Goal: Task Accomplishment & Management: Complete application form

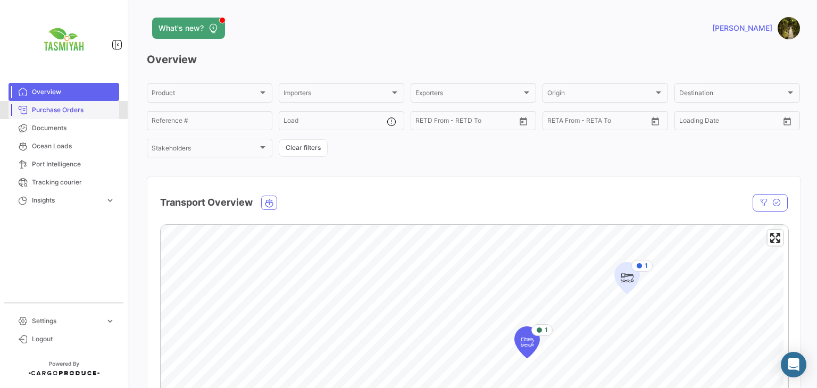
click at [60, 110] on span "Purchase Orders" at bounding box center [73, 110] width 83 height 10
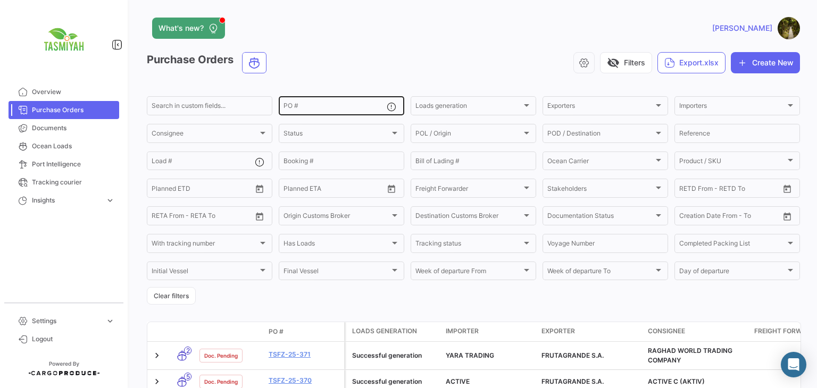
click at [325, 107] on input "PO #" at bounding box center [334, 107] width 103 height 7
paste input "TSBV-25-361"
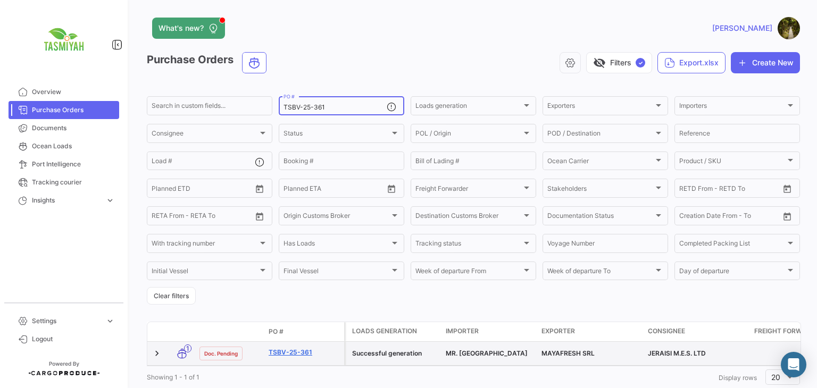
type input "TSBV-25-361"
click at [287, 352] on link "TSBV-25-361" at bounding box center [304, 353] width 71 height 10
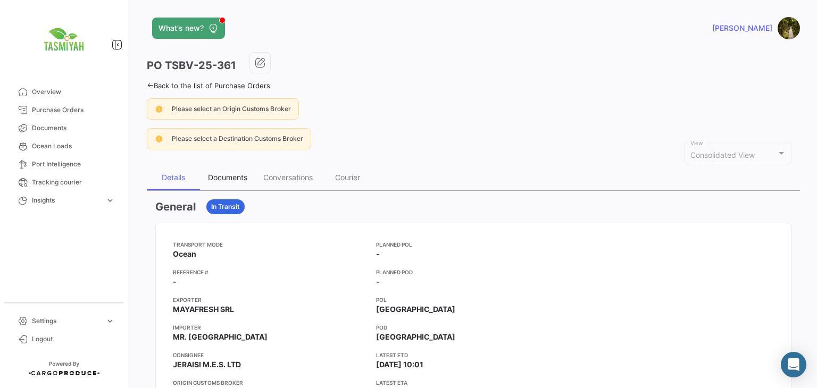
click at [242, 180] on div "Documents" at bounding box center [227, 177] width 39 height 9
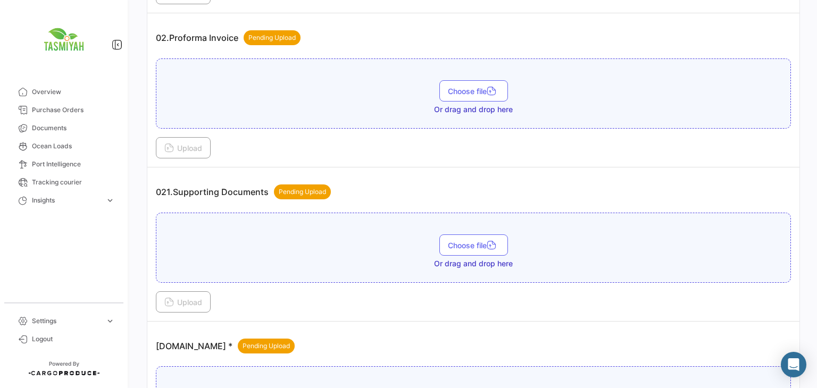
scroll to position [479, 0]
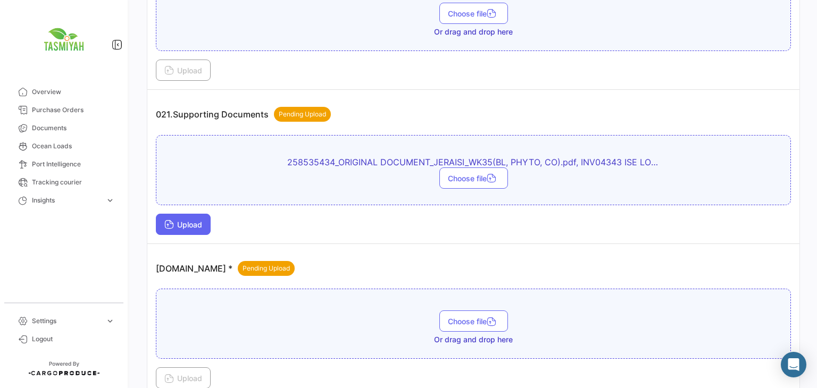
click at [192, 220] on span "Upload" at bounding box center [183, 224] width 38 height 9
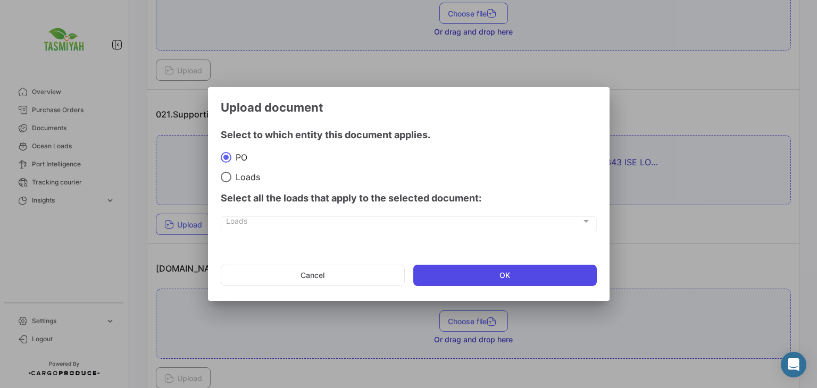
click at [491, 269] on button "OK" at bounding box center [504, 275] width 183 height 21
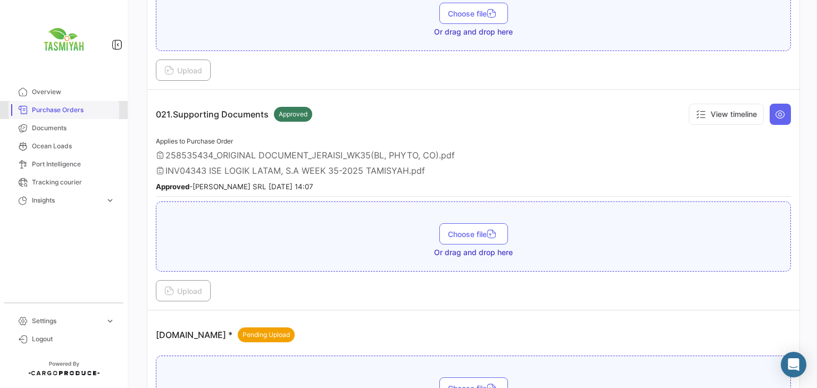
click at [85, 115] on link "Purchase Orders" at bounding box center [64, 110] width 111 height 18
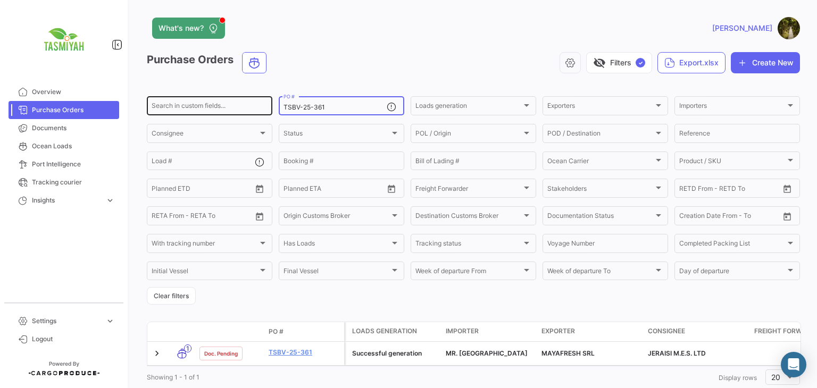
drag, startPoint x: 330, startPoint y: 107, endPoint x: 239, endPoint y: 114, distance: 90.7
click at [0, 0] on div "Search in custom fields... TSBV-25-361 PO # Loads generation Loads generation E…" at bounding box center [0, 0] width 0 height 0
paste input "2"
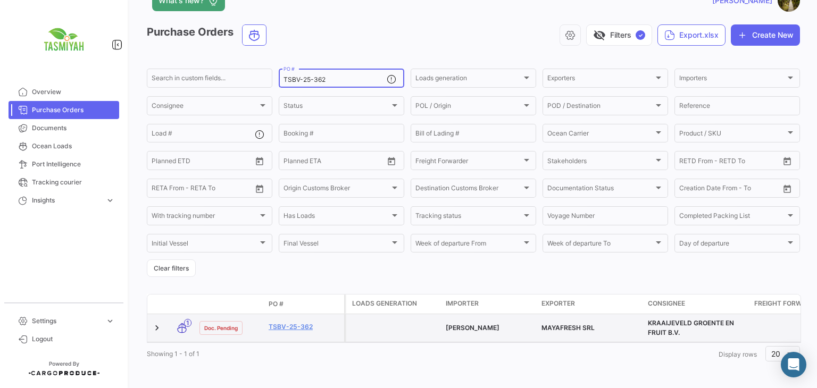
scroll to position [39, 0]
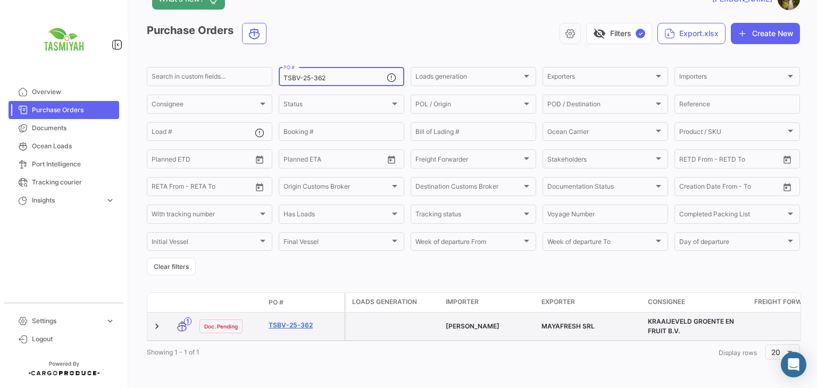
type input "TSBV-25-362"
click at [293, 321] on link "TSBV-25-362" at bounding box center [304, 326] width 71 height 10
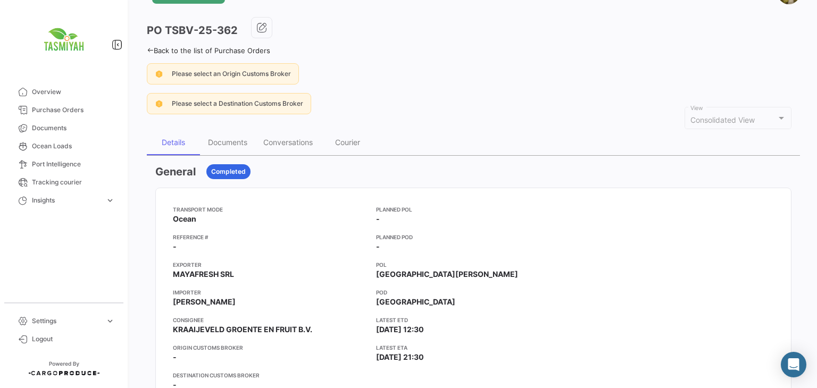
scroll to position [53, 0]
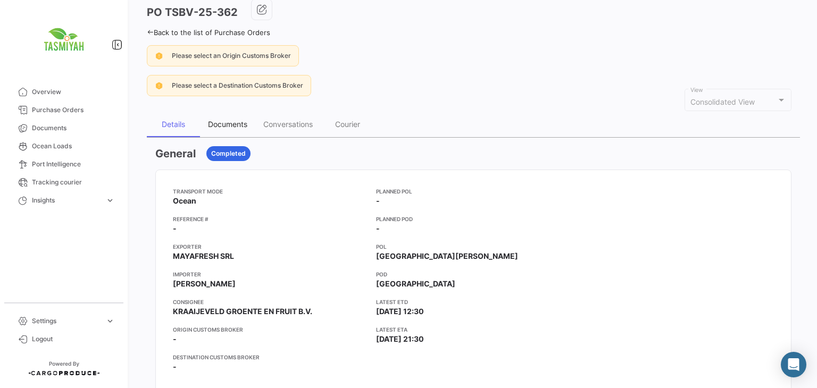
click at [251, 123] on div "Documents" at bounding box center [227, 125] width 55 height 26
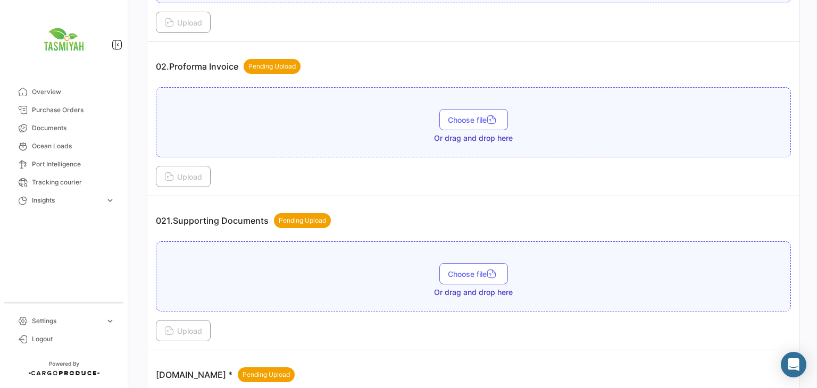
scroll to position [479, 0]
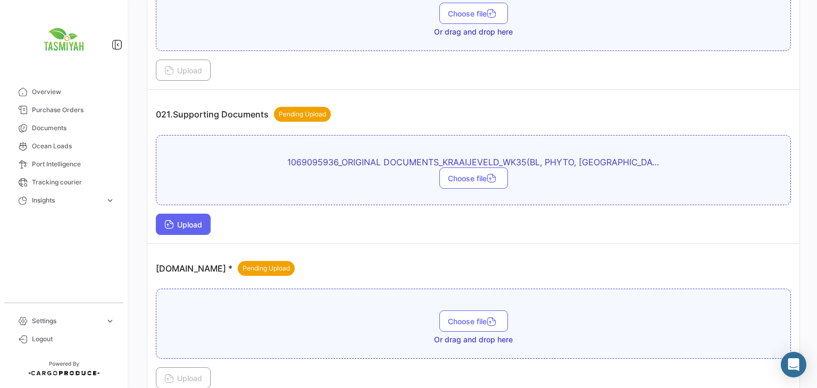
click at [179, 223] on span "Upload" at bounding box center [183, 224] width 38 height 9
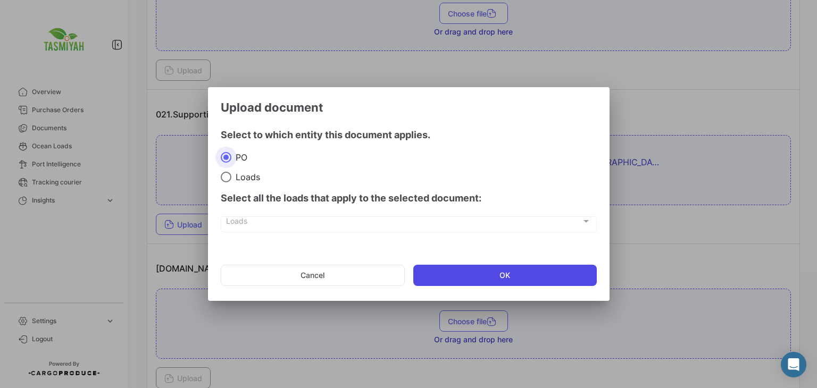
click at [472, 274] on button "OK" at bounding box center [504, 275] width 183 height 21
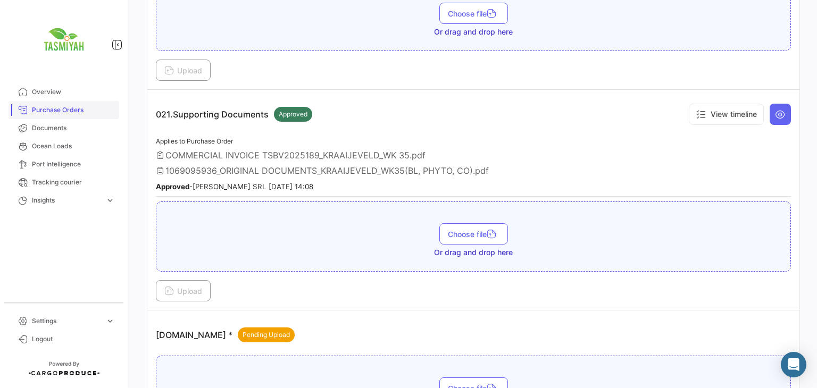
click at [64, 108] on span "Purchase Orders" at bounding box center [73, 110] width 83 height 10
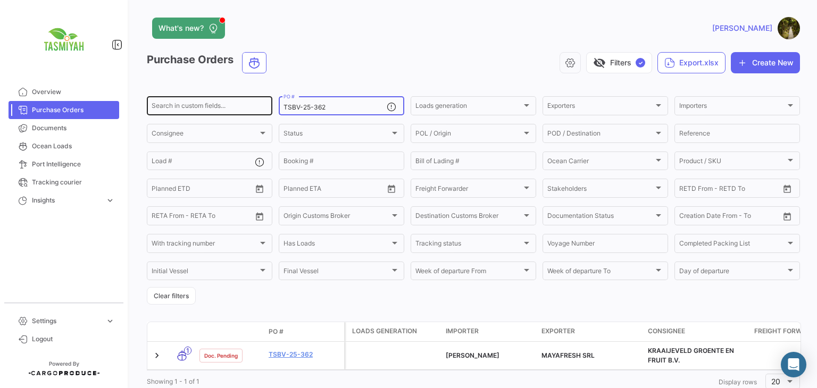
drag, startPoint x: 332, startPoint y: 105, endPoint x: 230, endPoint y: 111, distance: 102.3
click at [0, 0] on div "Search in custom fields... TSBV-25-362 PO # Loads generation Loads generation E…" at bounding box center [0, 0] width 0 height 0
paste input "FZ-25-363"
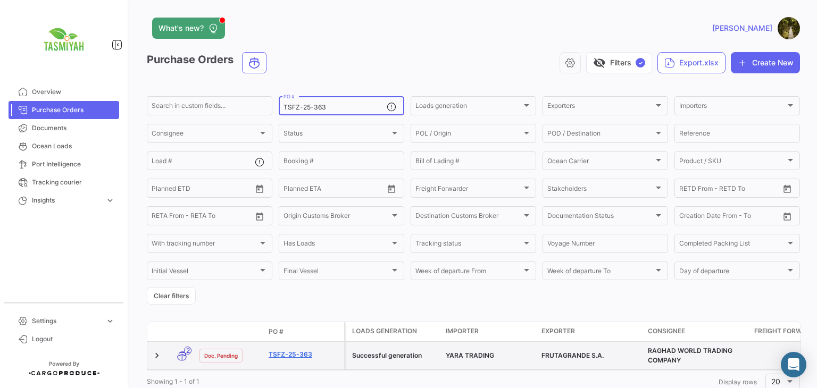
type input "TSFZ-25-363"
click at [291, 355] on link "TSFZ-25-363" at bounding box center [304, 355] width 71 height 10
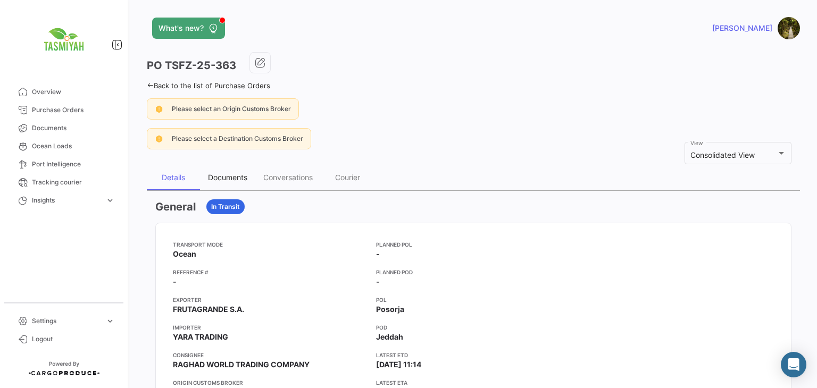
click at [228, 177] on div "Documents" at bounding box center [227, 177] width 39 height 9
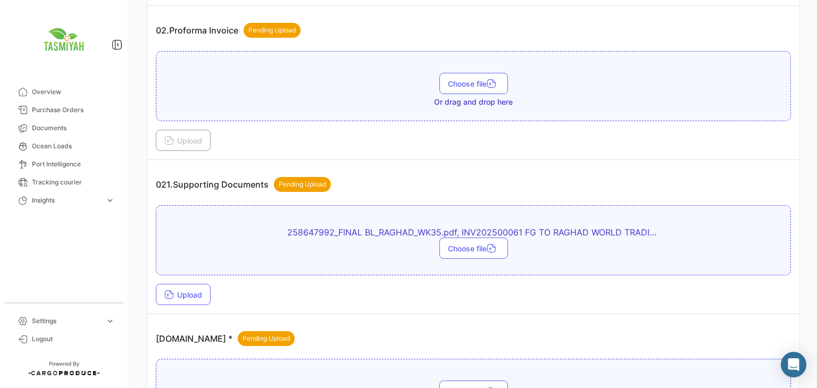
scroll to position [372, 0]
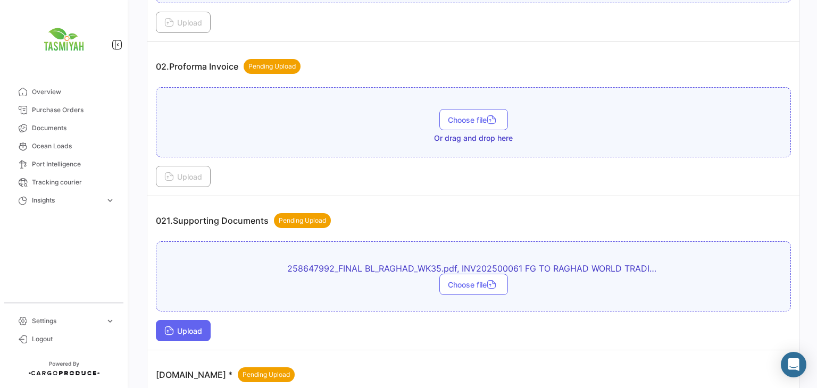
click at [183, 329] on span "Upload" at bounding box center [183, 330] width 38 height 9
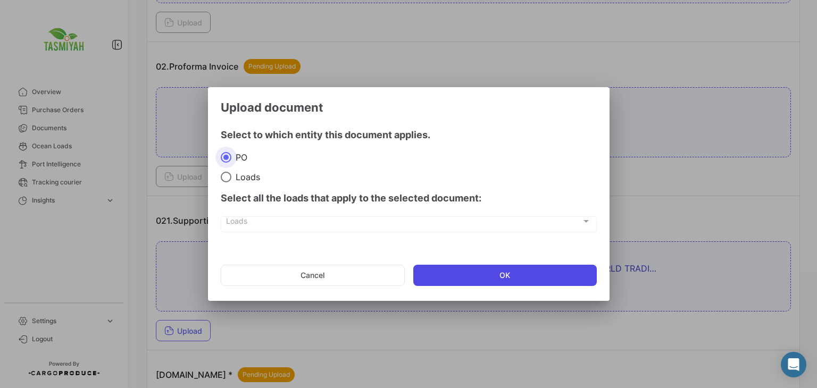
click at [518, 274] on button "OK" at bounding box center [504, 275] width 183 height 21
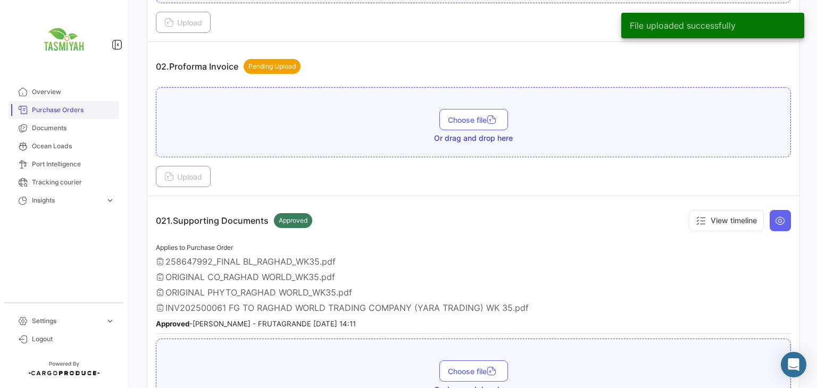
click at [64, 105] on span "Purchase Orders" at bounding box center [73, 110] width 83 height 10
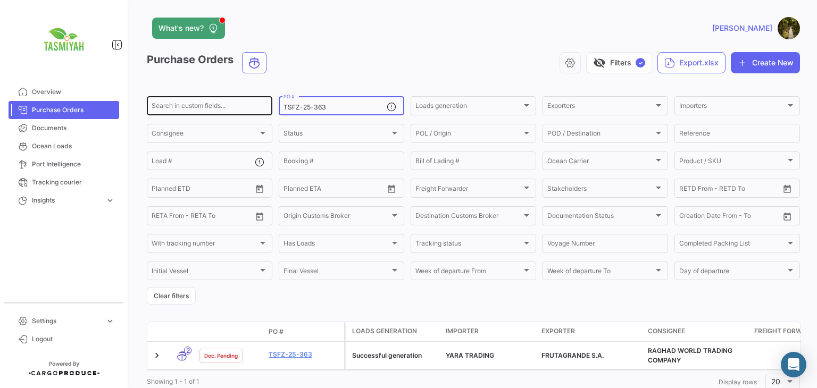
drag, startPoint x: 326, startPoint y: 108, endPoint x: 211, endPoint y: 109, distance: 114.9
click at [0, 0] on div "Search in custom fields... TSFZ-25-363 PO # Loads generation Loads generation E…" at bounding box center [0, 0] width 0 height 0
paste input "4"
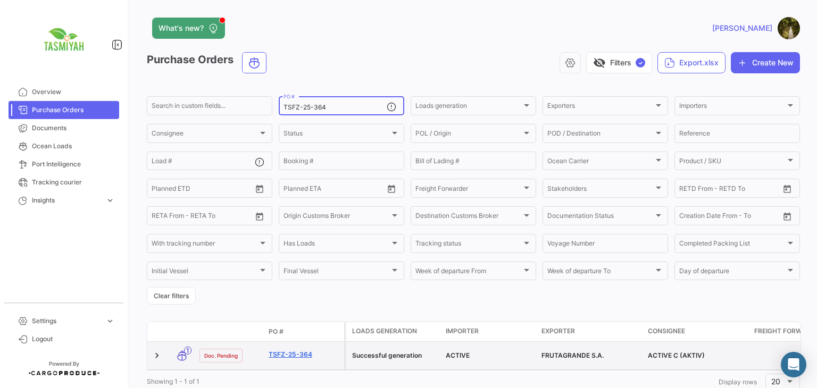
type input "TSFZ-25-364"
click at [290, 354] on link "TSFZ-25-364" at bounding box center [304, 355] width 71 height 10
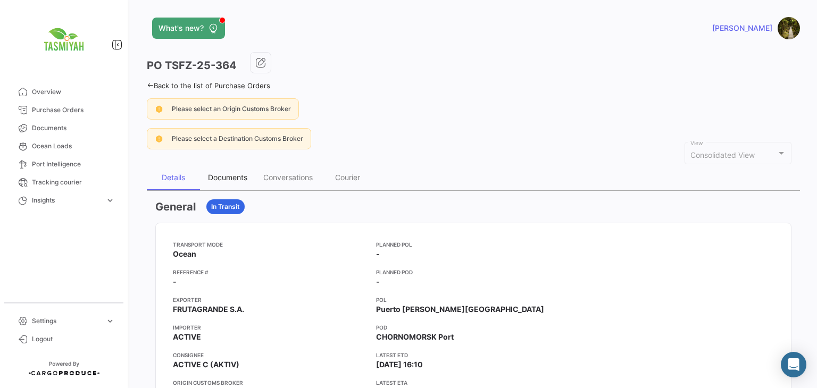
click at [230, 175] on div "Documents" at bounding box center [227, 177] width 39 height 9
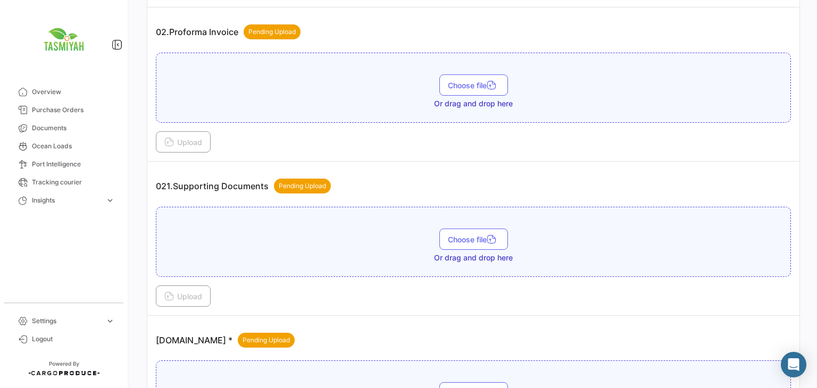
scroll to position [425, 0]
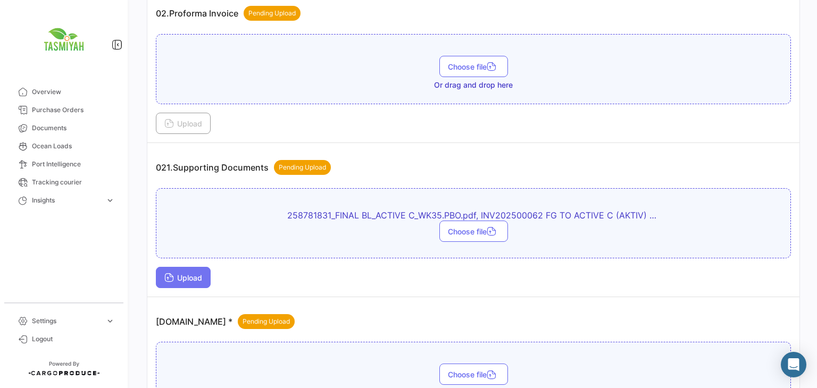
click at [197, 273] on span "Upload" at bounding box center [183, 277] width 38 height 9
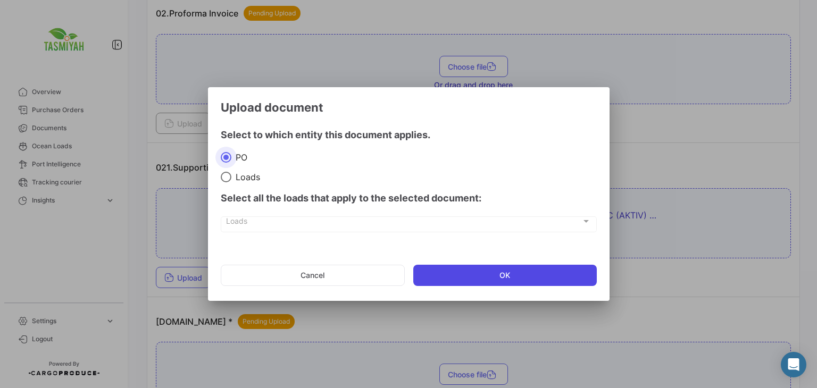
click at [458, 277] on button "OK" at bounding box center [504, 275] width 183 height 21
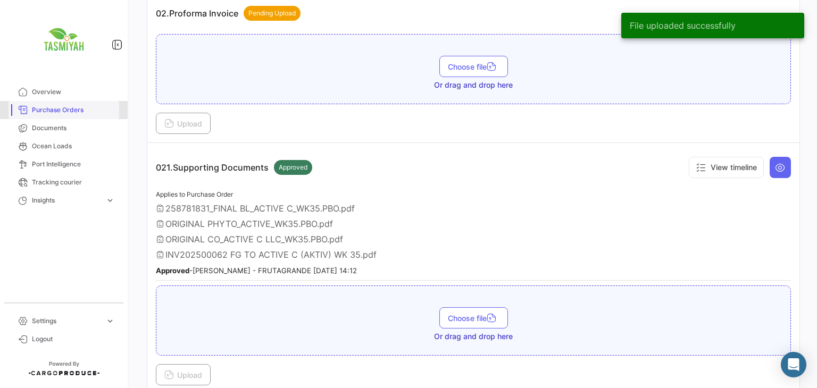
click at [56, 105] on span "Purchase Orders" at bounding box center [73, 110] width 83 height 10
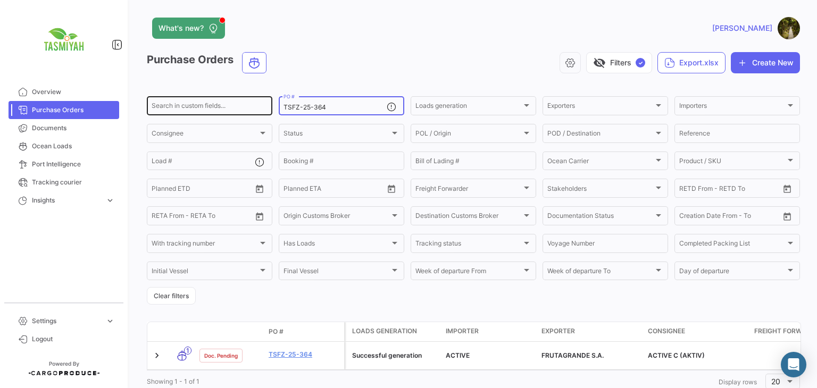
drag, startPoint x: 330, startPoint y: 107, endPoint x: 222, endPoint y: 109, distance: 107.9
click at [0, 0] on div "Search in custom fields... TSFZ-25-364 PO # Loads generation Loads generation E…" at bounding box center [0, 0] width 0 height 0
paste input "5"
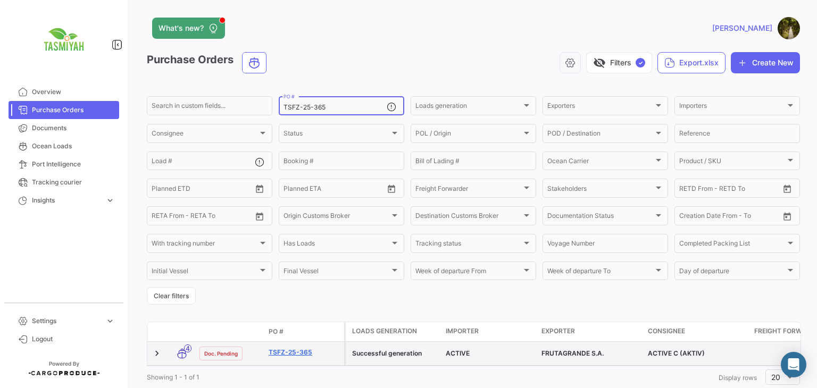
type input "TSFZ-25-365"
click at [293, 351] on link "TSFZ-25-365" at bounding box center [304, 353] width 71 height 10
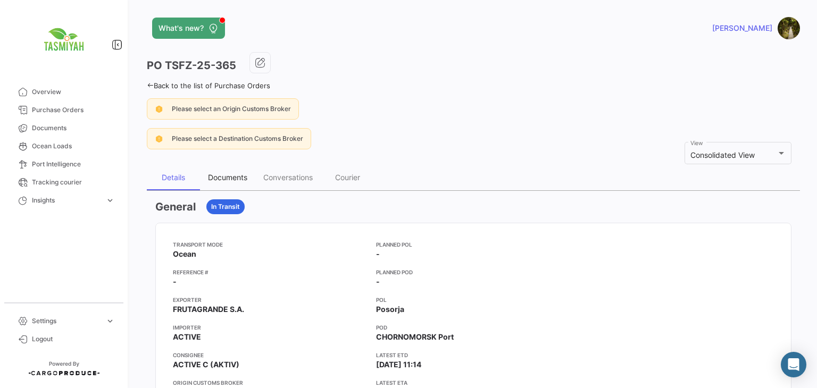
click at [211, 175] on div "Documents" at bounding box center [227, 177] width 39 height 9
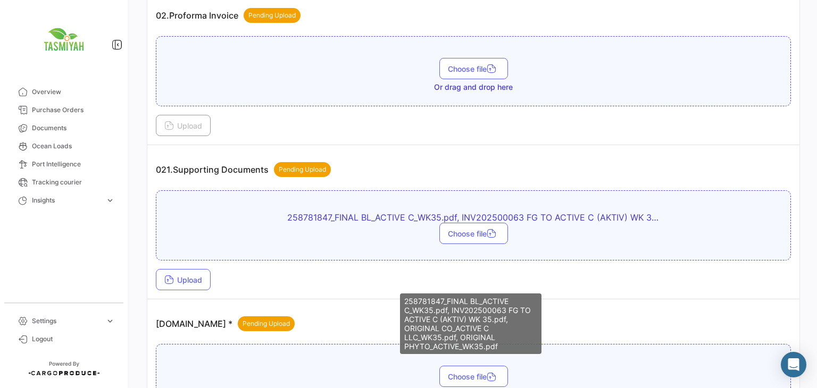
scroll to position [425, 0]
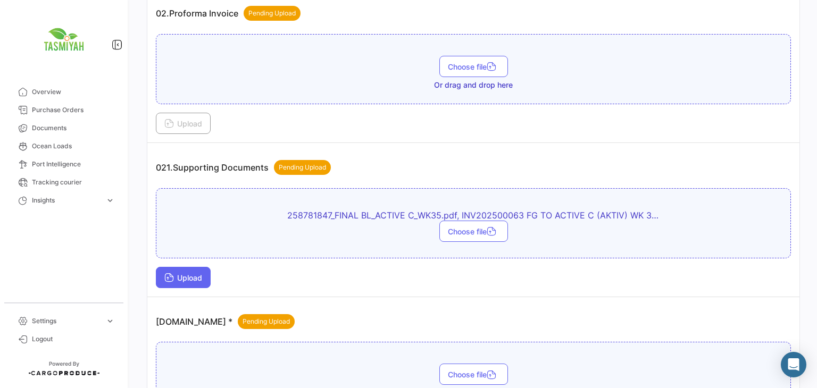
click at [180, 275] on span "Upload" at bounding box center [183, 277] width 38 height 9
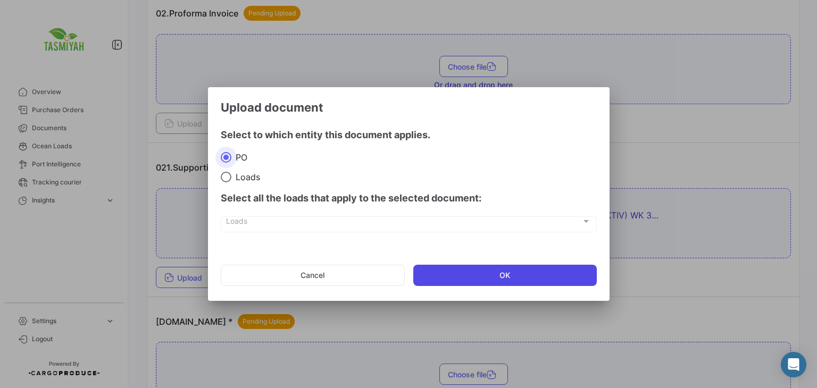
click at [437, 273] on button "OK" at bounding box center [504, 275] width 183 height 21
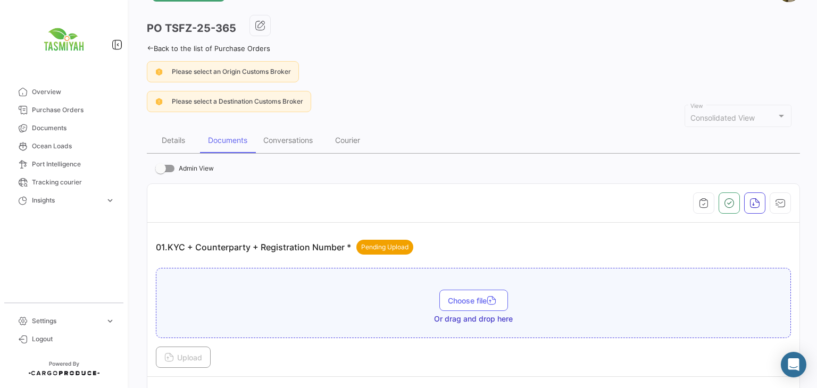
scroll to position [0, 0]
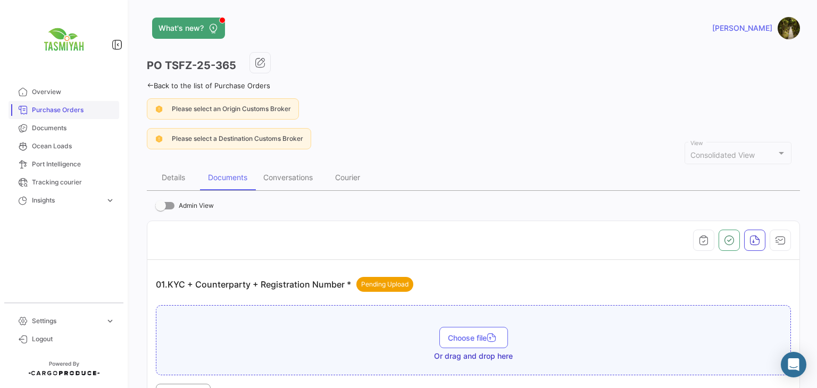
click at [53, 104] on link "Purchase Orders" at bounding box center [64, 110] width 111 height 18
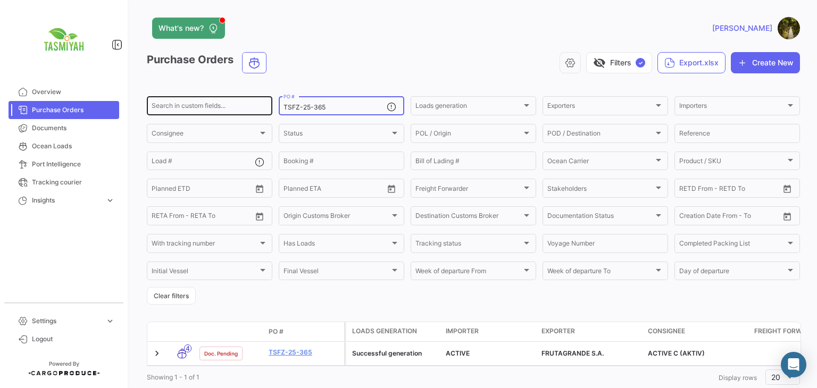
drag, startPoint x: 231, startPoint y: 109, endPoint x: 224, endPoint y: 109, distance: 6.9
click at [0, 0] on div "Search in custom fields... TSFZ-25-365 PO # Loads generation Loads generation E…" at bounding box center [0, 0] width 0 height 0
click at [177, 294] on button "Clear filters" at bounding box center [171, 296] width 49 height 18
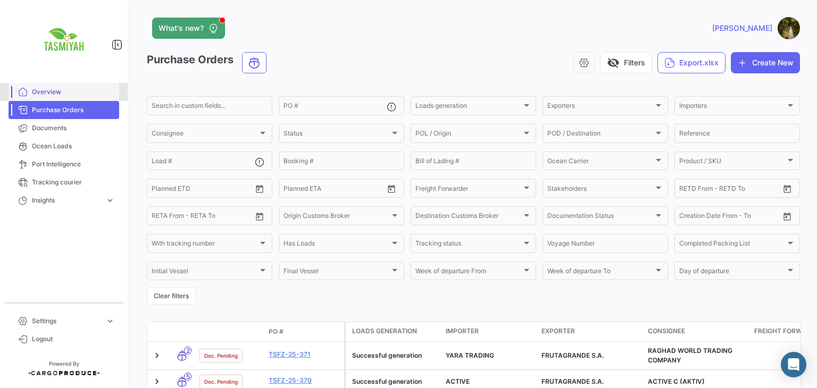
click at [58, 90] on span "Overview" at bounding box center [73, 92] width 83 height 10
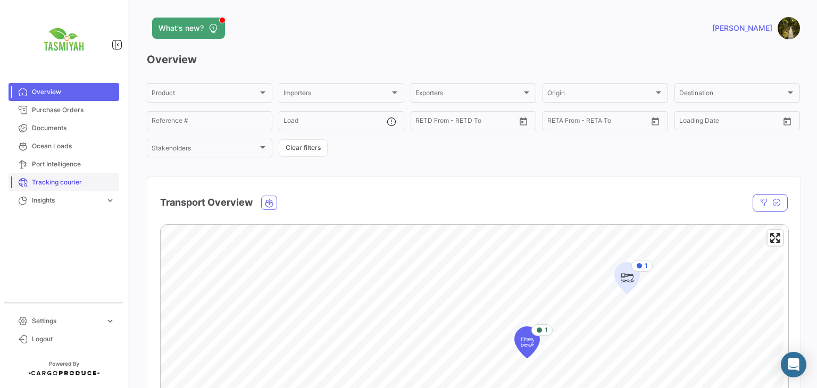
click at [74, 176] on link "Tracking courier" at bounding box center [64, 182] width 111 height 18
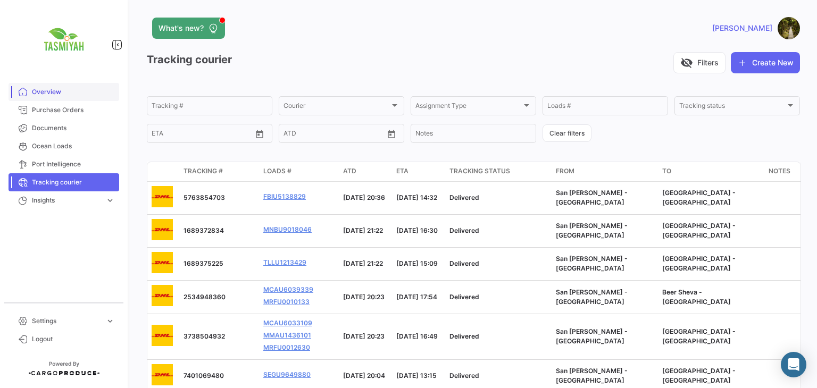
click at [24, 86] on link "Overview" at bounding box center [64, 92] width 111 height 18
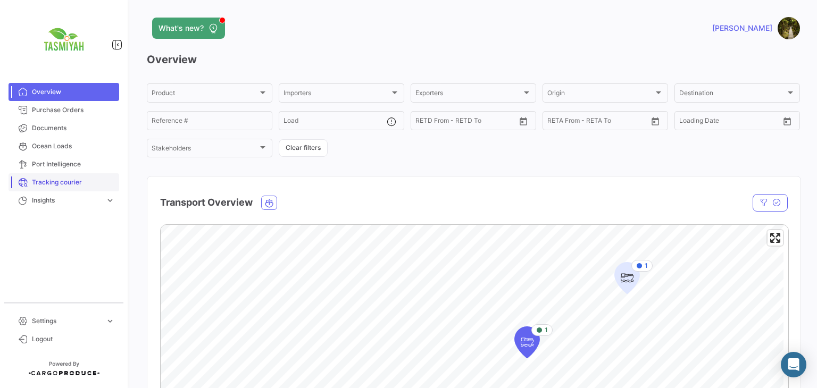
click at [55, 185] on span "Tracking courier" at bounding box center [73, 183] width 83 height 10
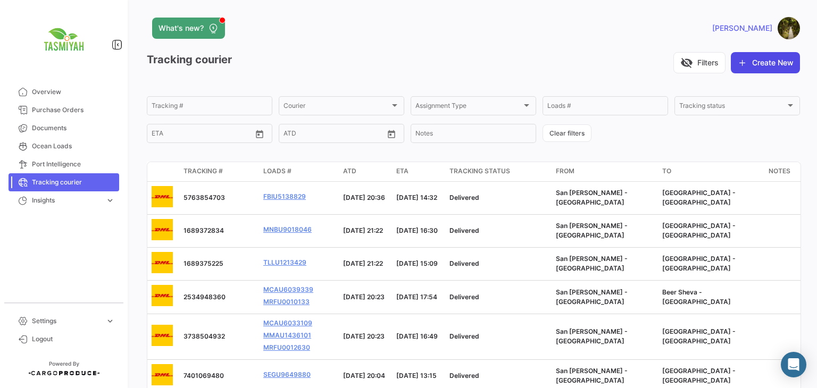
click at [765, 55] on button "Create New" at bounding box center [765, 62] width 69 height 21
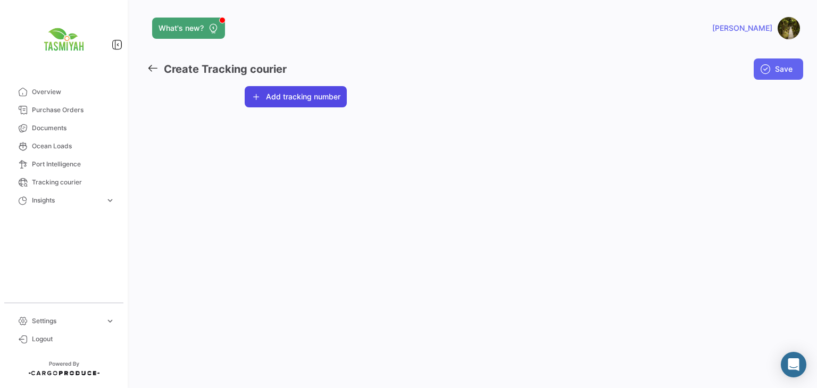
click at [319, 105] on button "Add tracking number" at bounding box center [296, 96] width 102 height 21
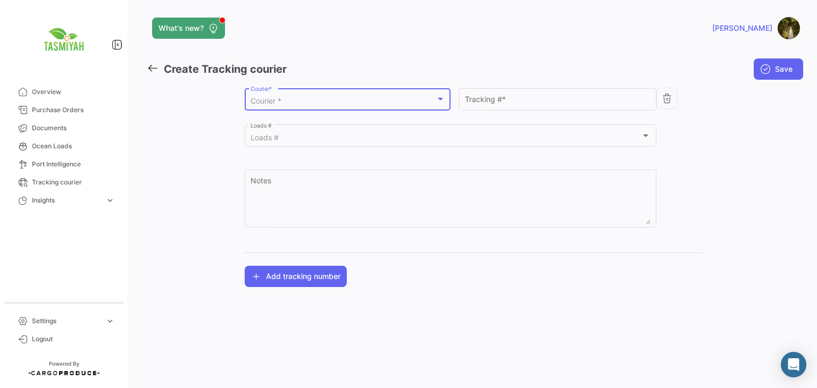
click at [319, 102] on div "Courier *" at bounding box center [342, 101] width 185 height 9
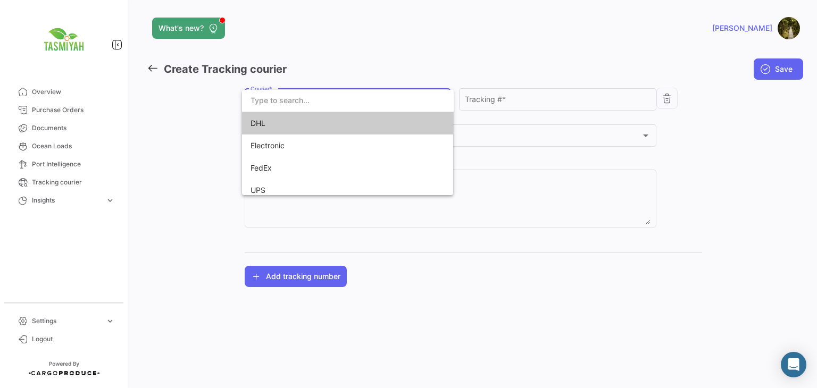
click at [296, 123] on span "DHL" at bounding box center [324, 123] width 149 height 22
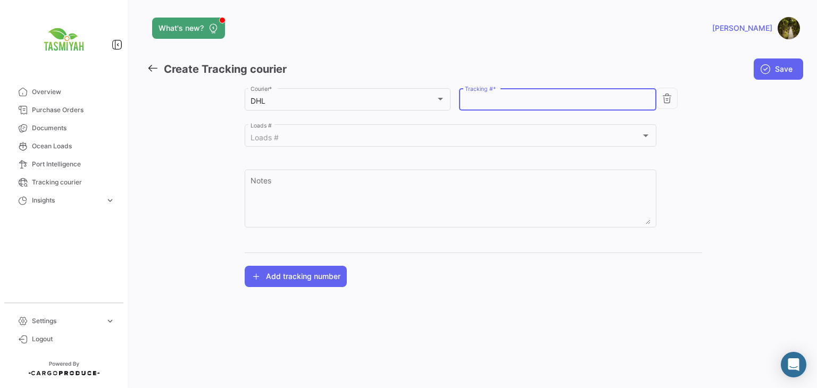
click at [492, 100] on input "Tracking # *" at bounding box center [558, 101] width 186 height 9
paste input "3273959721"
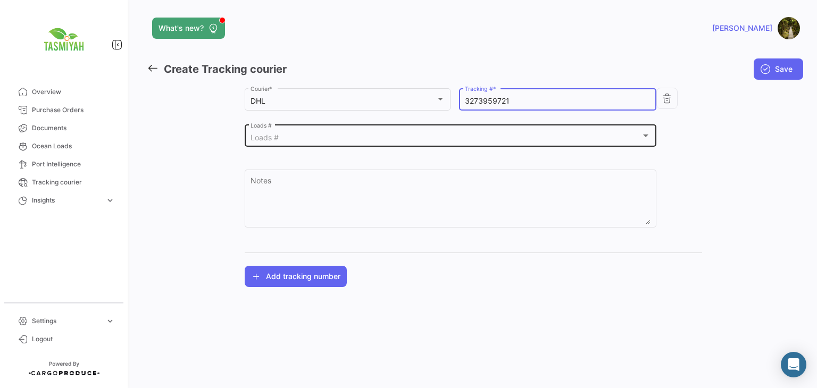
type input "3273959721"
click at [373, 139] on div "Loads #" at bounding box center [445, 137] width 391 height 9
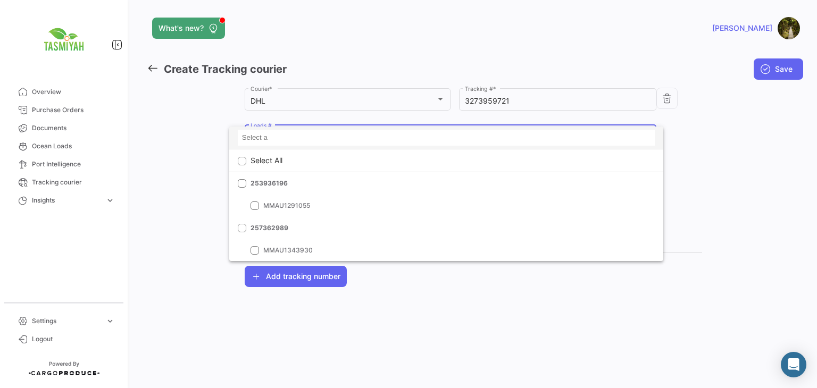
click at [316, 137] on input at bounding box center [446, 138] width 417 height 16
paste input "253936156"
type input "253936156"
click at [646, 138] on mat-icon "clear" at bounding box center [646, 137] width 13 height 13
click at [806, 176] on div at bounding box center [408, 194] width 817 height 388
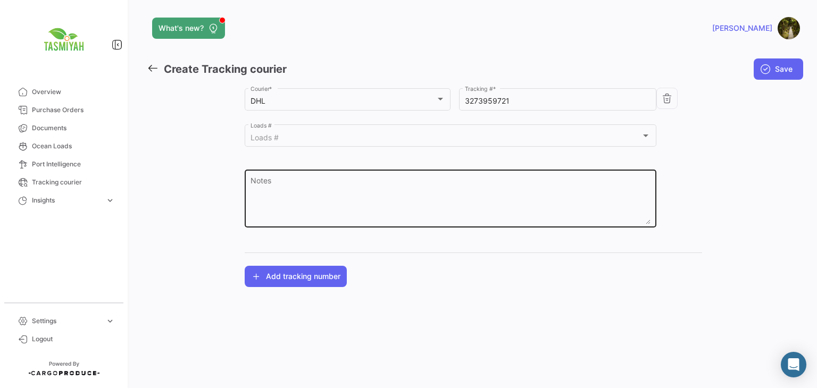
click at [503, 179] on textarea "Notes" at bounding box center [450, 201] width 400 height 47
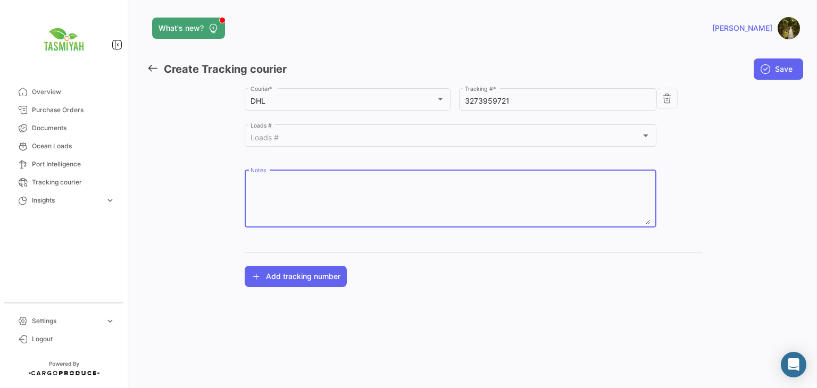
paste textarea "253936156"
type textarea "253936156"
click at [786, 70] on span "Save" at bounding box center [784, 69] width 18 height 11
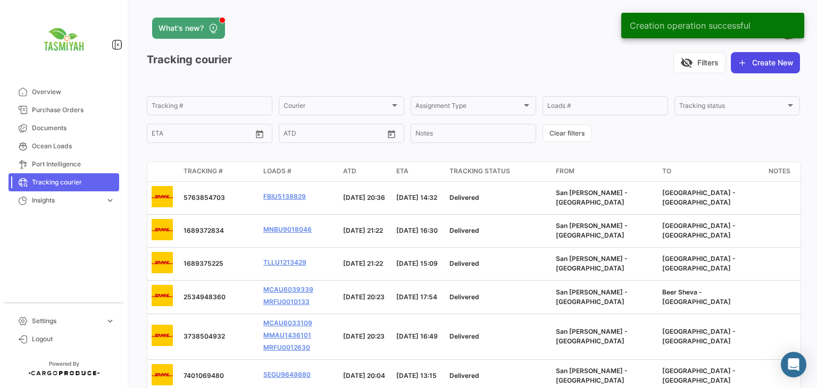
click at [744, 60] on button "Create New" at bounding box center [765, 62] width 69 height 21
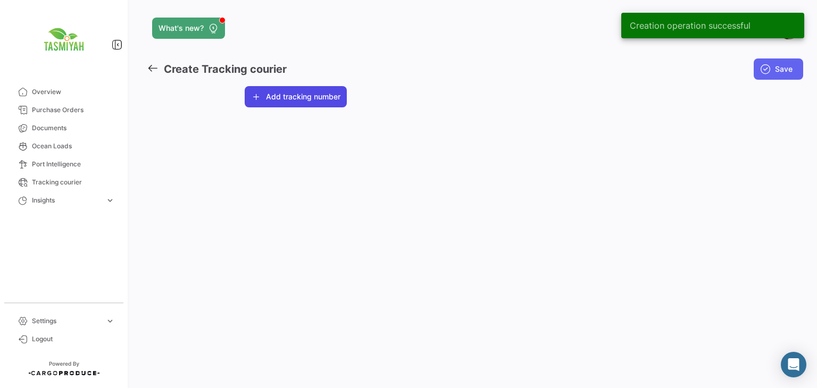
click at [314, 103] on button "Add tracking number" at bounding box center [296, 96] width 102 height 21
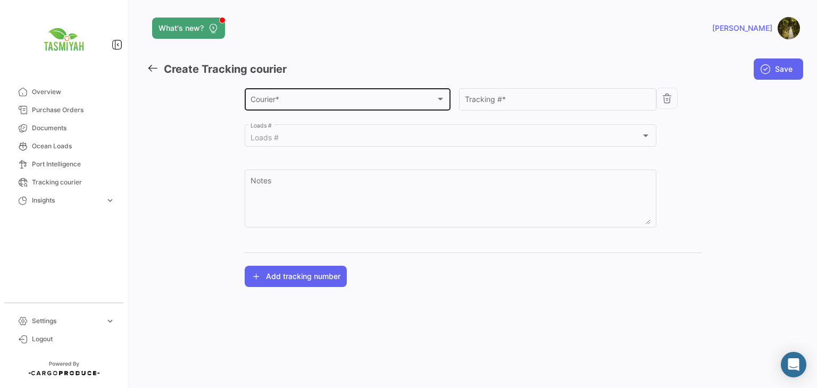
click at [309, 100] on div "Courier *" at bounding box center [342, 101] width 185 height 9
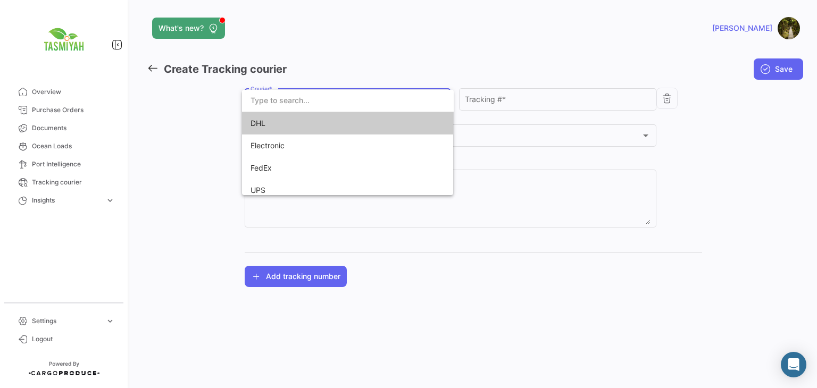
click at [315, 126] on span "DHL" at bounding box center [324, 123] width 149 height 22
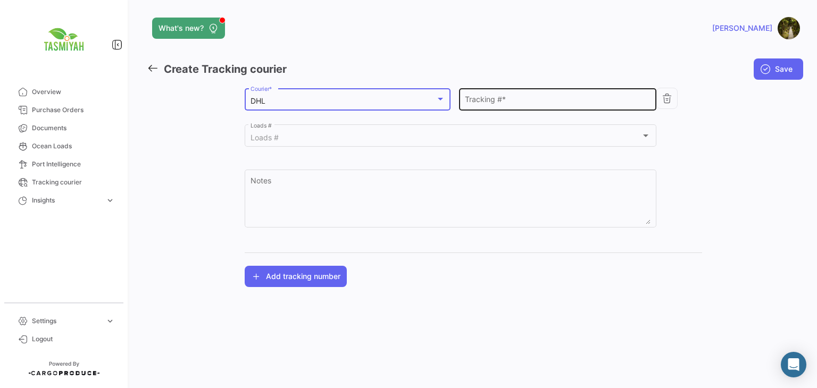
click at [542, 99] on input "Tracking # *" at bounding box center [558, 101] width 186 height 9
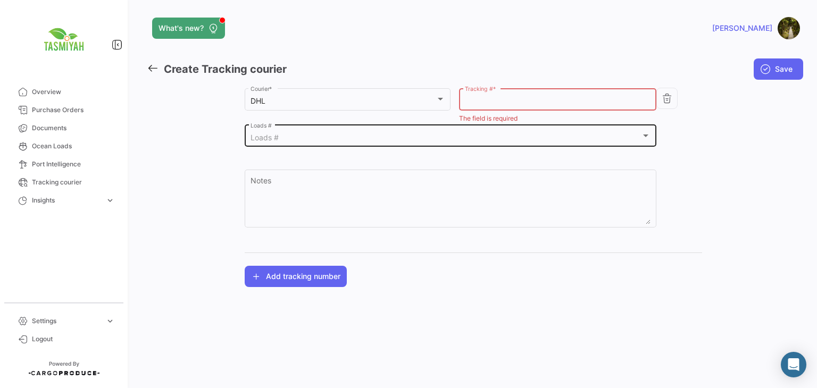
paste input "3273959721"
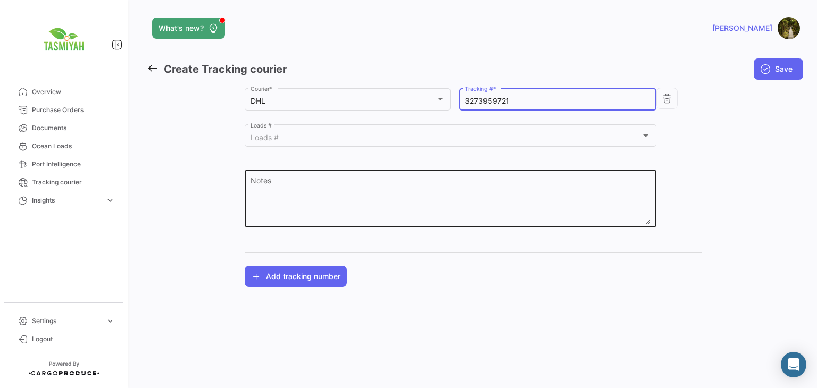
type input "3273959721"
click at [375, 177] on div "Notes" at bounding box center [450, 197] width 400 height 60
paste textarea "253936167"
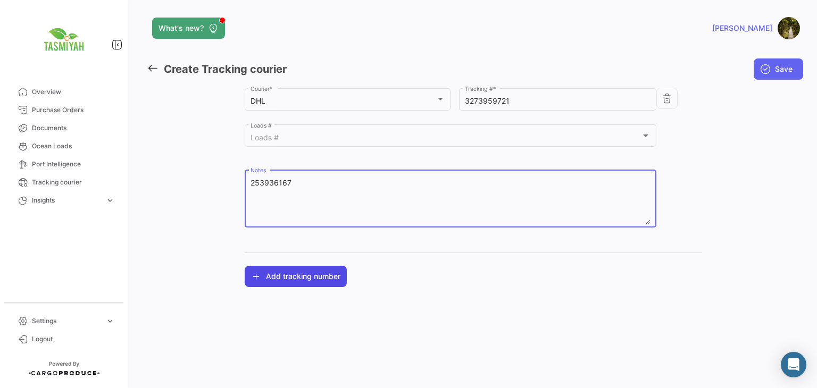
type textarea "253936167"
click at [311, 282] on button "Add tracking number" at bounding box center [296, 276] width 102 height 21
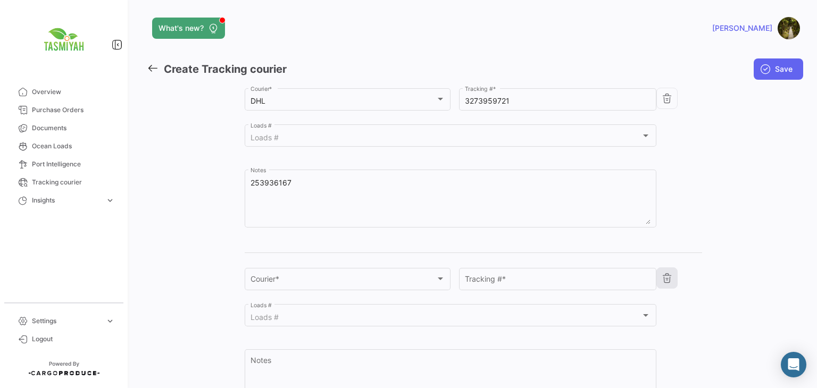
click at [665, 275] on icon "button" at bounding box center [666, 278] width 11 height 11
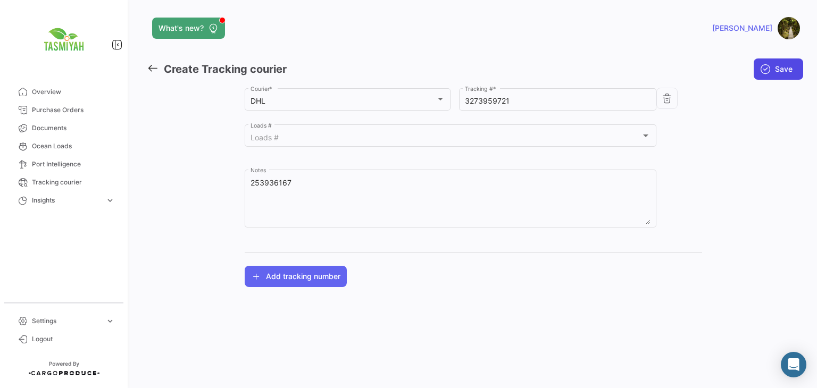
click at [787, 62] on button "Save" at bounding box center [777, 68] width 49 height 21
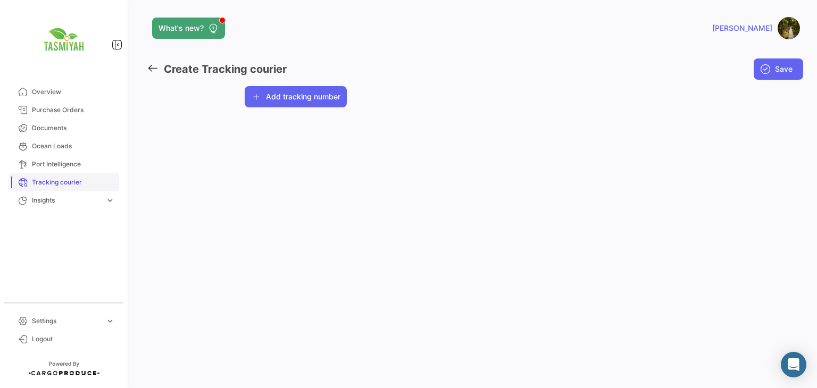
click at [70, 181] on span "Tracking courier" at bounding box center [73, 183] width 83 height 10
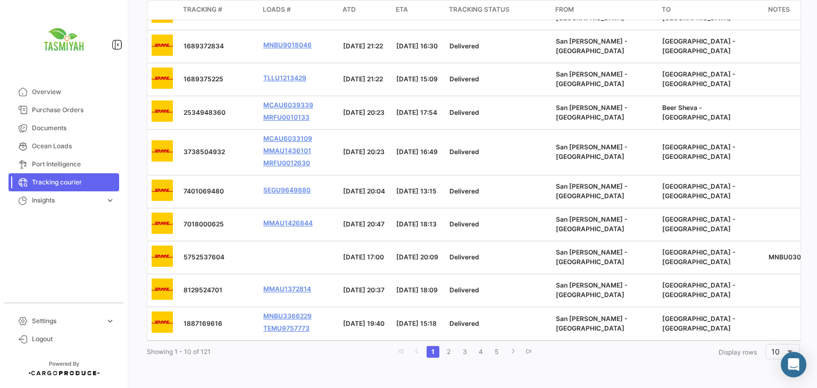
scroll to position [0, 75]
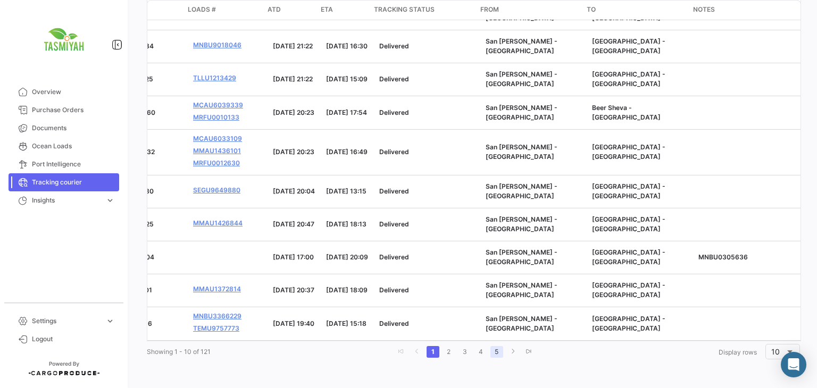
click at [494, 353] on link "5" at bounding box center [496, 352] width 13 height 12
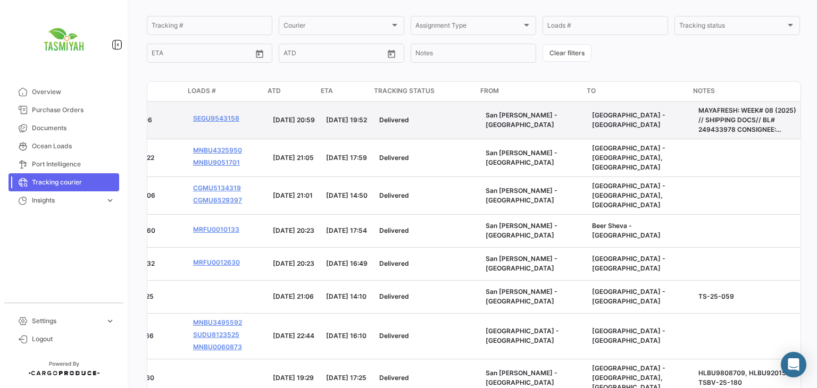
scroll to position [0, 0]
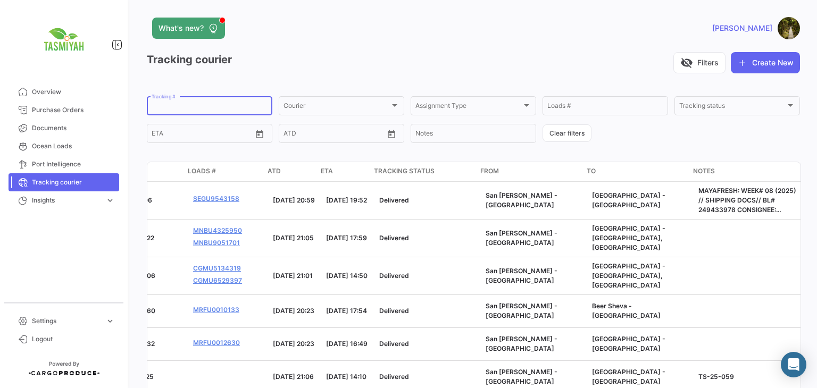
click at [198, 108] on input "Tracking #" at bounding box center [210, 107] width 116 height 7
paste input "3273959721"
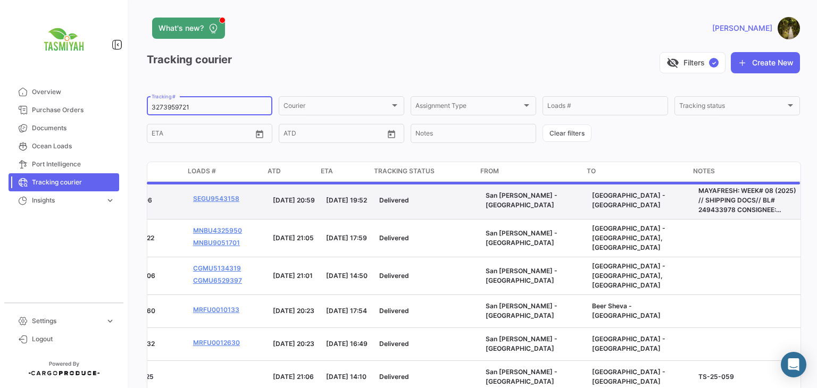
scroll to position [0, 70]
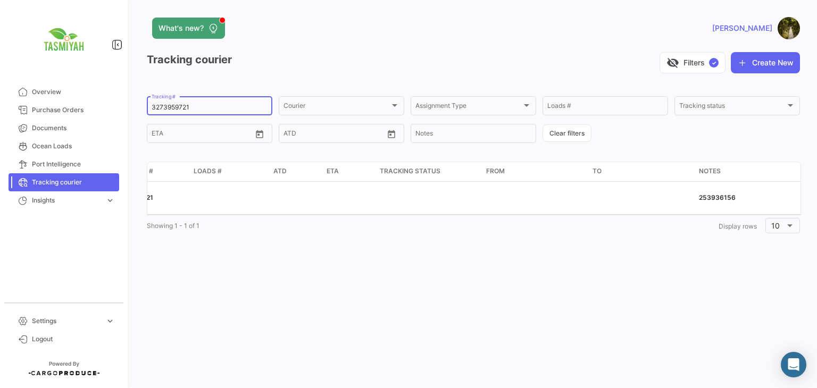
type input "3273959721"
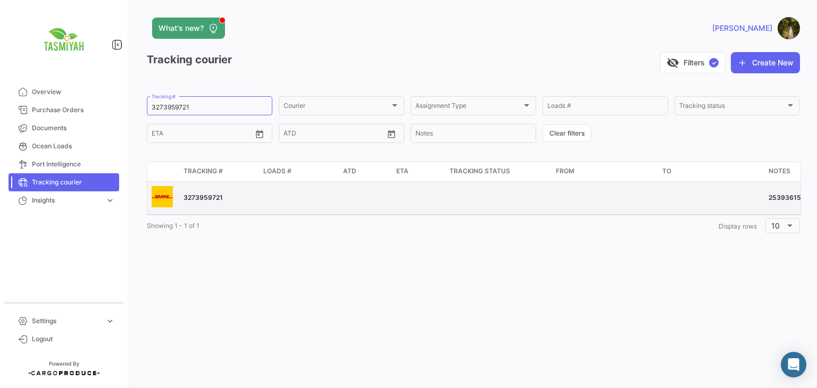
click at [246, 193] on div "3273959721" at bounding box center [218, 198] width 71 height 10
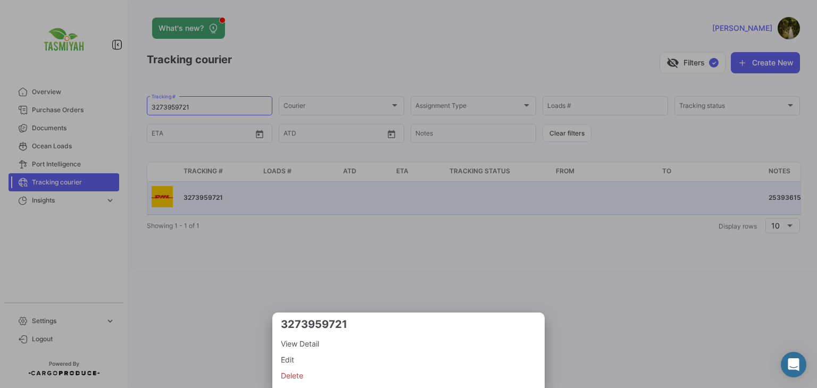
click at [290, 360] on span "Edit" at bounding box center [408, 360] width 255 height 13
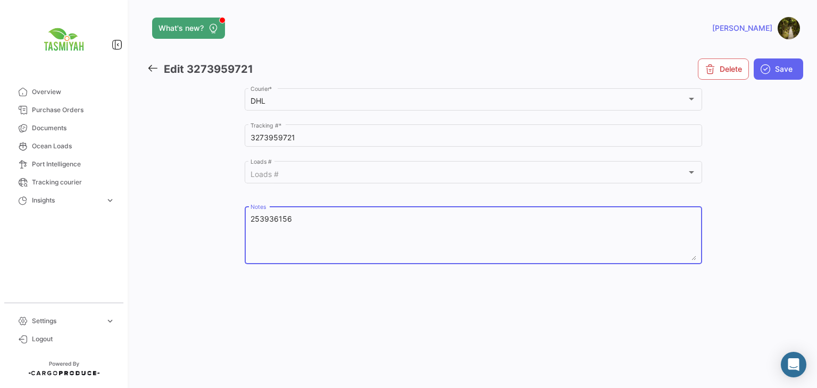
drag, startPoint x: 273, startPoint y: 222, endPoint x: 204, endPoint y: 219, distance: 69.7
click at [204, 219] on div "Tasmiyah Trading Customer DHL Courier * 3273959721 Tracking # * Loads # Loads #…" at bounding box center [473, 181] width 653 height 190
paste textarea "253936167 253936177"
type textarea "253936156 253936167 253936177"
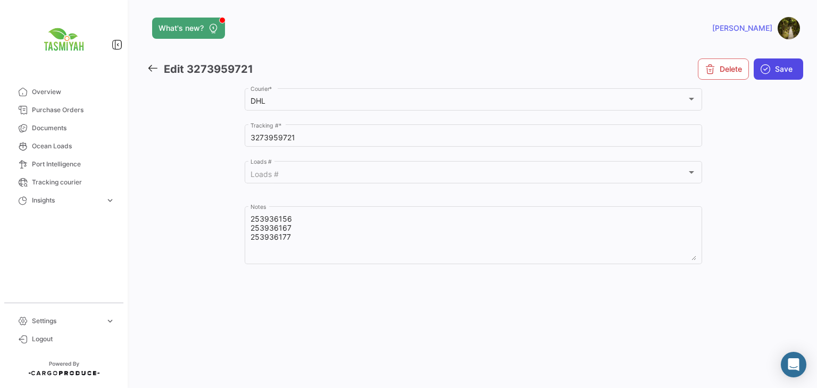
click at [781, 69] on span "Save" at bounding box center [784, 69] width 18 height 11
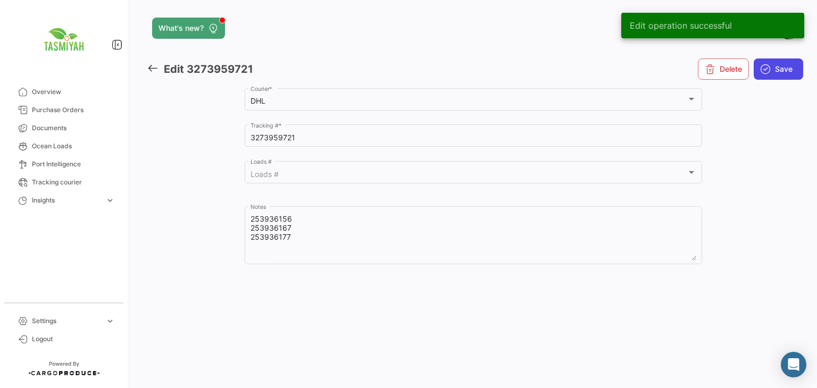
click at [783, 66] on span "Save" at bounding box center [784, 69] width 18 height 11
click at [151, 68] on icon at bounding box center [153, 68] width 12 height 12
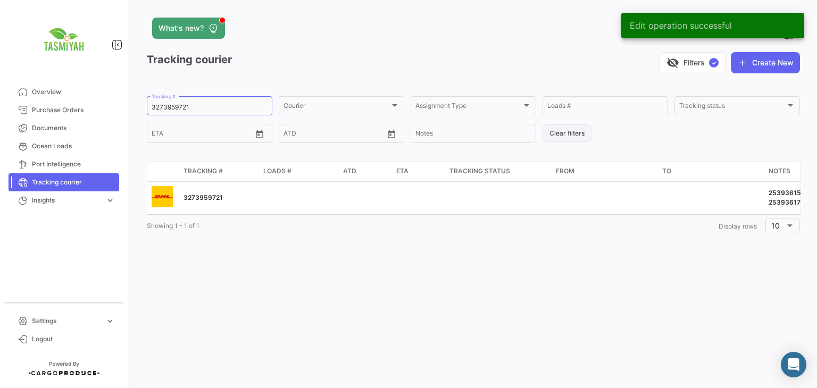
click at [566, 135] on button "Clear filters" at bounding box center [566, 133] width 49 height 18
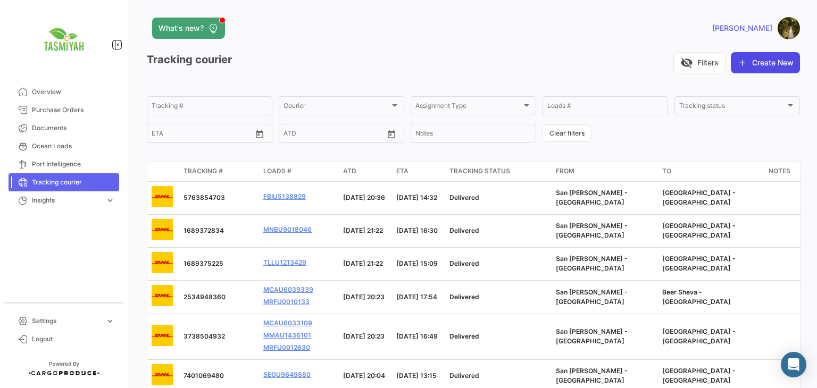
click at [759, 65] on button "Create New" at bounding box center [765, 62] width 69 height 21
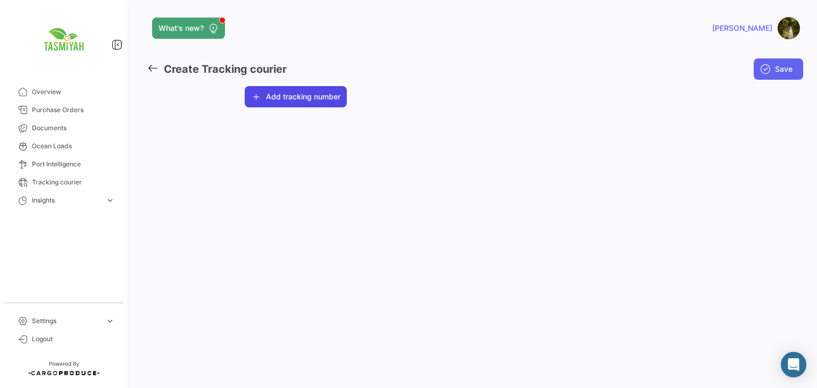
click at [339, 103] on button "Add tracking number" at bounding box center [296, 96] width 102 height 21
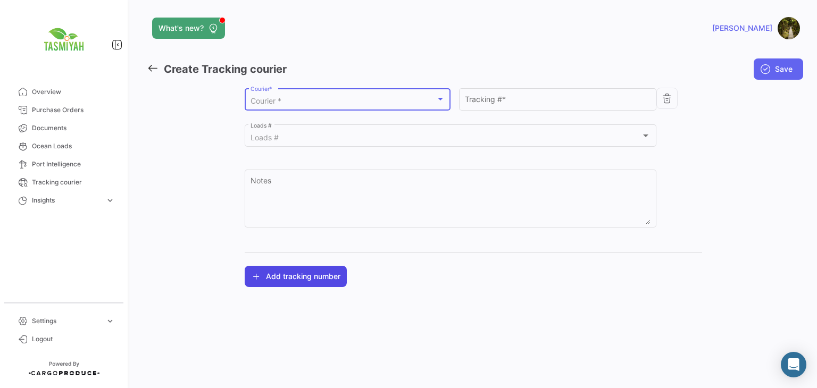
click at [339, 103] on div "Courier *" at bounding box center [342, 101] width 185 height 9
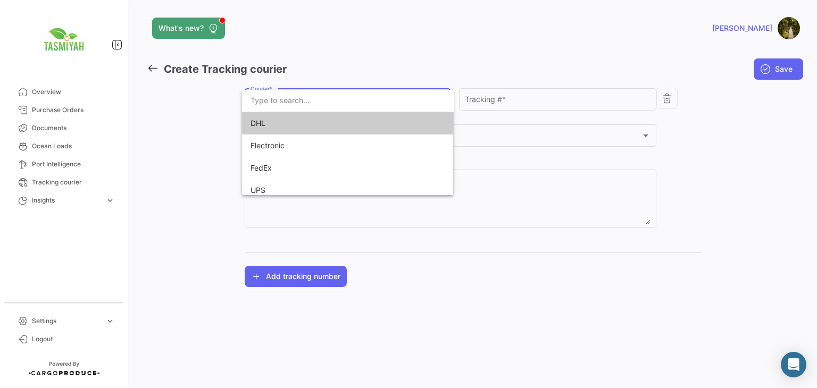
click at [343, 120] on span "DHL" at bounding box center [324, 123] width 149 height 22
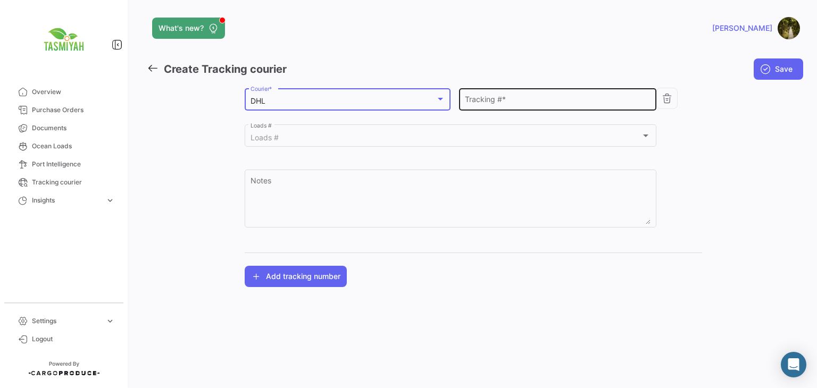
click at [535, 100] on input "Tracking # *" at bounding box center [558, 101] width 186 height 9
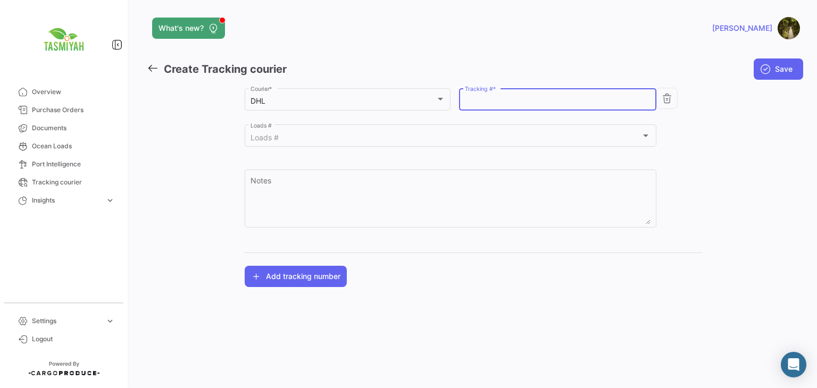
paste input "7729117056"
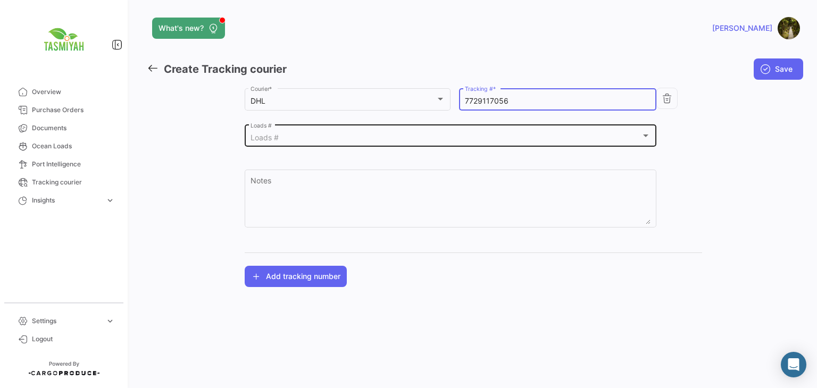
paste input "254824766"
type input "7729117056254824766"
click at [312, 133] on div "Loads #" at bounding box center [445, 137] width 391 height 9
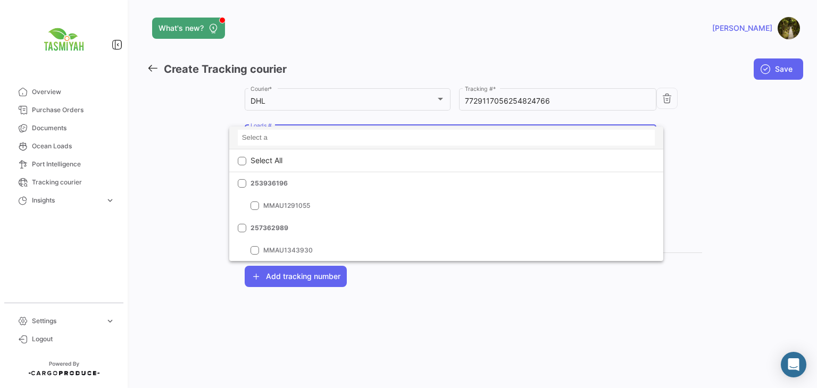
click at [324, 136] on input at bounding box center [446, 138] width 417 height 16
paste input "254824766"
type input "254824766"
click at [538, 95] on div at bounding box center [408, 194] width 817 height 388
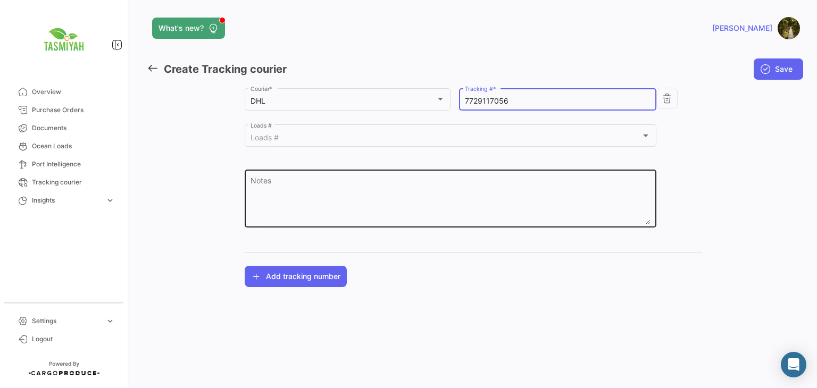
type input "7729117056"
click at [309, 181] on textarea "Notes" at bounding box center [450, 201] width 400 height 47
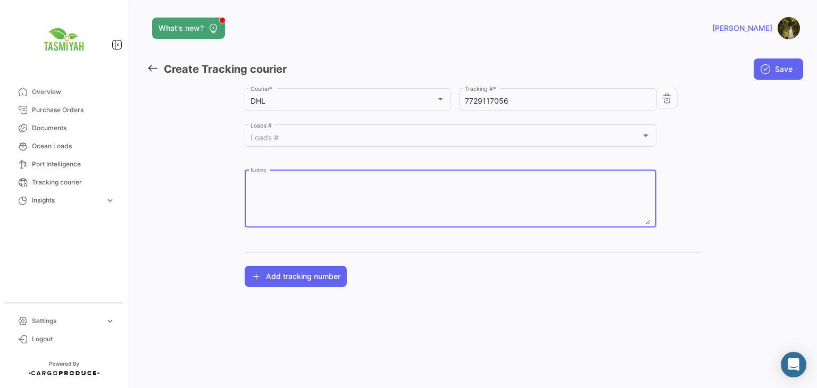
paste textarea "254824766"
type textarea "254824766"
click at [766, 78] on button "Save" at bounding box center [777, 68] width 49 height 21
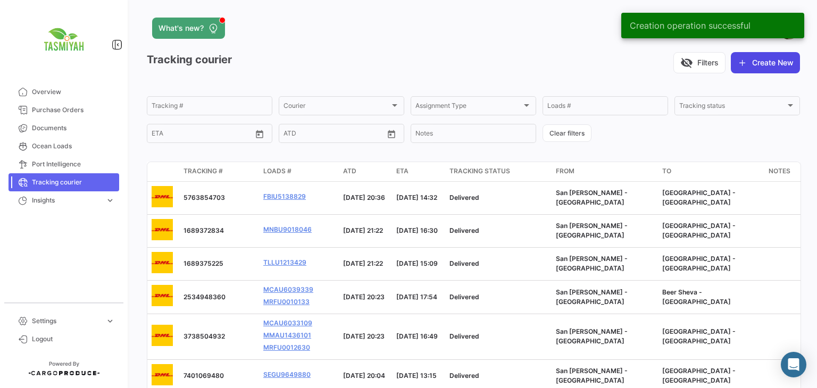
click at [770, 64] on button "Create New" at bounding box center [765, 62] width 69 height 21
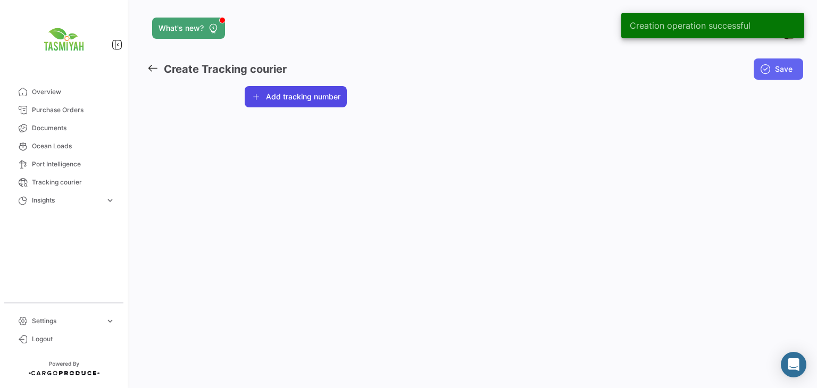
click at [292, 87] on div "Create Tracking courier Save Tasmiyah Trading Customer * Add tracking number" at bounding box center [473, 79] width 653 height 55
click at [305, 102] on button "Add tracking number" at bounding box center [296, 96] width 102 height 21
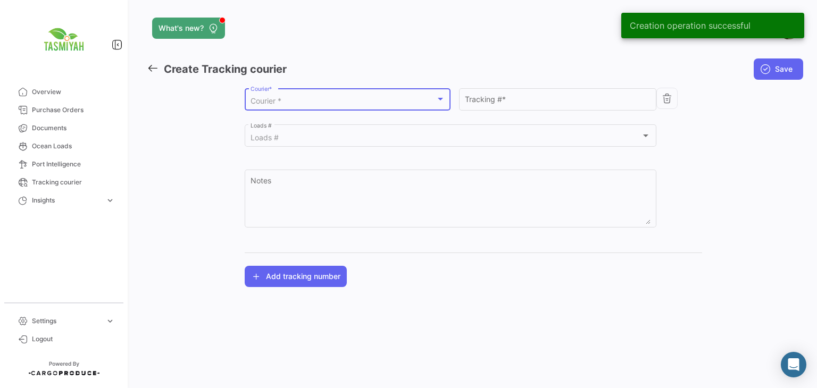
click at [325, 102] on div "Courier *" at bounding box center [342, 101] width 185 height 9
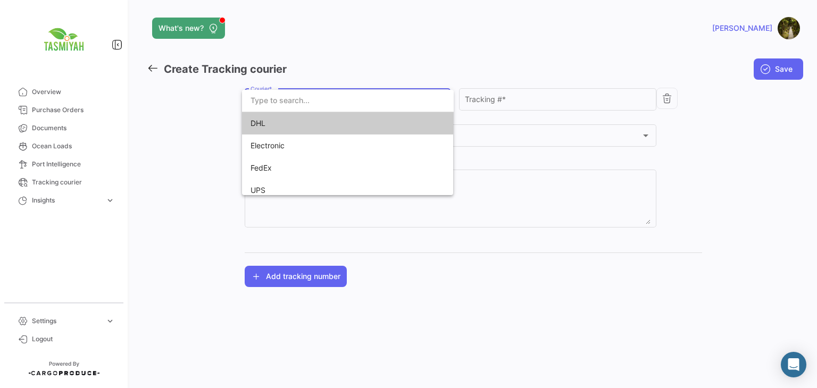
click at [328, 122] on span "DHL" at bounding box center [324, 123] width 149 height 22
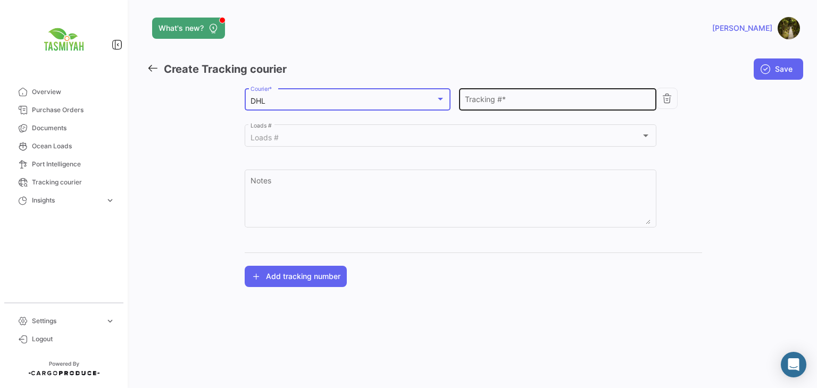
click at [478, 103] on input "Tracking # *" at bounding box center [558, 101] width 186 height 9
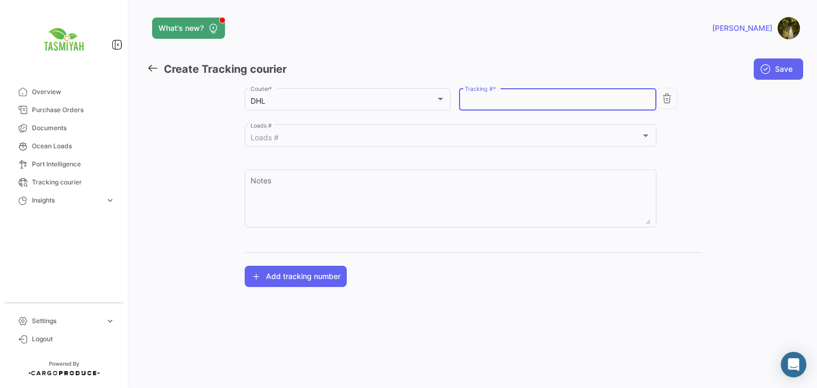
paste input "1171332772"
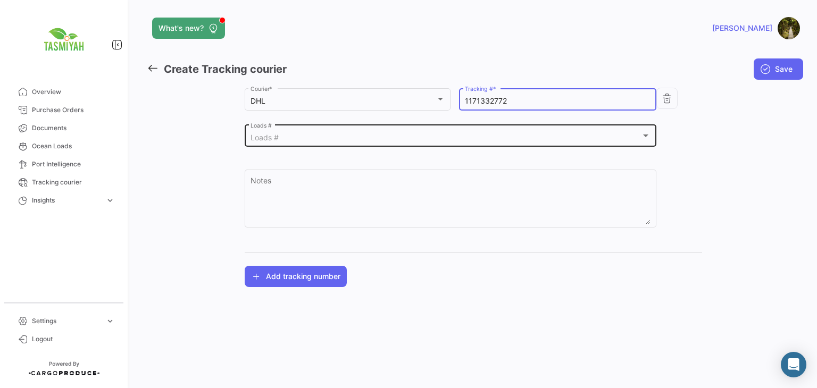
type input "1171332772"
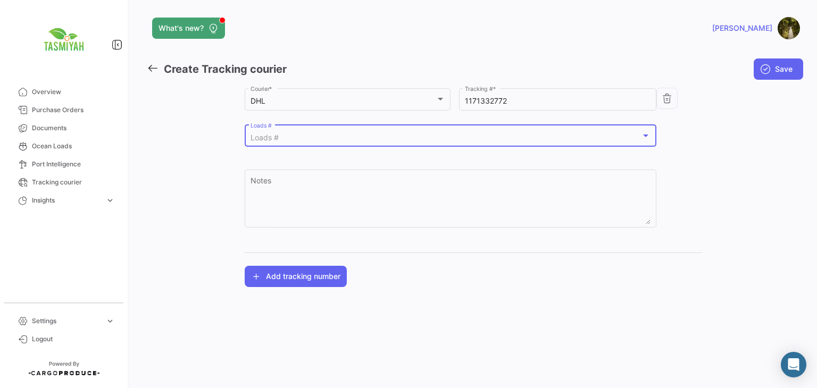
click at [401, 138] on div "Loads #" at bounding box center [445, 137] width 391 height 9
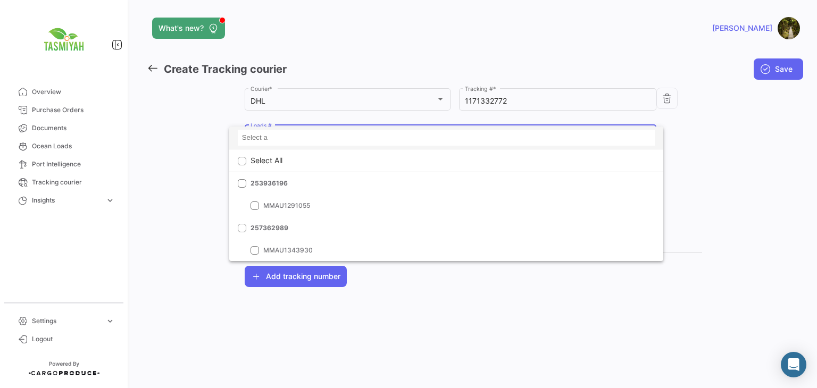
click at [400, 137] on input at bounding box center [446, 138] width 417 height 16
paste input "CTR0302459"
type input "CTR0302459"
click at [704, 194] on div at bounding box center [408, 194] width 817 height 388
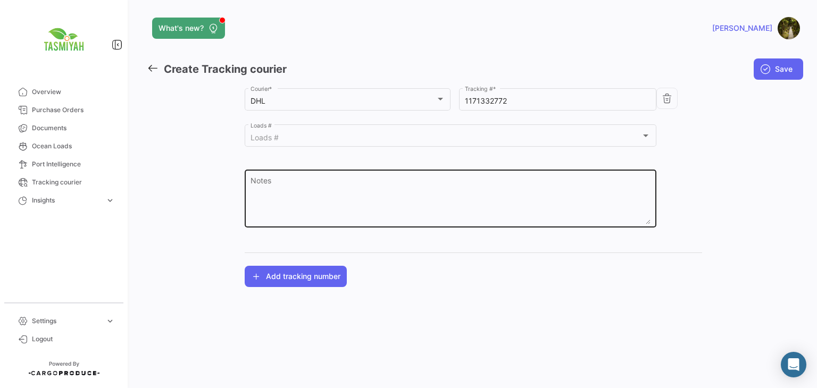
click at [427, 183] on textarea "Notes" at bounding box center [450, 201] width 400 height 47
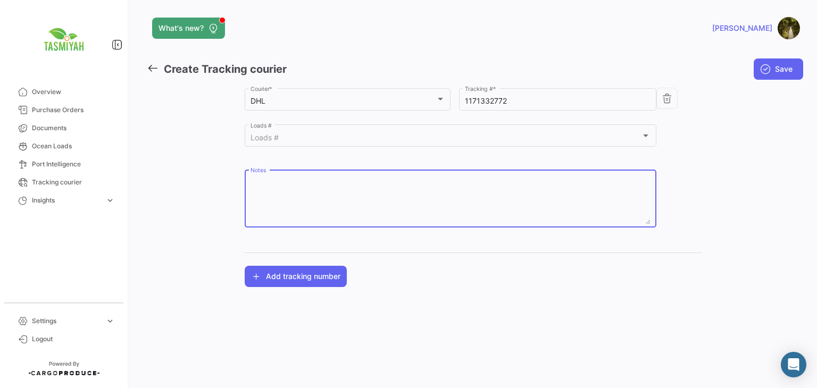
paste textarea "CTR0302459"
type textarea "CTR0302459"
click at [766, 72] on icon "submit" at bounding box center [765, 69] width 11 height 11
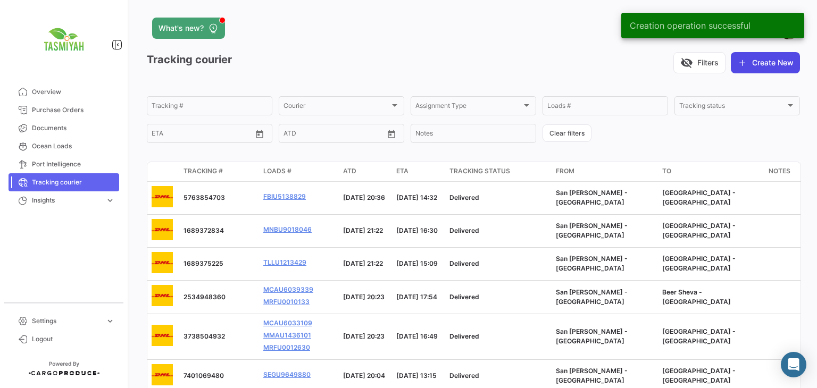
click at [768, 60] on button "Create New" at bounding box center [765, 62] width 69 height 21
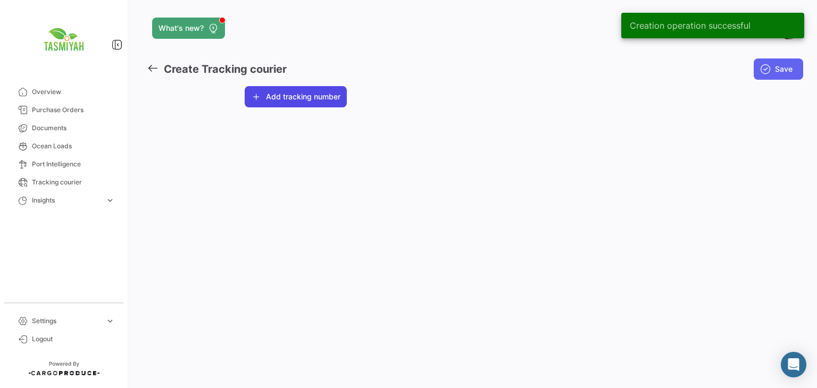
click at [304, 103] on button "Add tracking number" at bounding box center [296, 96] width 102 height 21
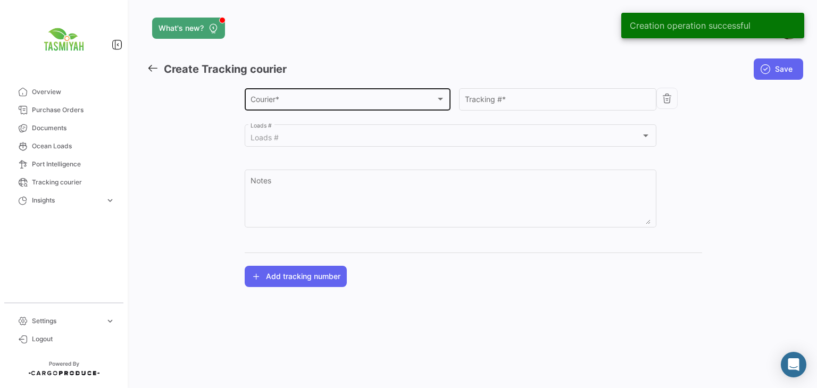
click at [385, 104] on div "Courier *" at bounding box center [342, 101] width 185 height 9
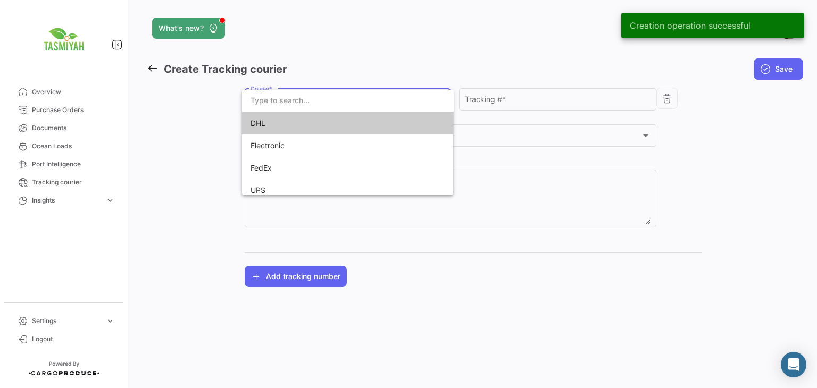
click at [367, 121] on span "DHL" at bounding box center [324, 123] width 149 height 22
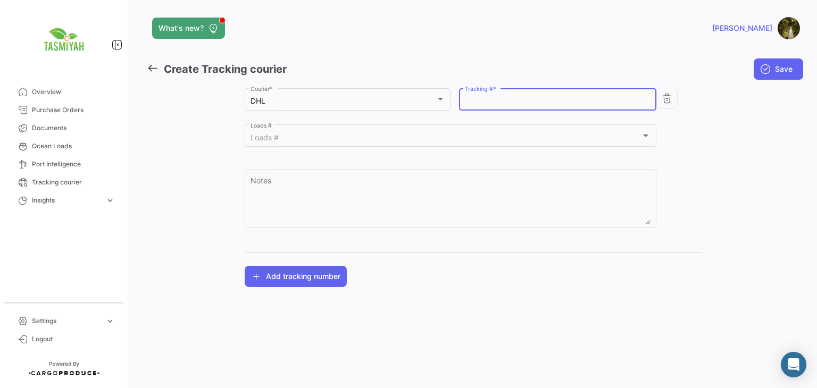
click at [500, 100] on input "Tracking # *" at bounding box center [558, 101] width 186 height 9
paste input "1127674693"
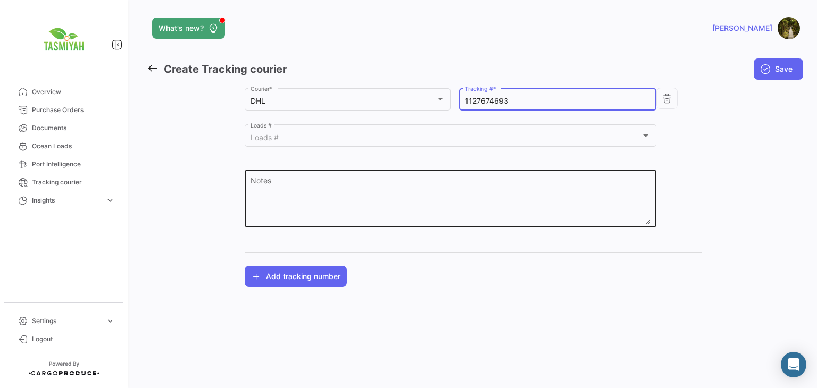
type input "1127674693"
click at [383, 183] on textarea "Notes" at bounding box center [450, 201] width 400 height 47
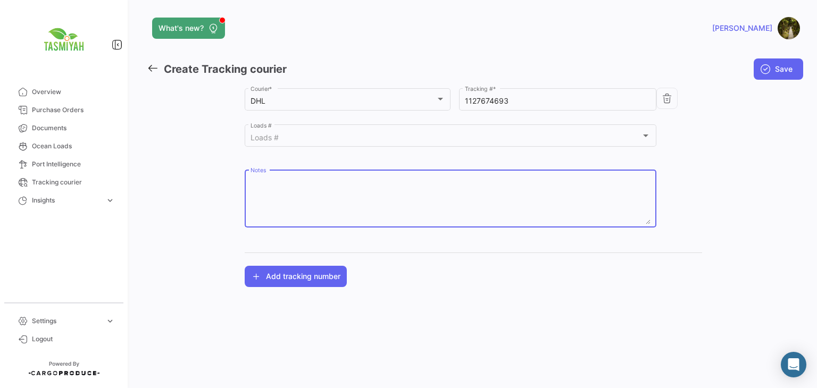
paste textarea "255090163"
type textarea "255090163"
click at [783, 69] on span "Save" at bounding box center [784, 69] width 18 height 11
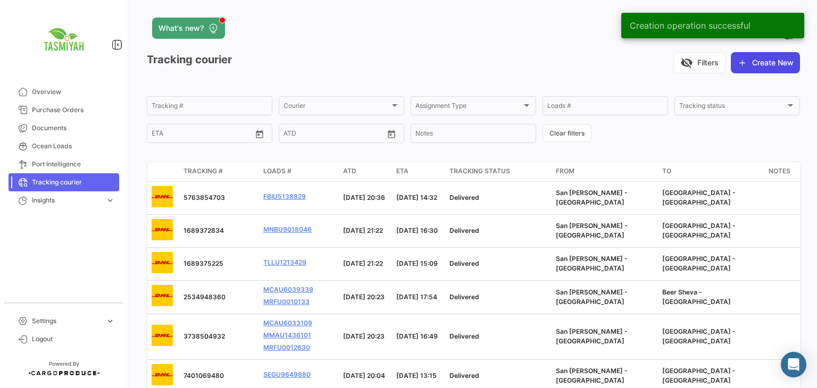
click at [757, 62] on button "Create New" at bounding box center [765, 62] width 69 height 21
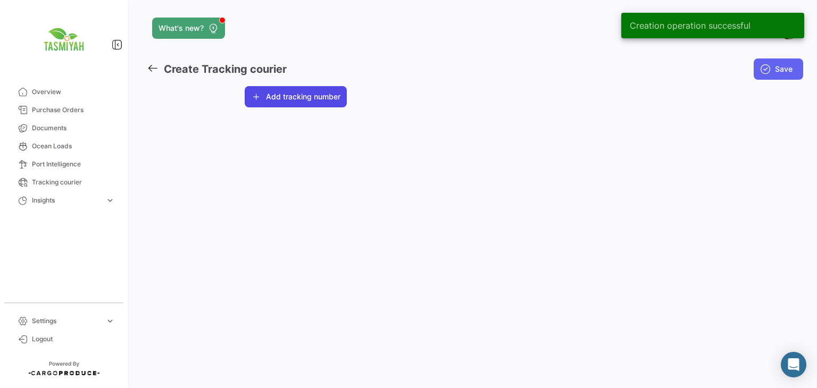
click at [313, 100] on button "Add tracking number" at bounding box center [296, 96] width 102 height 21
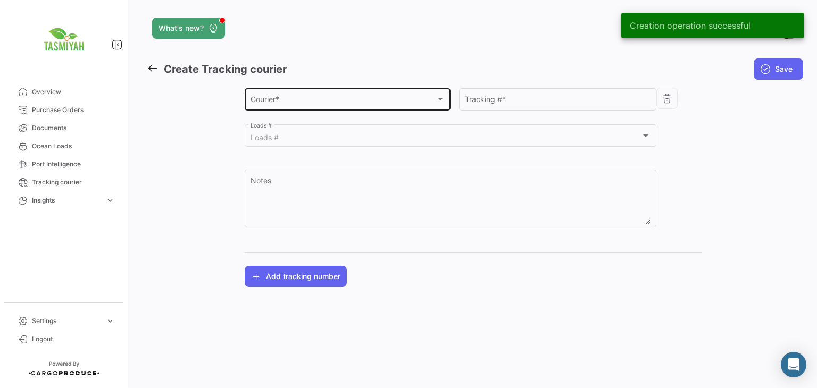
click at [323, 102] on div "Courier *" at bounding box center [342, 101] width 185 height 9
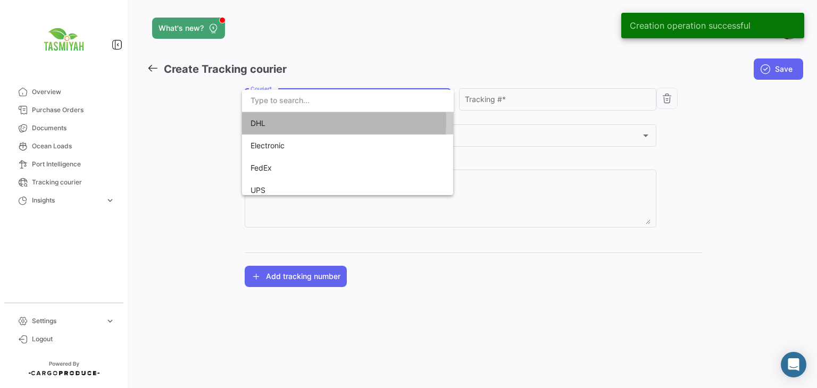
click at [320, 122] on span "DHL" at bounding box center [324, 123] width 149 height 22
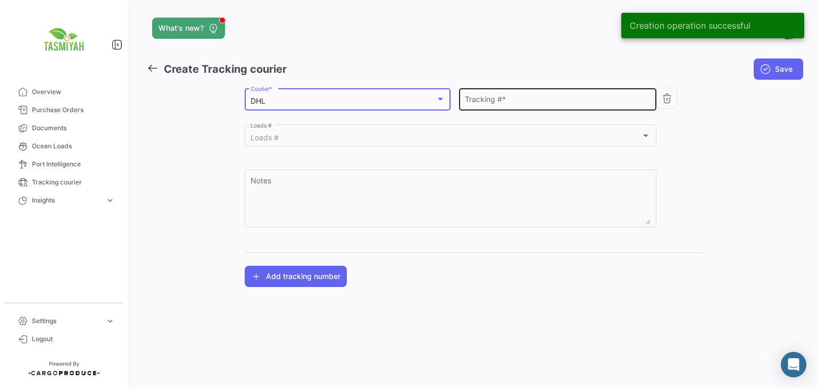
click at [540, 97] on input "Tracking # *" at bounding box center [558, 101] width 186 height 9
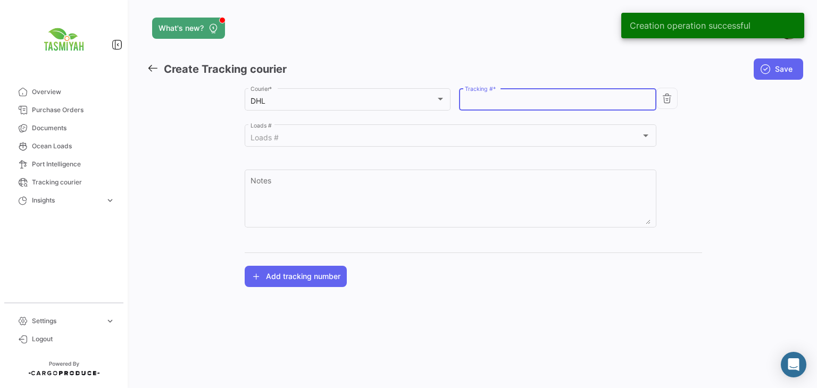
paste input "5693901264"
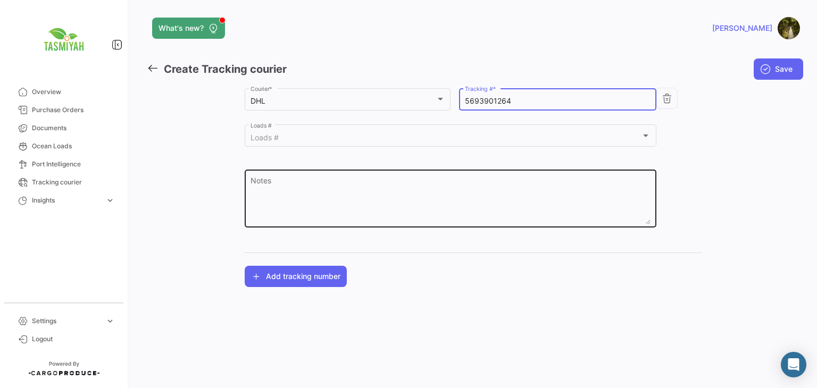
type input "5693901264"
click at [311, 177] on div "Notes" at bounding box center [450, 197] width 400 height 60
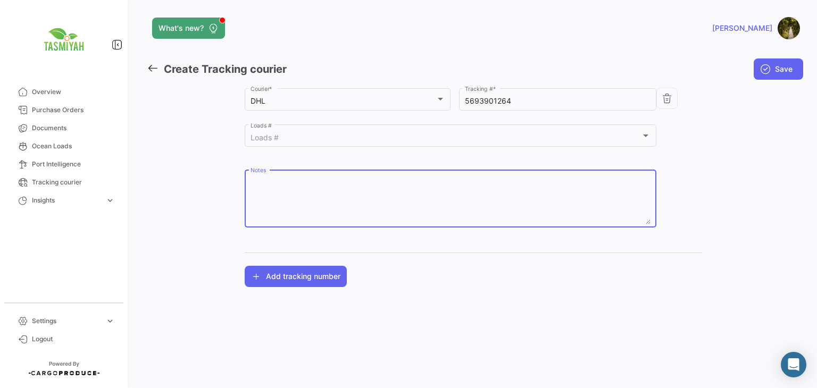
paste textarea "255090142"
type textarea "255090142"
click at [779, 66] on span "Save" at bounding box center [784, 69] width 18 height 11
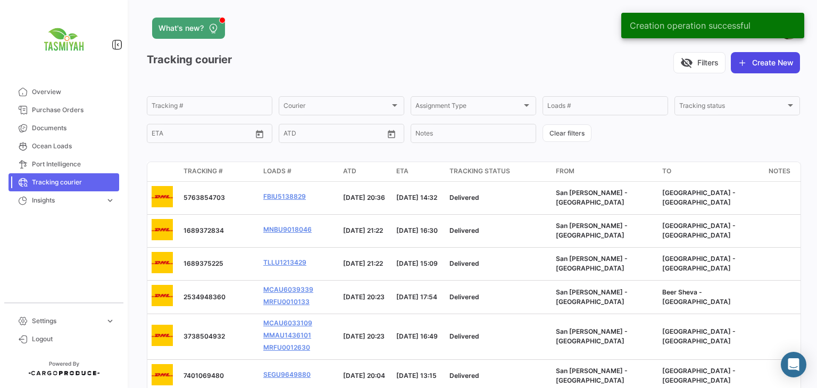
click at [768, 61] on button "Create New" at bounding box center [765, 62] width 69 height 21
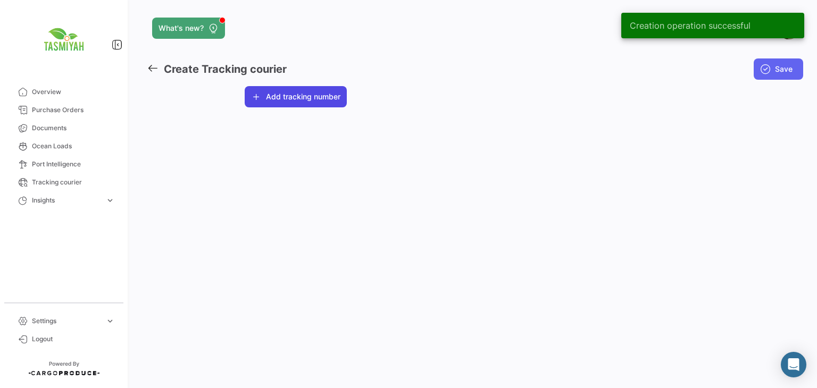
click at [312, 101] on button "Add tracking number" at bounding box center [296, 96] width 102 height 21
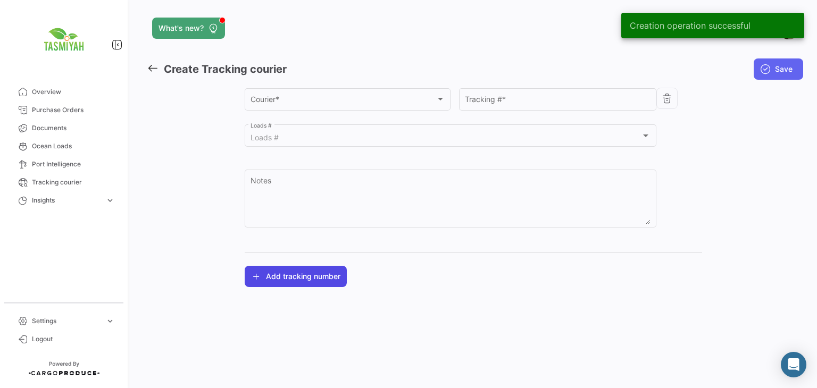
click at [312, 101] on div "Courier *" at bounding box center [342, 101] width 185 height 9
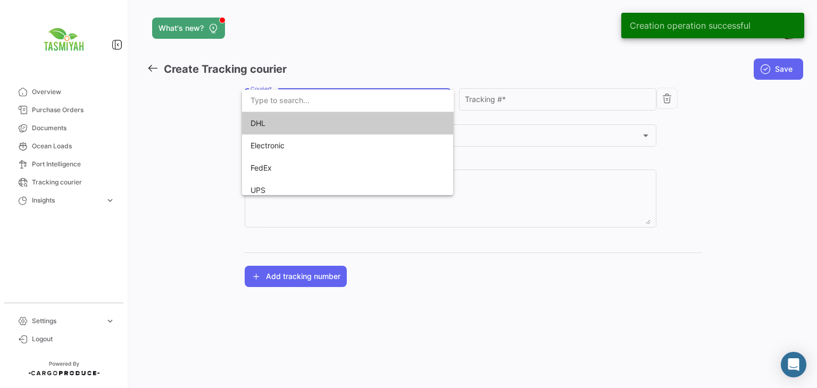
click at [315, 120] on span "DHL" at bounding box center [324, 123] width 149 height 22
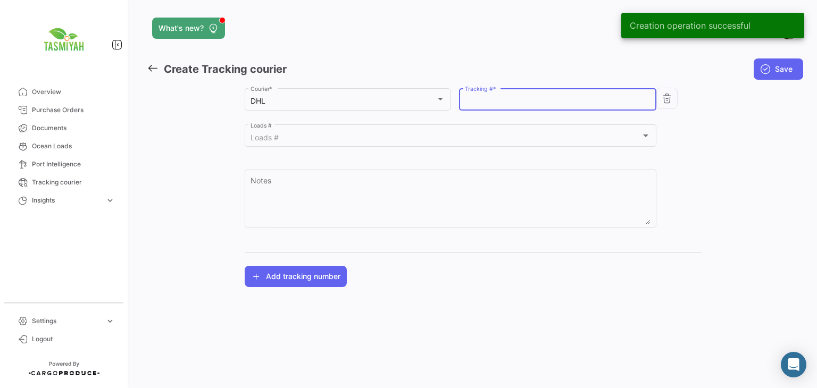
click at [525, 102] on input "Tracking # *" at bounding box center [558, 101] width 186 height 9
paste input "5693817544"
type input "5693817544"
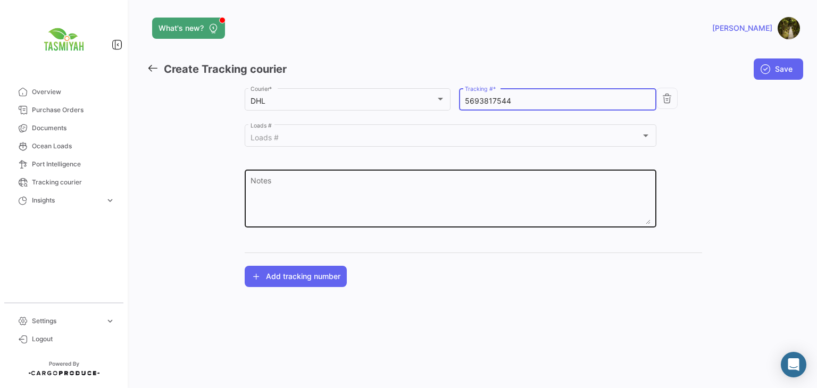
click at [372, 188] on textarea "Notes" at bounding box center [450, 201] width 400 height 47
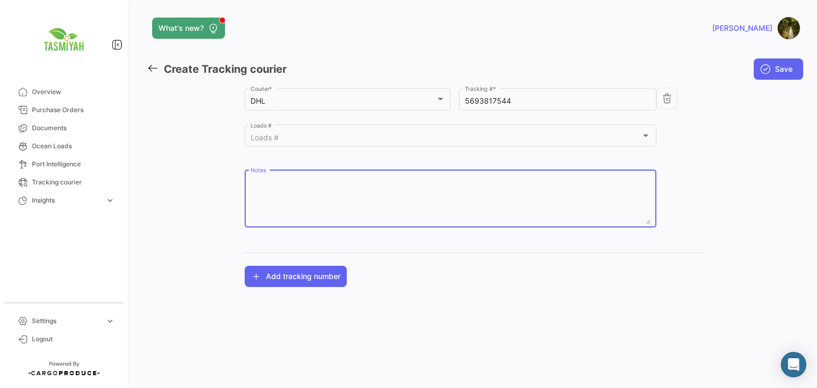
paste textarea "255090115"
type textarea "255090115"
click at [786, 72] on span "Save" at bounding box center [784, 69] width 18 height 11
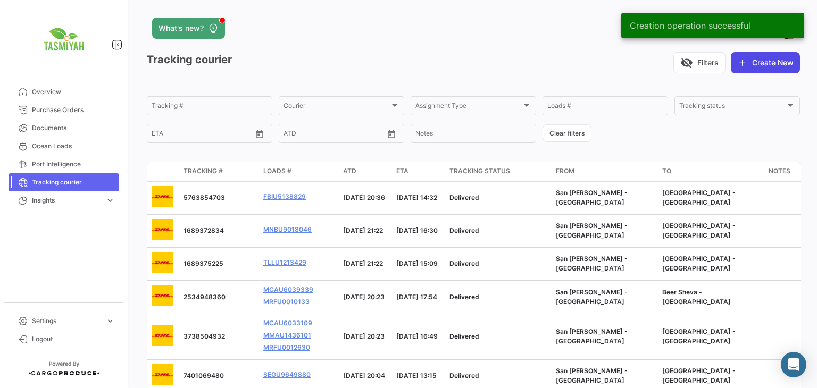
click at [752, 61] on button "Create New" at bounding box center [765, 62] width 69 height 21
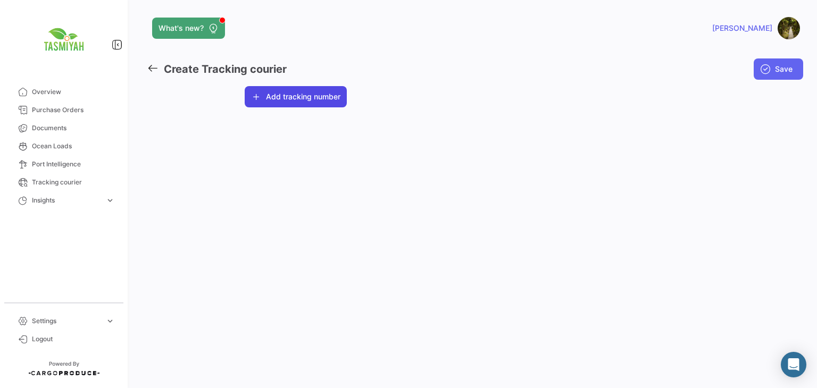
click at [294, 98] on button "Add tracking number" at bounding box center [296, 96] width 102 height 21
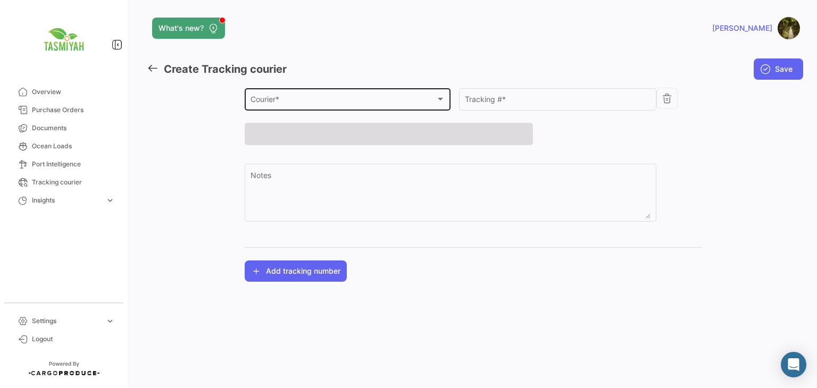
click at [311, 100] on div "Courier *" at bounding box center [342, 101] width 185 height 9
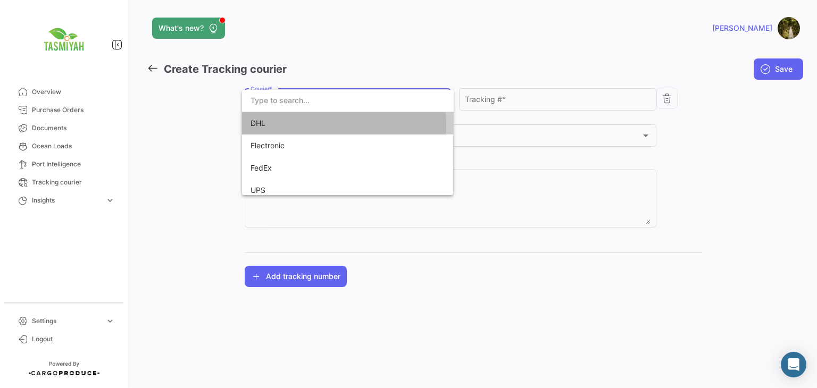
click at [304, 125] on span "DHL" at bounding box center [324, 123] width 149 height 22
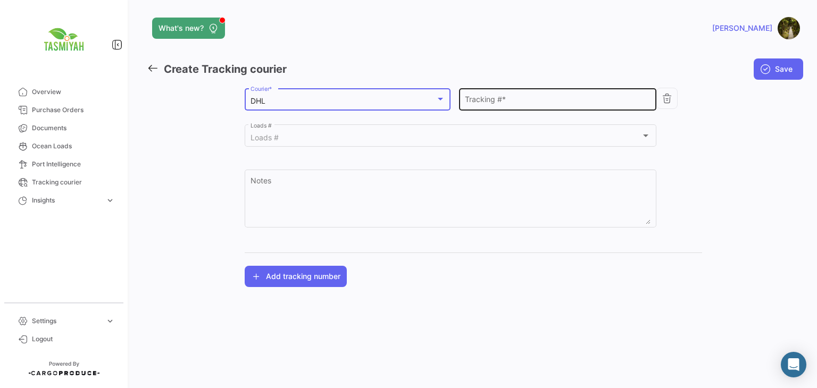
click at [542, 98] on input "Tracking # *" at bounding box center [558, 101] width 186 height 9
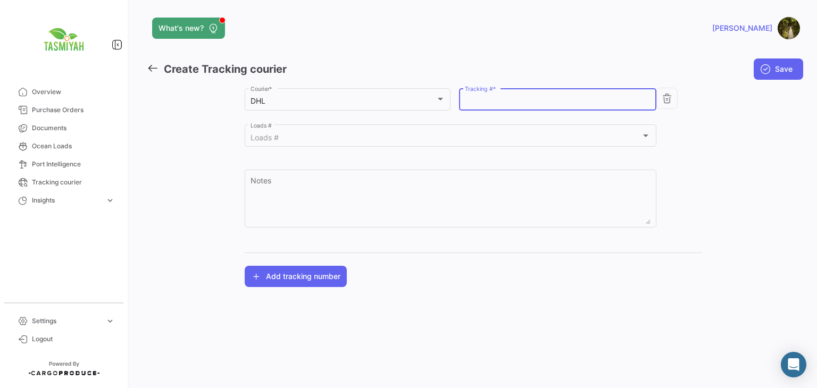
paste input "8378044301"
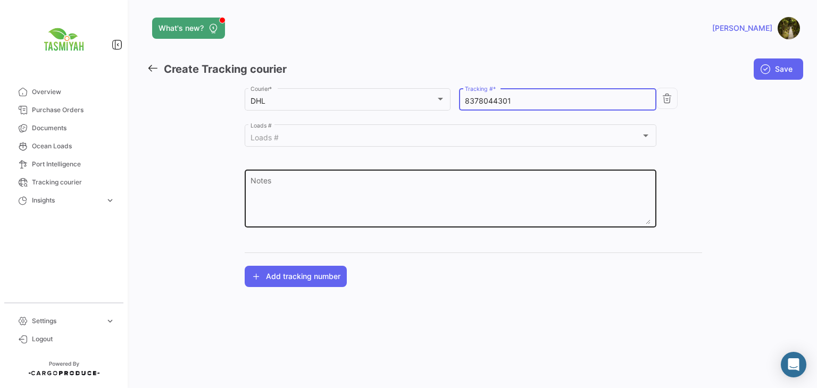
type input "8378044301"
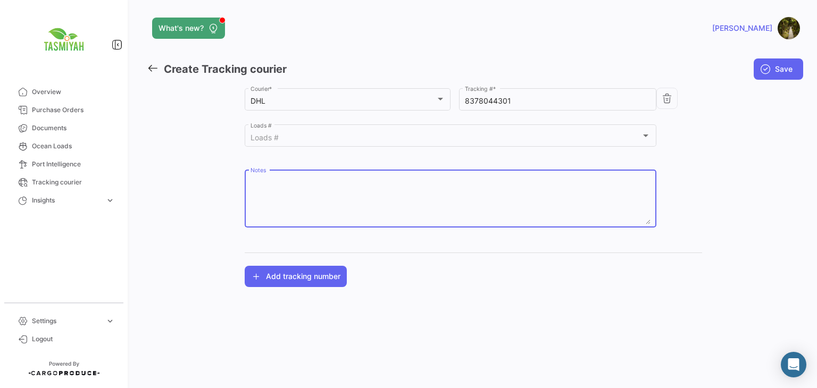
click at [346, 196] on textarea "Notes" at bounding box center [450, 201] width 400 height 47
paste textarea "CTR0303038"
type textarea "CTR0303038"
click at [780, 72] on span "Save" at bounding box center [784, 69] width 18 height 11
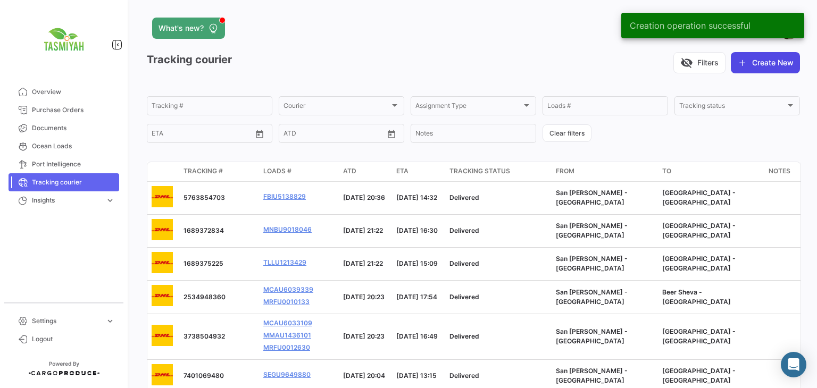
click at [738, 60] on icon "button" at bounding box center [742, 62] width 11 height 11
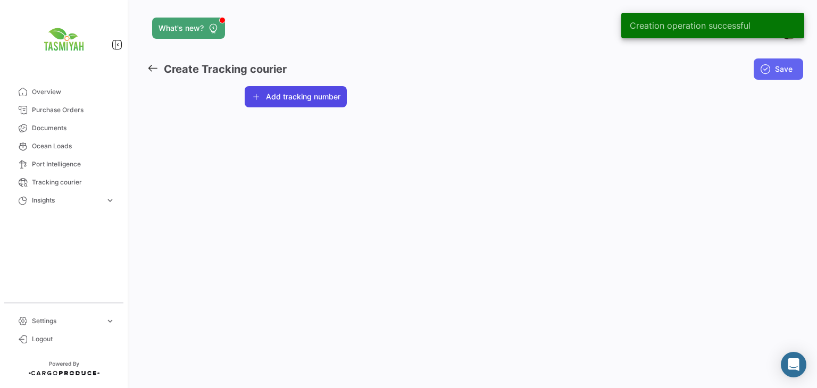
click at [293, 90] on button "Add tracking number" at bounding box center [296, 96] width 102 height 21
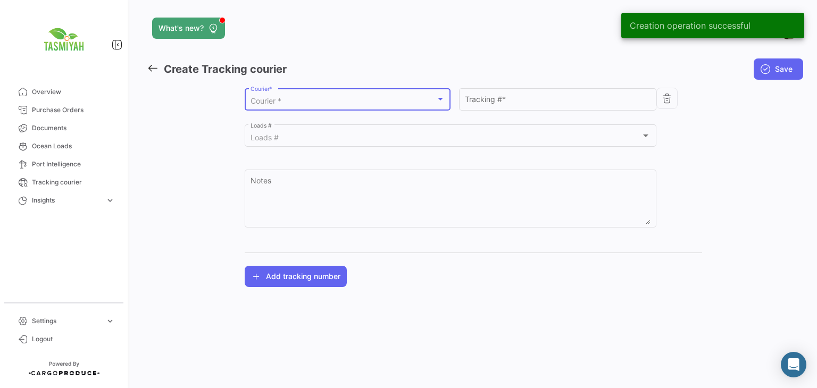
click at [303, 103] on div "Courier *" at bounding box center [342, 101] width 185 height 9
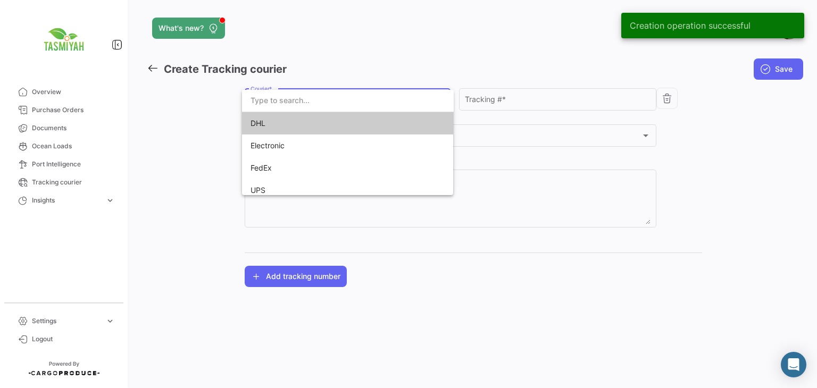
click at [303, 114] on span "DHL" at bounding box center [324, 123] width 149 height 22
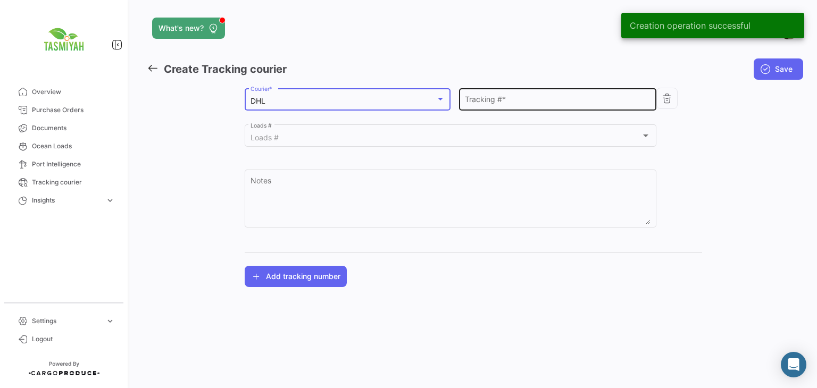
click at [495, 108] on div "Tracking # *" at bounding box center [558, 98] width 186 height 24
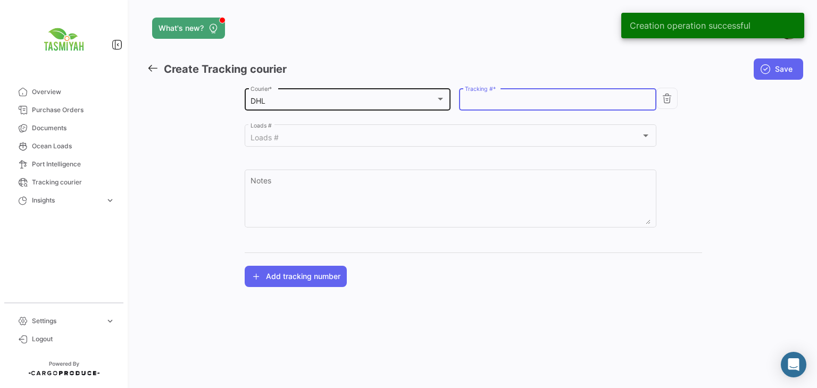
paste input "5705836312"
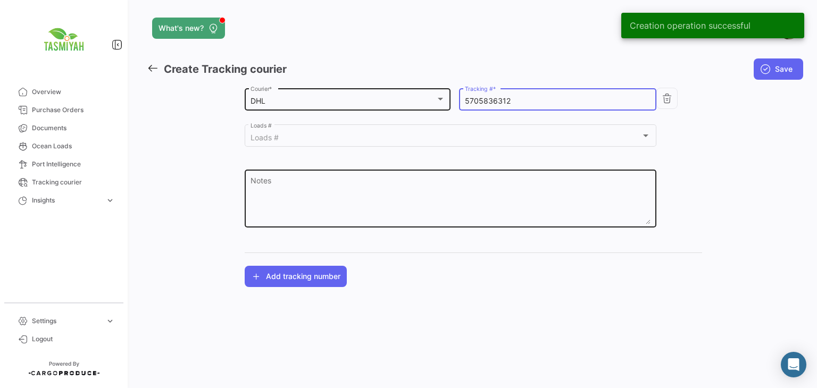
type input "5705836312"
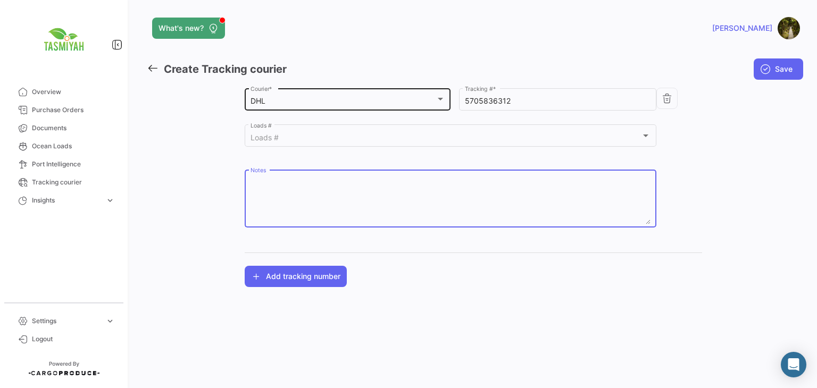
click at [397, 183] on textarea "Notes" at bounding box center [450, 201] width 400 height 47
paste textarea "CTR0303613"
type textarea "CTR0303613"
click at [776, 66] on span "Save" at bounding box center [784, 69] width 18 height 11
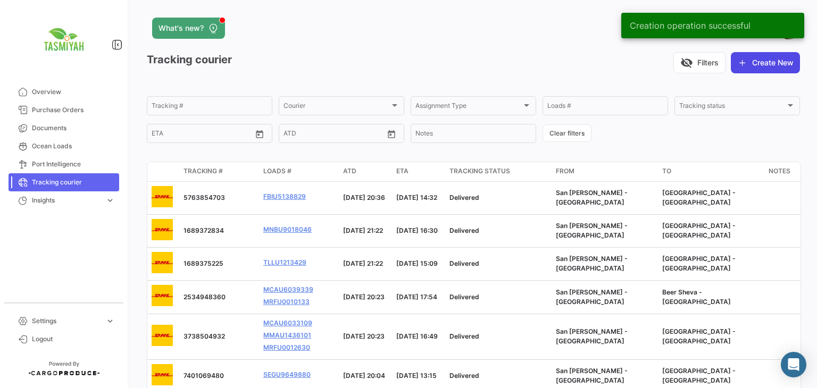
click at [744, 60] on button "Create New" at bounding box center [765, 62] width 69 height 21
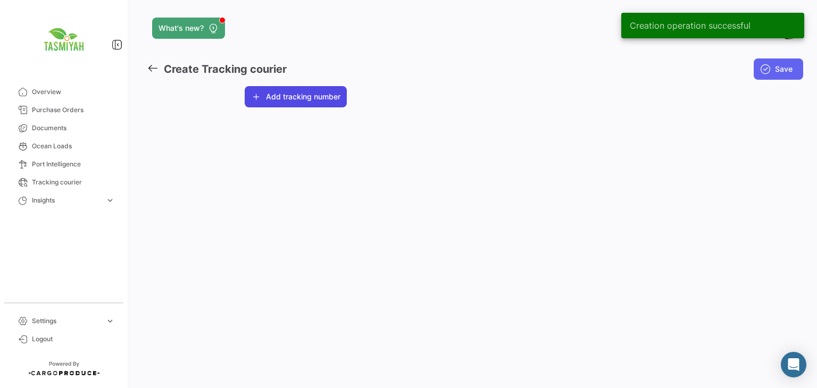
click at [300, 94] on button "Add tracking number" at bounding box center [296, 96] width 102 height 21
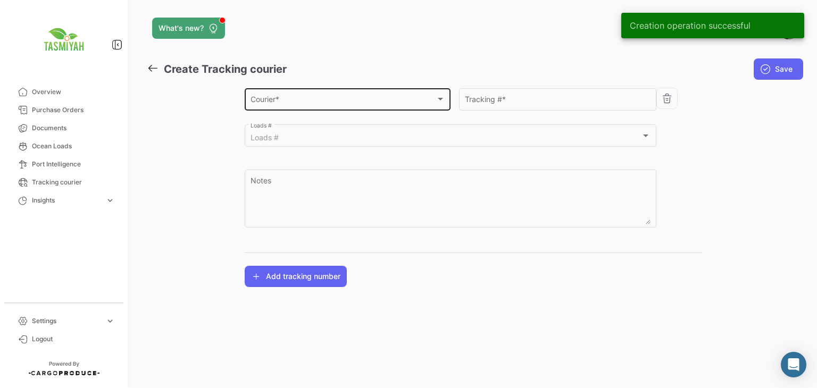
click at [306, 105] on div "Courier *" at bounding box center [342, 101] width 185 height 9
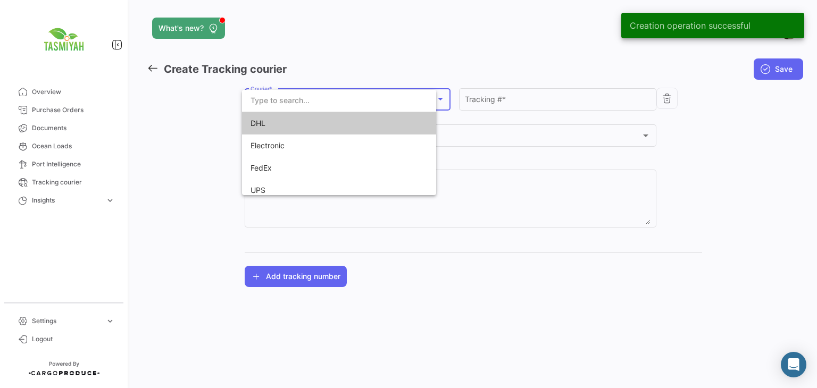
click at [306, 119] on span "DHL" at bounding box center [324, 123] width 149 height 22
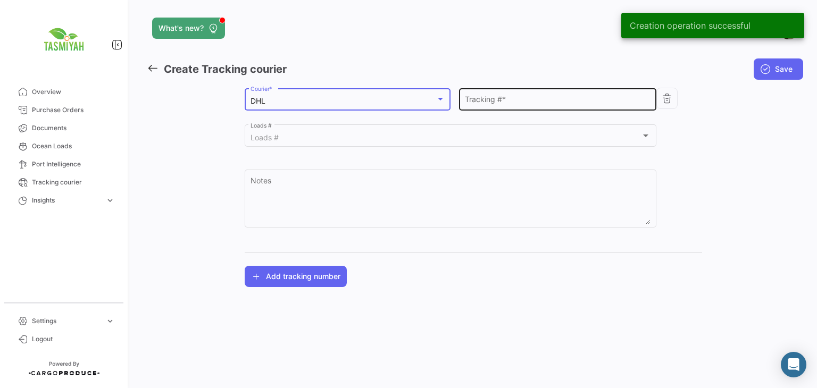
click at [517, 100] on input "Tracking # *" at bounding box center [558, 101] width 186 height 9
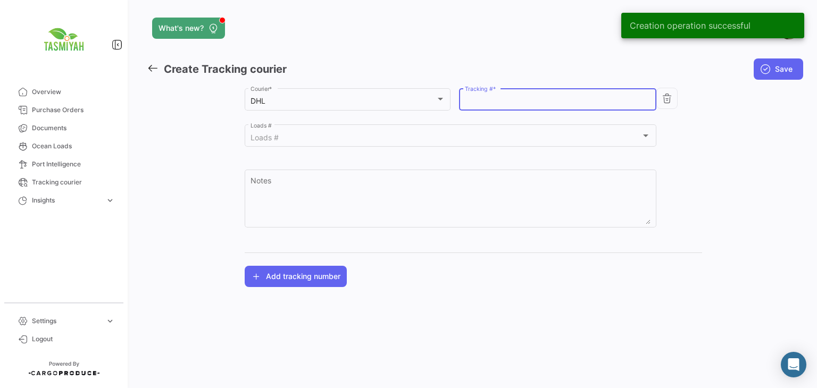
paste input "3736052935"
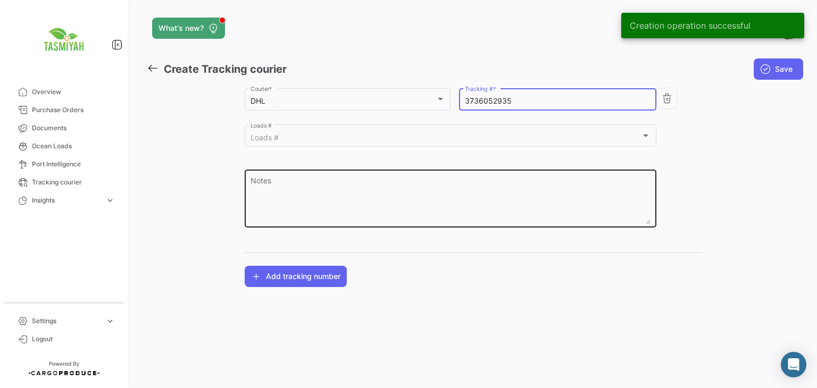
type input "3736052935"
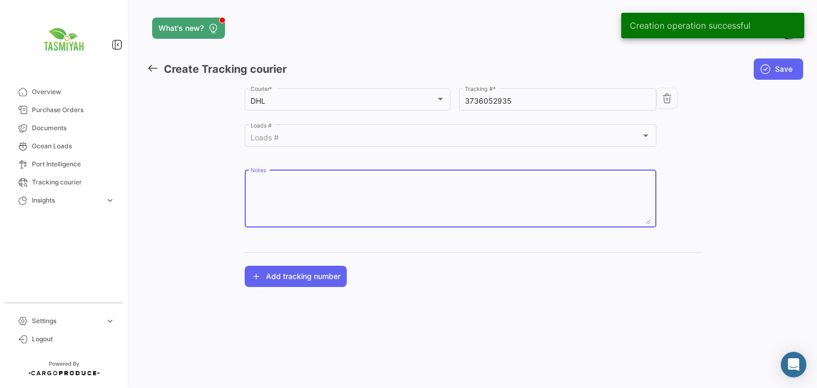
click at [415, 183] on textarea "Notes" at bounding box center [450, 201] width 400 height 47
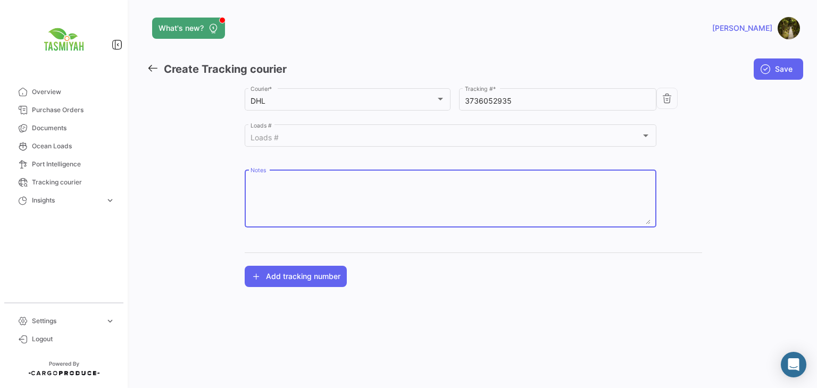
paste textarea "CTR0303612"
type textarea "CTR0303612"
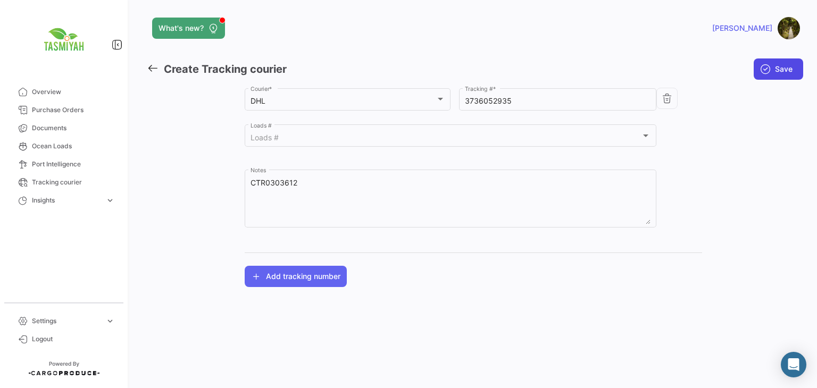
click at [778, 68] on span "Save" at bounding box center [784, 69] width 18 height 11
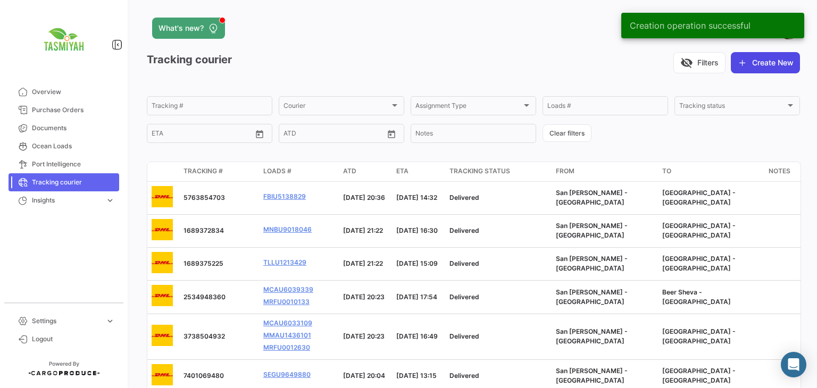
click at [765, 66] on button "Create New" at bounding box center [765, 62] width 69 height 21
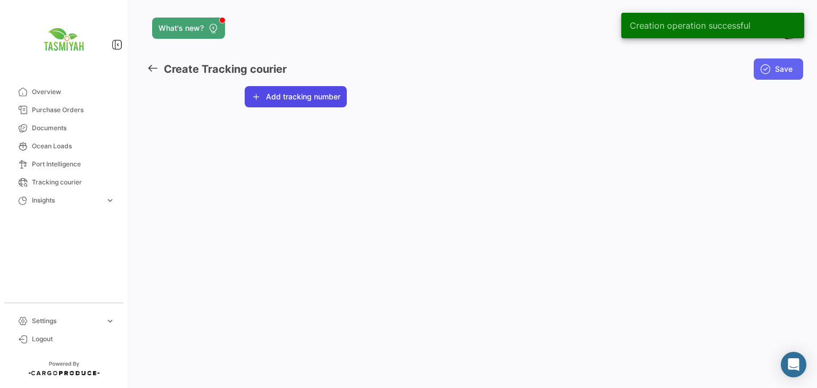
click at [300, 104] on button "Add tracking number" at bounding box center [296, 96] width 102 height 21
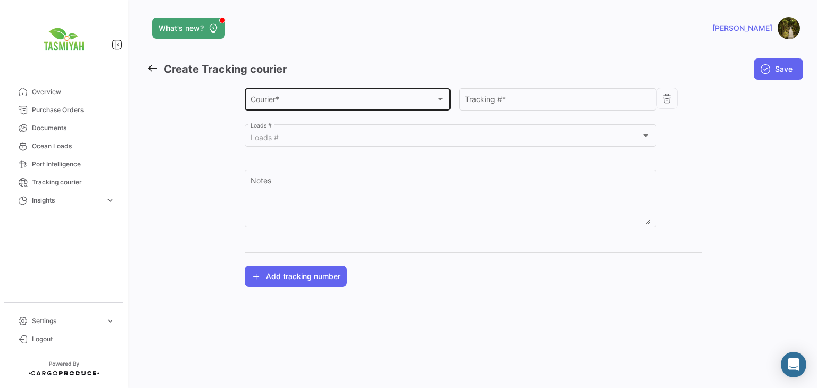
click at [334, 107] on div "Courier * Courier *" at bounding box center [347, 98] width 195 height 24
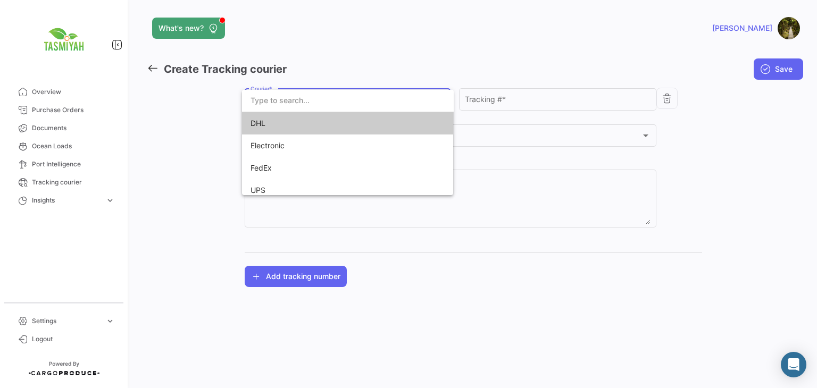
click at [335, 120] on span "DHL" at bounding box center [324, 123] width 149 height 22
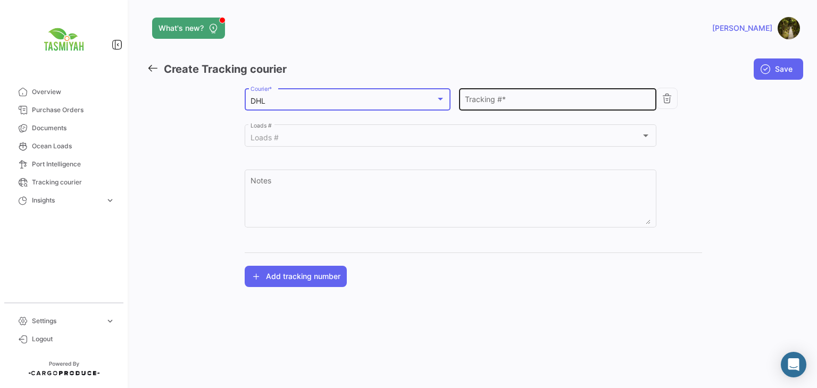
click at [547, 100] on input "Tracking # *" at bounding box center [558, 101] width 186 height 9
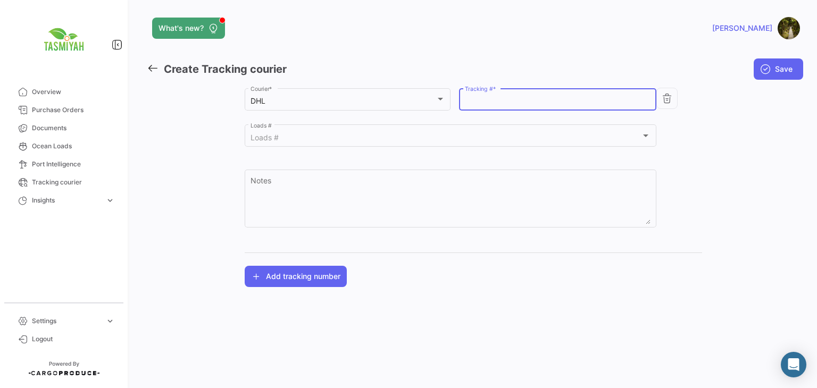
paste input "2353694652"
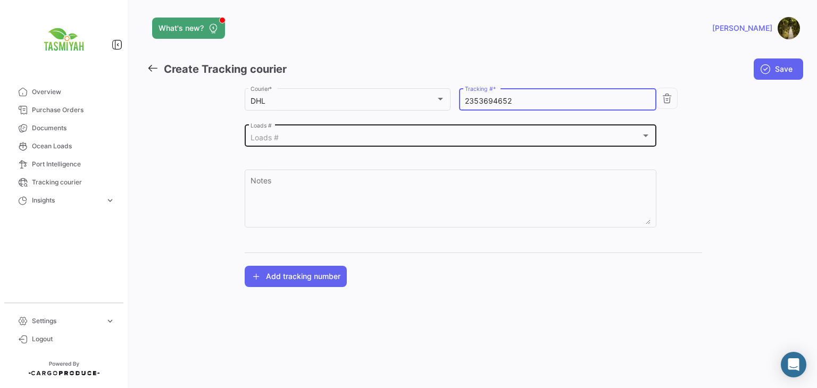
type input "2353694652"
click at [376, 123] on div "Loads # Loads #" at bounding box center [450, 135] width 400 height 24
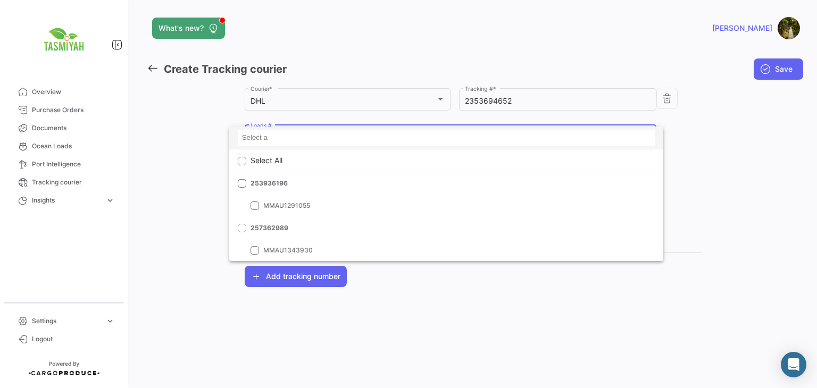
click at [369, 132] on input at bounding box center [446, 138] width 417 height 16
paste input "255486208"
type input "255486208"
click at [646, 138] on mat-icon "clear" at bounding box center [646, 137] width 13 height 13
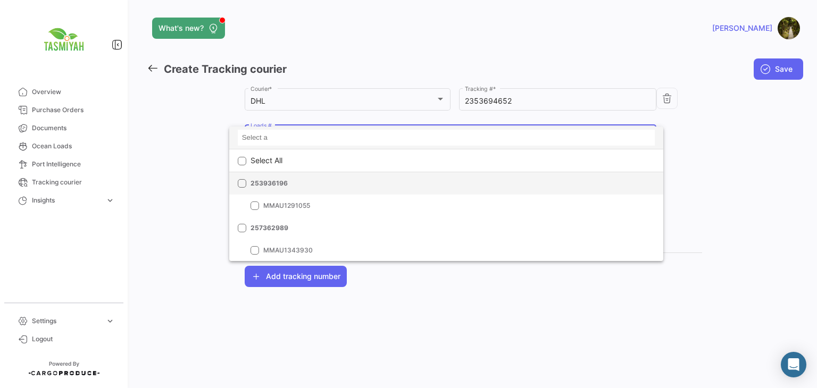
drag, startPoint x: 633, startPoint y: 145, endPoint x: 481, endPoint y: 173, distance: 155.3
click at [481, 173] on mat-option "253936196" at bounding box center [446, 183] width 434 height 22
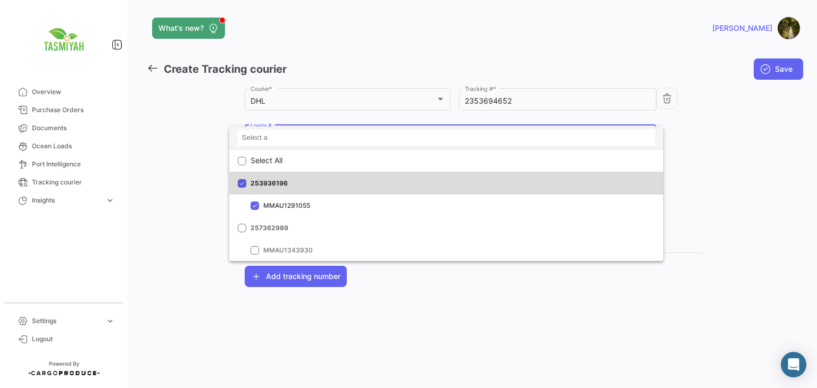
click at [462, 175] on mat-option "253936196" at bounding box center [446, 183] width 434 height 22
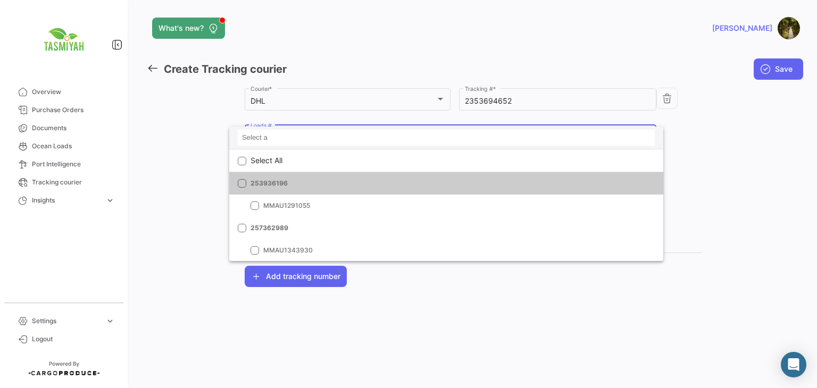
click at [351, 130] on input at bounding box center [446, 138] width 417 height 16
paste input "255486208"
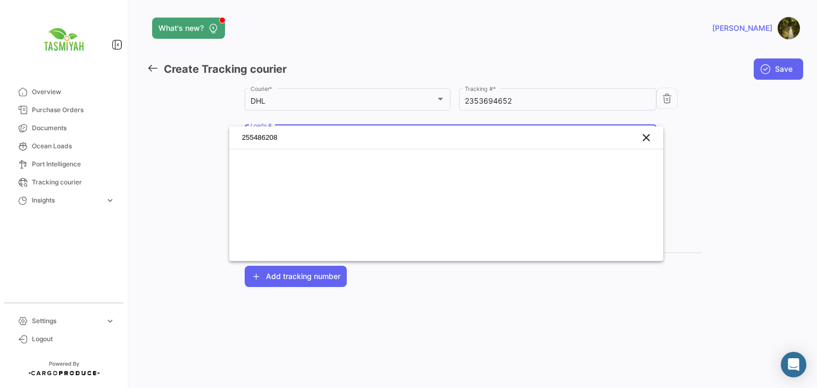
type input "255486208"
click at [748, 156] on div at bounding box center [408, 194] width 817 height 388
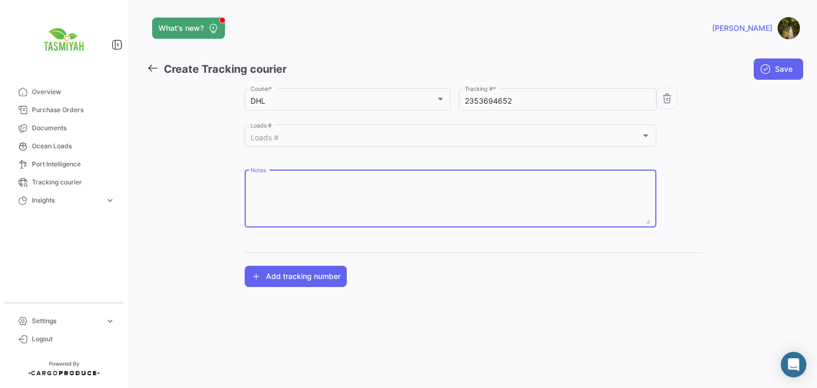
click at [380, 183] on textarea "Notes" at bounding box center [450, 201] width 400 height 47
paste textarea "255486208"
type textarea "255486208"
click at [787, 77] on button "Save" at bounding box center [777, 68] width 49 height 21
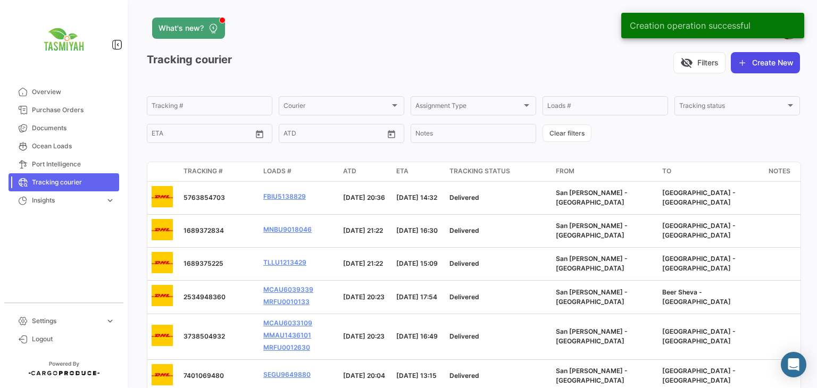
click at [749, 58] on button "Create New" at bounding box center [765, 62] width 69 height 21
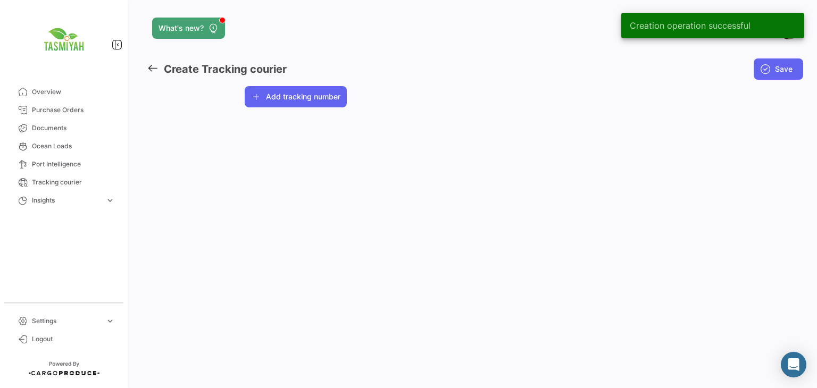
click at [304, 98] on button "Add tracking number" at bounding box center [296, 96] width 102 height 21
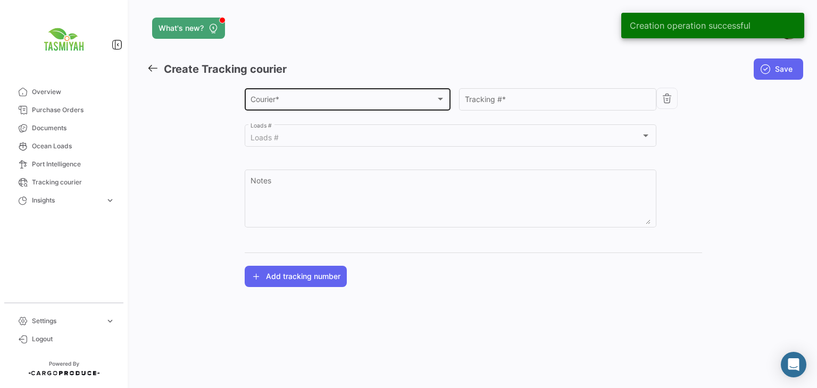
click at [313, 105] on div "Courier *" at bounding box center [342, 101] width 185 height 9
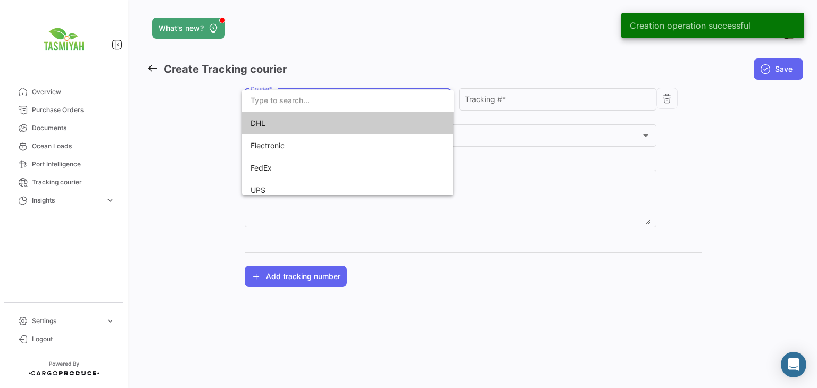
click at [312, 123] on span "DHL" at bounding box center [324, 123] width 149 height 22
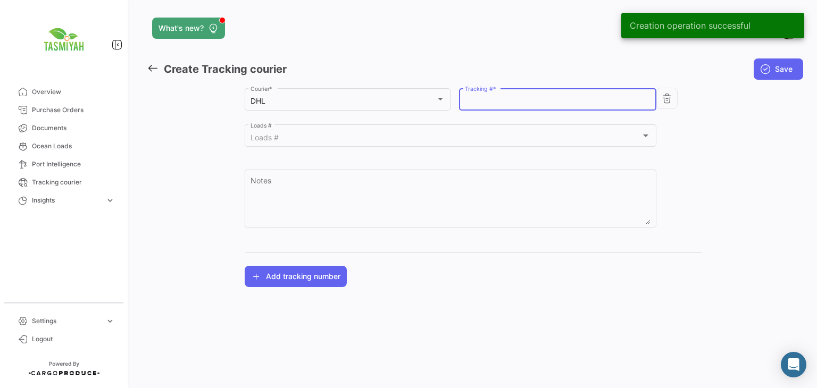
click at [527, 98] on input "Tracking # *" at bounding box center [558, 101] width 186 height 9
paste input "2353768174"
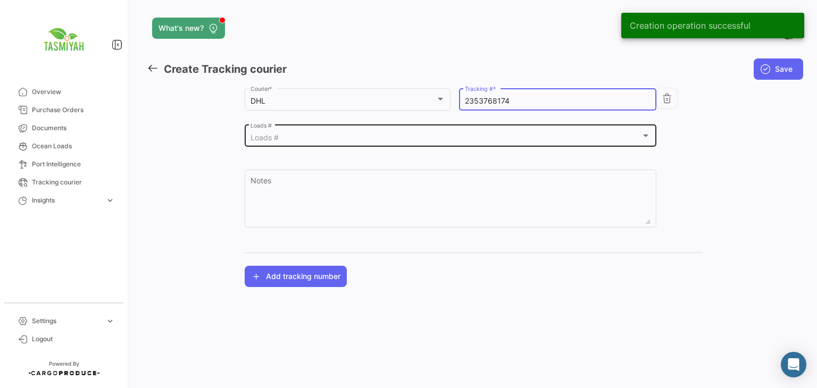
type input "2353768174"
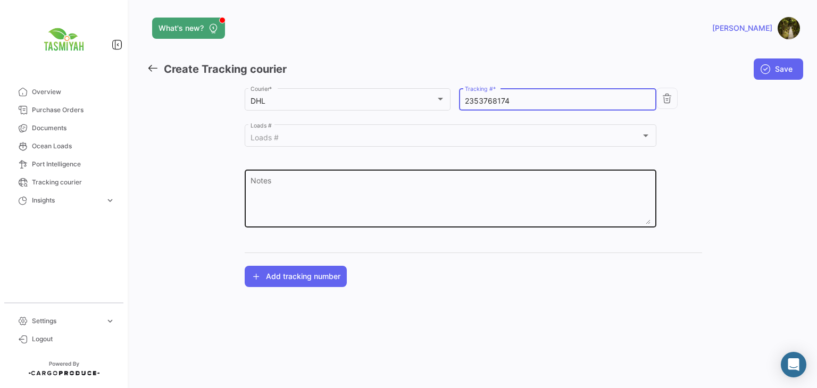
click at [343, 191] on textarea "Notes" at bounding box center [450, 201] width 400 height 47
paste textarea "255375756"
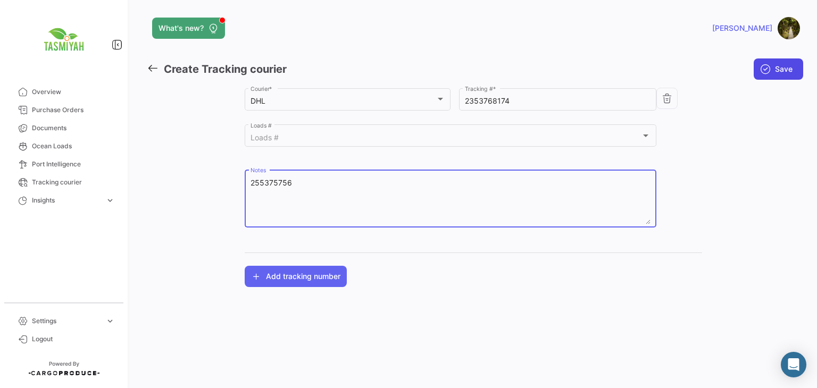
type textarea "255375756"
click at [779, 71] on span "Save" at bounding box center [784, 69] width 18 height 11
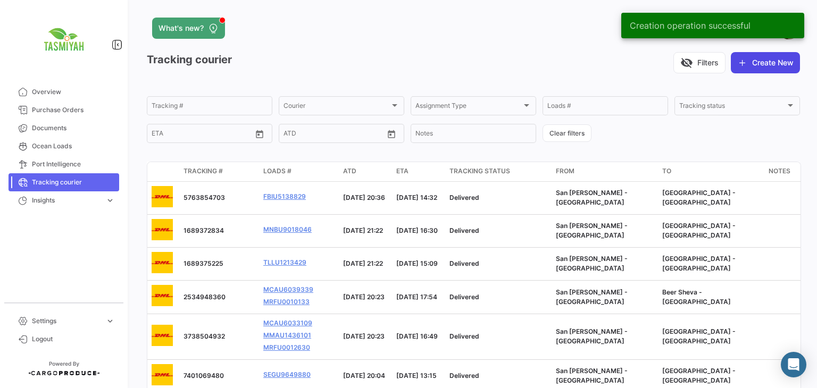
click at [773, 61] on button "Create New" at bounding box center [765, 62] width 69 height 21
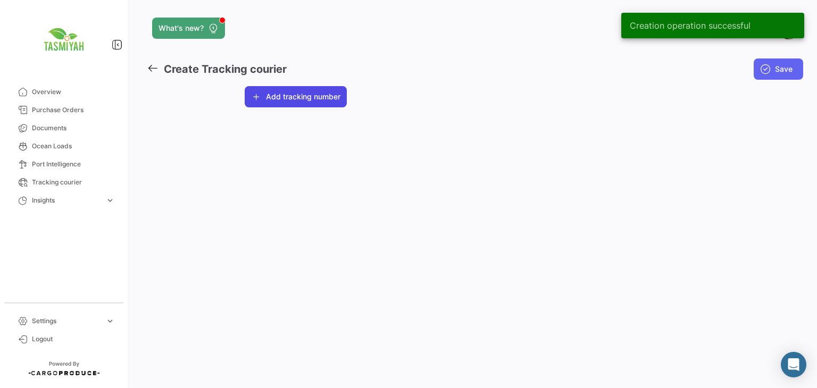
click at [282, 101] on button "Add tracking number" at bounding box center [296, 96] width 102 height 21
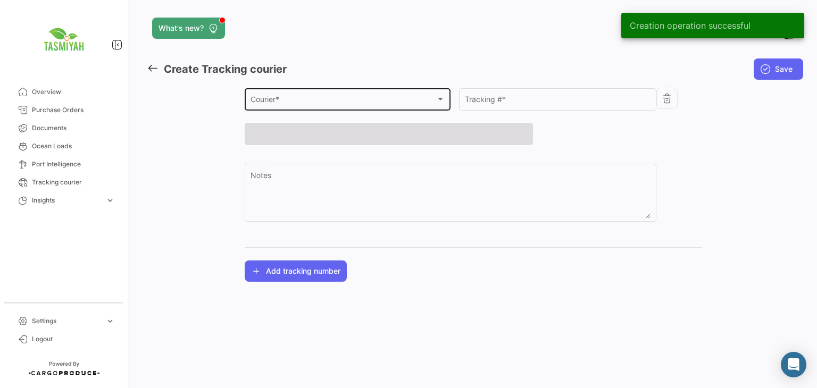
click at [298, 97] on div "Courier *" at bounding box center [342, 101] width 185 height 9
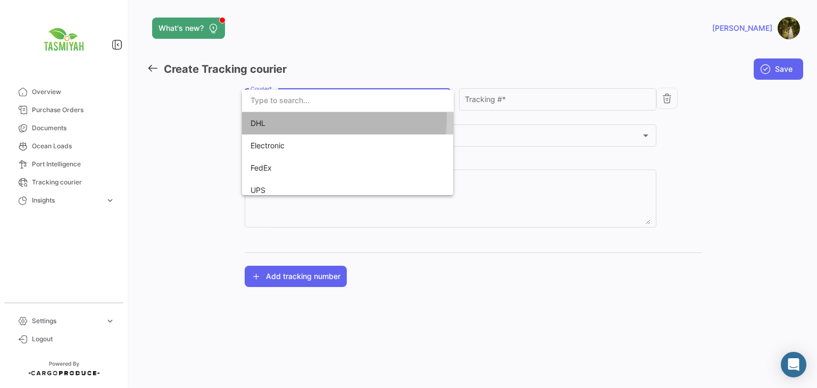
click at [299, 119] on span "DHL" at bounding box center [324, 123] width 149 height 22
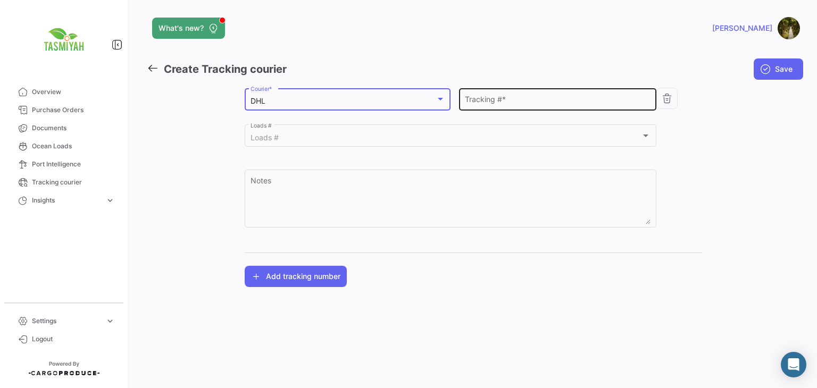
click at [482, 102] on input "Tracking # *" at bounding box center [558, 101] width 186 height 9
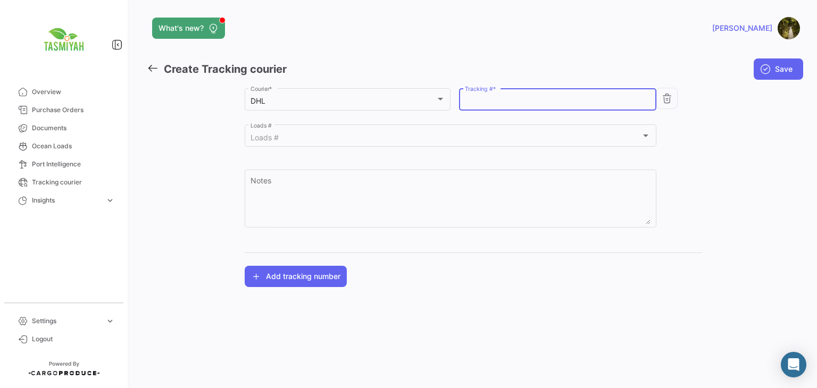
paste input "255375864"
drag, startPoint x: 529, startPoint y: 99, endPoint x: 408, endPoint y: 112, distance: 121.4
click at [408, 112] on div "DHL Courier * 255375864 Tracking # * Loads # Loads # Notes" at bounding box center [473, 163] width 457 height 154
type input "255375864"
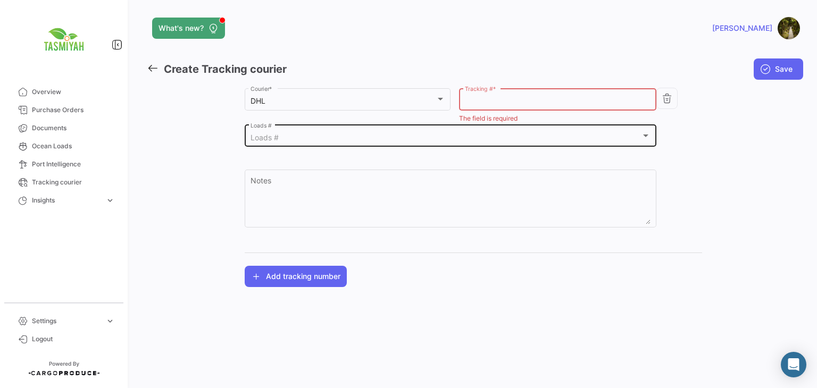
paste input "5693901264"
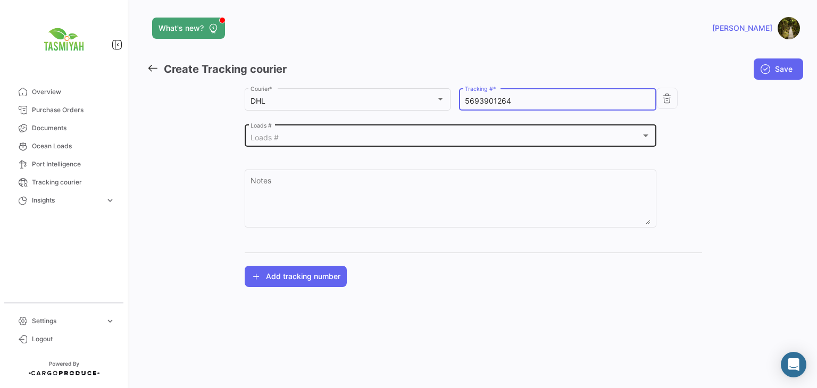
type input "5693901264"
click at [410, 135] on div "Loads #" at bounding box center [445, 137] width 391 height 9
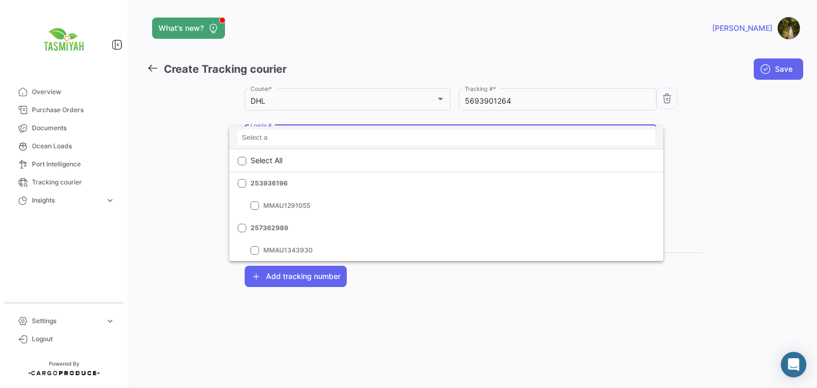
click at [323, 139] on input at bounding box center [446, 138] width 417 height 16
paste input "255709947"
type input "255709947"
click at [744, 136] on div at bounding box center [408, 194] width 817 height 388
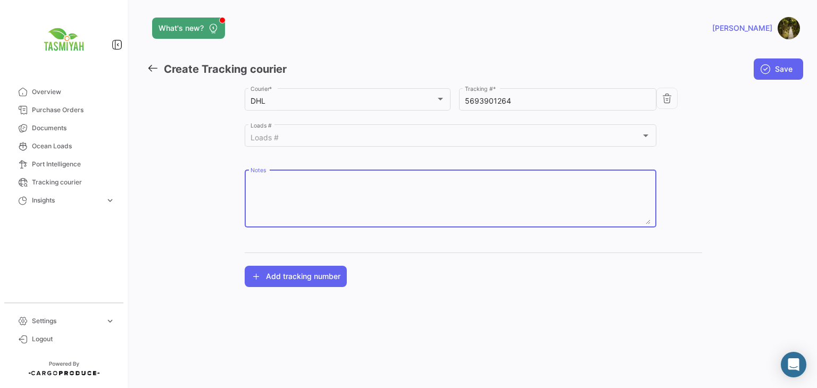
click at [521, 179] on textarea "Notes" at bounding box center [450, 201] width 400 height 47
paste textarea "255709947"
type textarea "255709947"
click at [788, 60] on button "Save" at bounding box center [777, 68] width 49 height 21
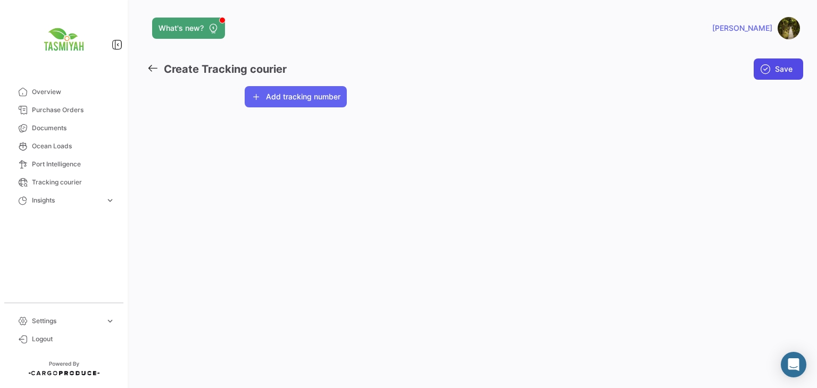
click at [778, 69] on span "Save" at bounding box center [784, 69] width 18 height 11
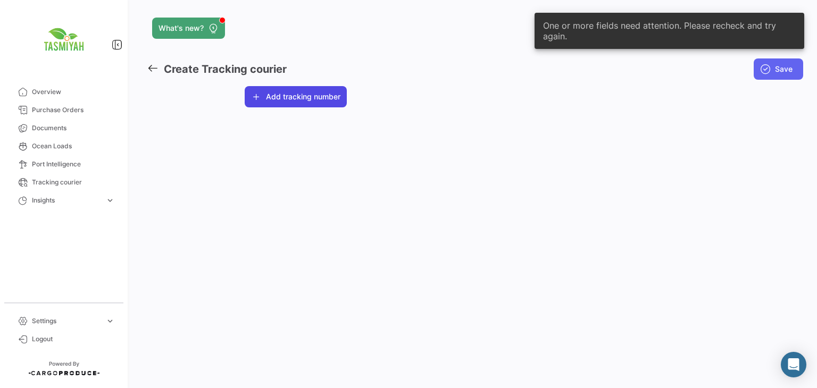
click at [293, 91] on button "Add tracking number" at bounding box center [296, 96] width 102 height 21
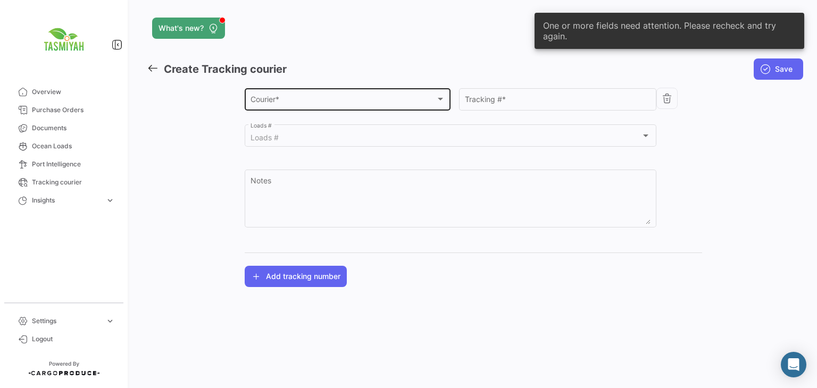
click at [298, 105] on div "Courier *" at bounding box center [342, 101] width 185 height 9
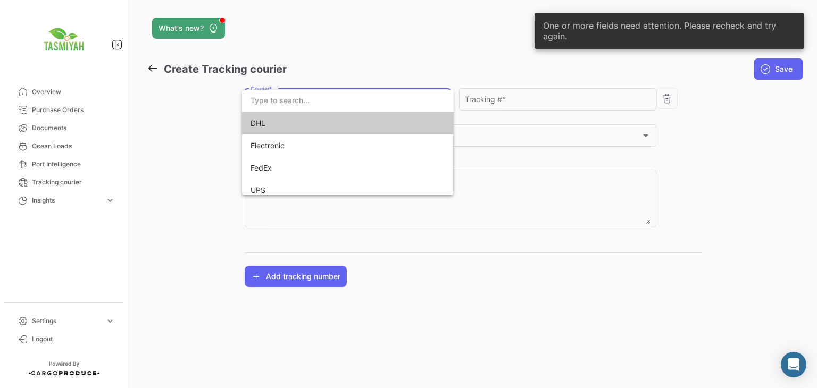
drag, startPoint x: 300, startPoint y: 118, endPoint x: 305, endPoint y: 119, distance: 5.4
click at [301, 119] on span "DHL" at bounding box center [324, 123] width 149 height 22
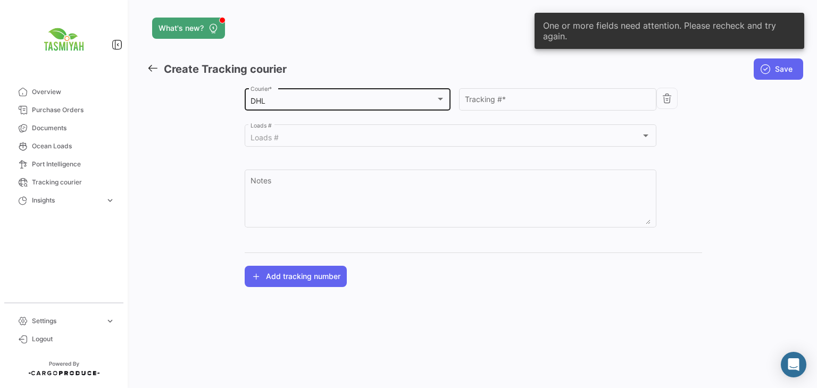
click at [447, 97] on div "DHL Courier *" at bounding box center [348, 98] width 206 height 24
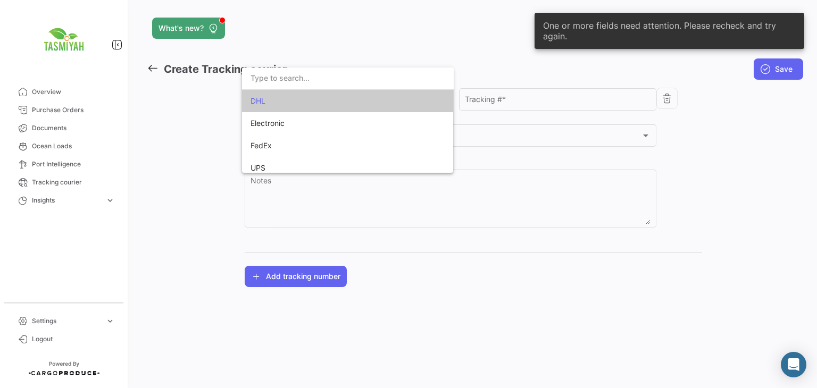
click at [497, 96] on div at bounding box center [408, 194] width 817 height 388
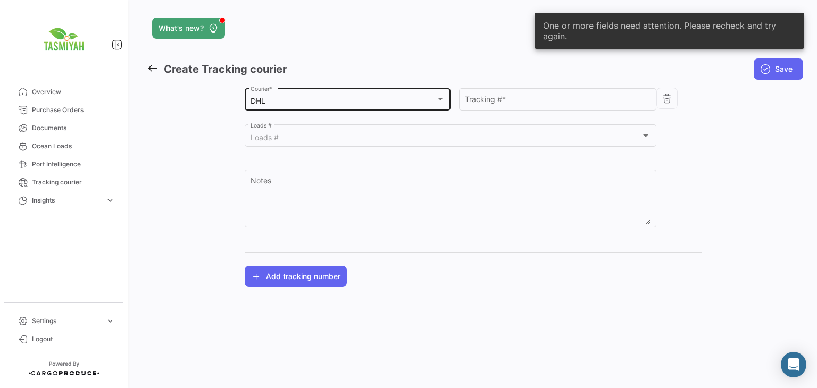
click at [497, 97] on input "Tracking # *" at bounding box center [558, 101] width 186 height 9
paste input "2353768174"
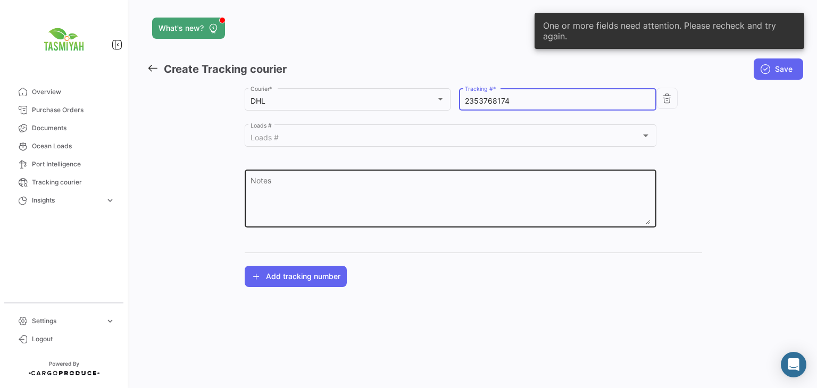
type input "2353768174"
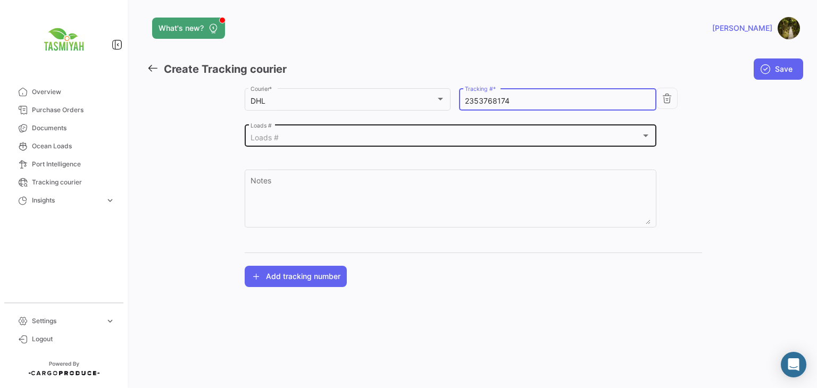
click at [315, 141] on div "Loads #" at bounding box center [445, 137] width 391 height 9
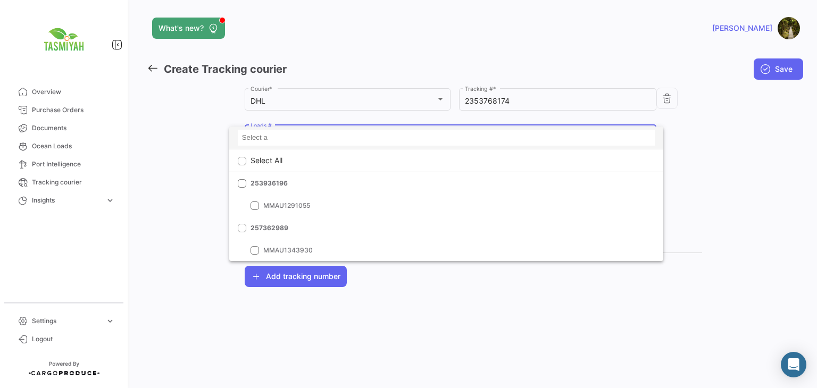
click at [317, 135] on input at bounding box center [446, 138] width 417 height 16
paste input "CTR0304195"
type input "CTR0304195"
click at [691, 169] on div at bounding box center [408, 194] width 817 height 388
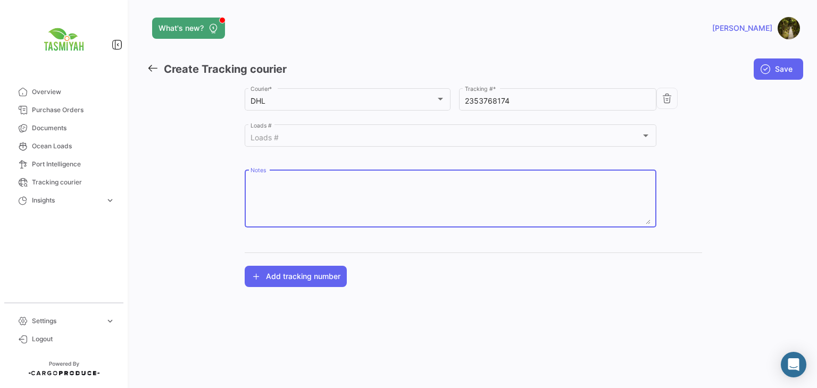
click at [463, 206] on textarea "Notes" at bounding box center [450, 201] width 400 height 47
paste textarea "CTR0304195"
type textarea "CTR0304195"
click at [775, 71] on span "Save" at bounding box center [784, 69] width 18 height 11
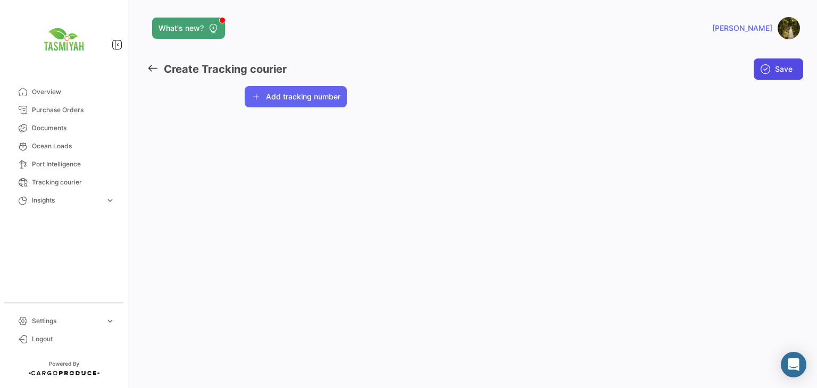
click at [779, 68] on span "Save" at bounding box center [784, 69] width 18 height 11
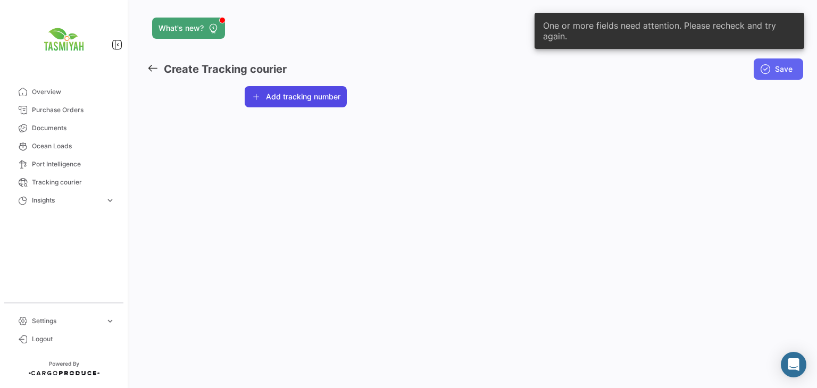
click at [333, 98] on button "Add tracking number" at bounding box center [296, 96] width 102 height 21
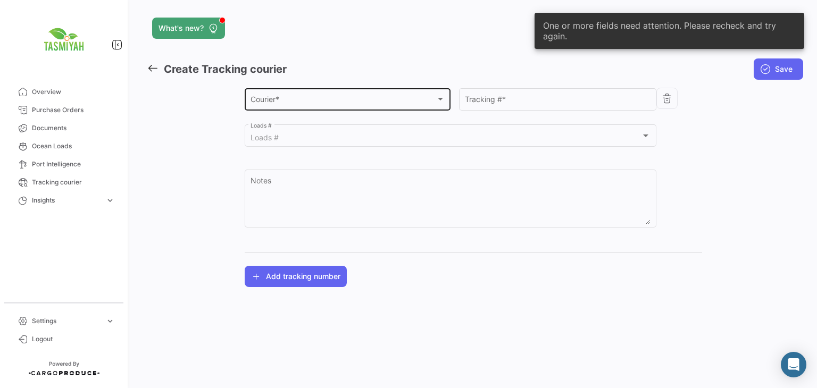
click at [336, 103] on div "Courier *" at bounding box center [342, 101] width 185 height 9
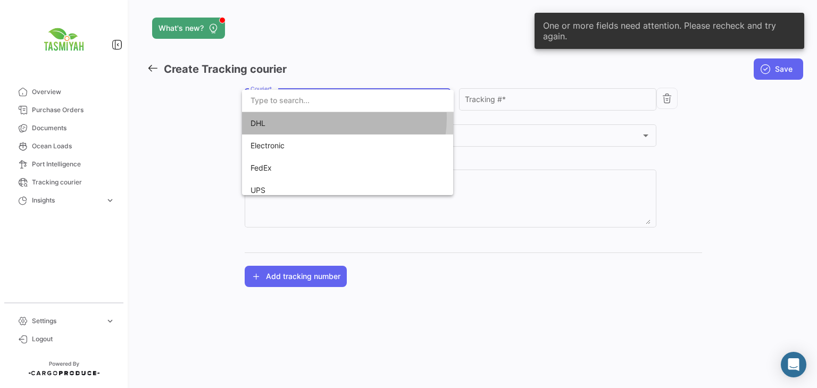
drag, startPoint x: 334, startPoint y: 119, endPoint x: 353, endPoint y: 115, distance: 18.9
click at [334, 120] on span "DHL" at bounding box center [324, 123] width 149 height 22
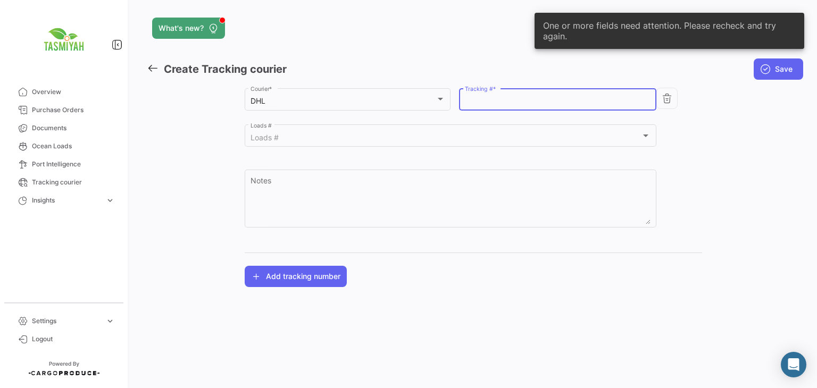
click at [502, 100] on input "Tracking # *" at bounding box center [558, 101] width 186 height 9
paste input "2353771711"
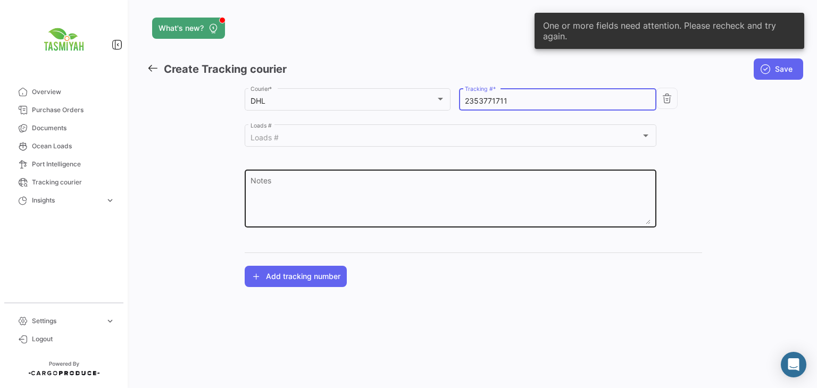
type input "2353771711"
click at [408, 188] on textarea "Notes" at bounding box center [450, 201] width 400 height 47
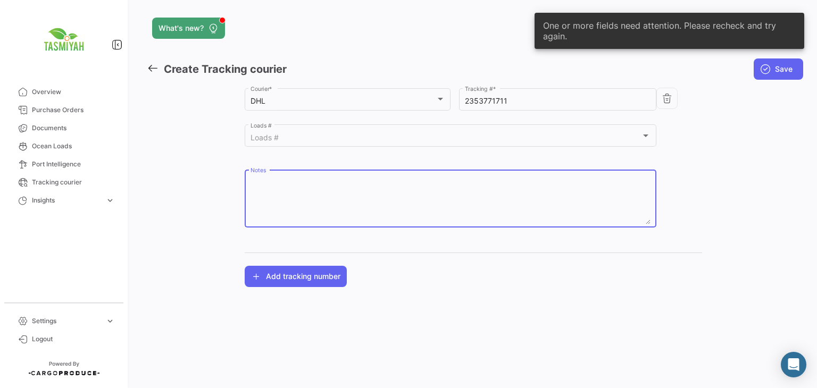
paste textarea "GWFCCRC046315"
type textarea "GWFCCRC046315"
click at [772, 69] on button "Save" at bounding box center [777, 68] width 49 height 21
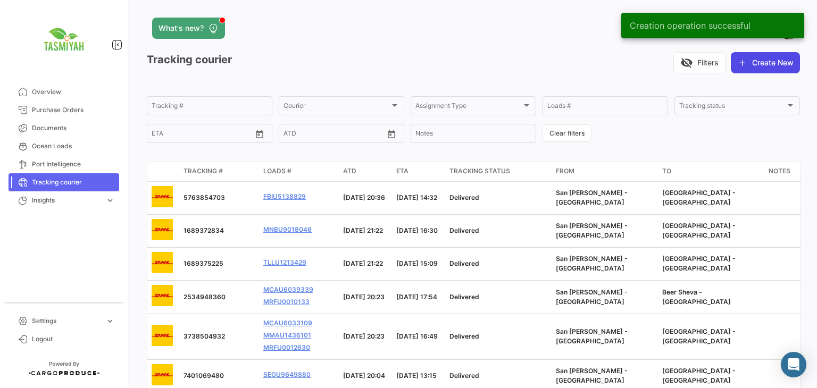
click at [742, 58] on button "Create New" at bounding box center [765, 62] width 69 height 21
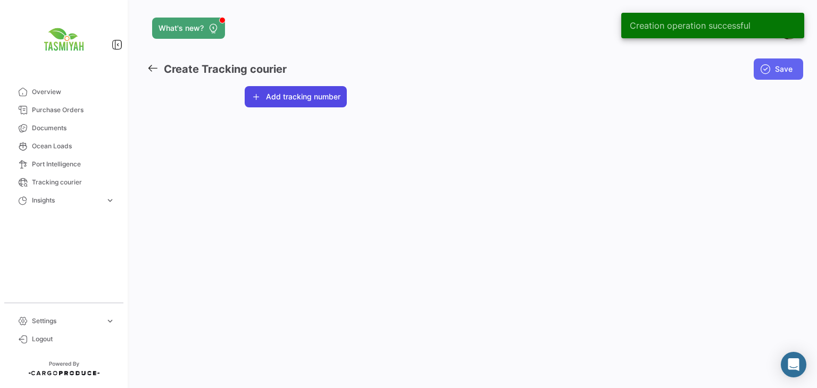
click at [317, 93] on button "Add tracking number" at bounding box center [296, 96] width 102 height 21
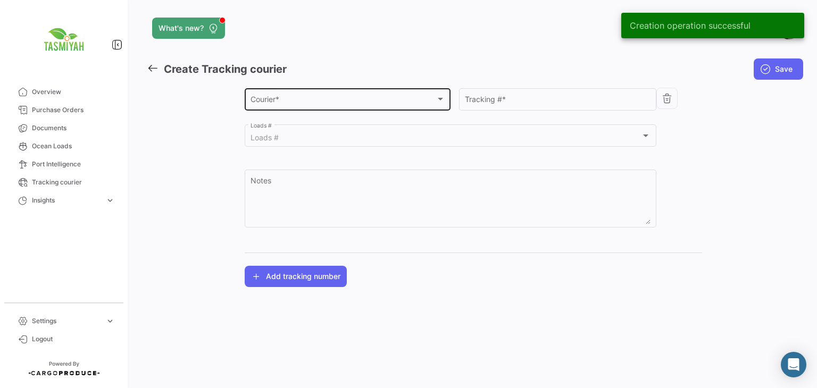
click at [317, 97] on div "Courier *" at bounding box center [342, 101] width 185 height 9
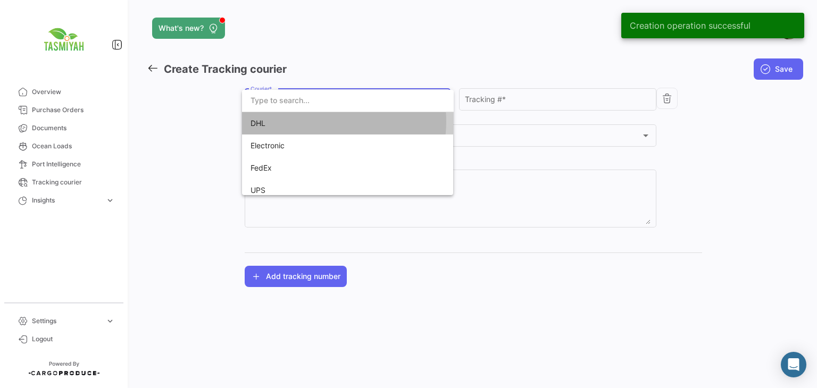
click at [318, 122] on span "DHL" at bounding box center [324, 123] width 149 height 22
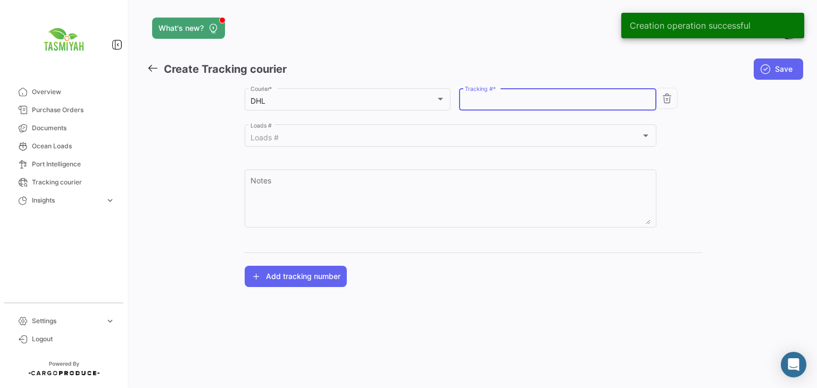
click at [506, 100] on input "Tracking # *" at bounding box center [558, 101] width 186 height 9
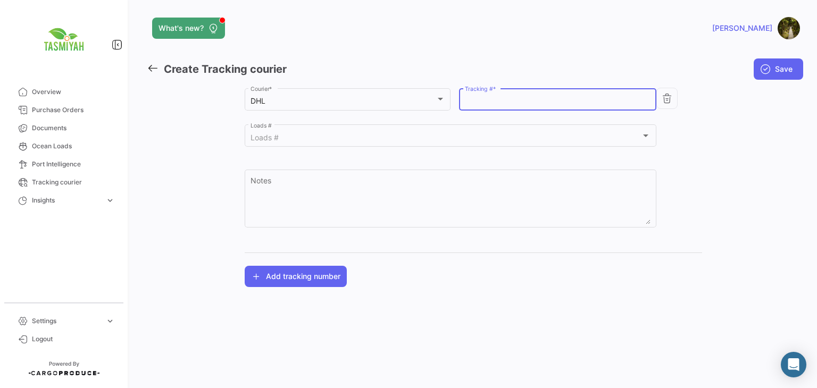
paste input "2353694652"
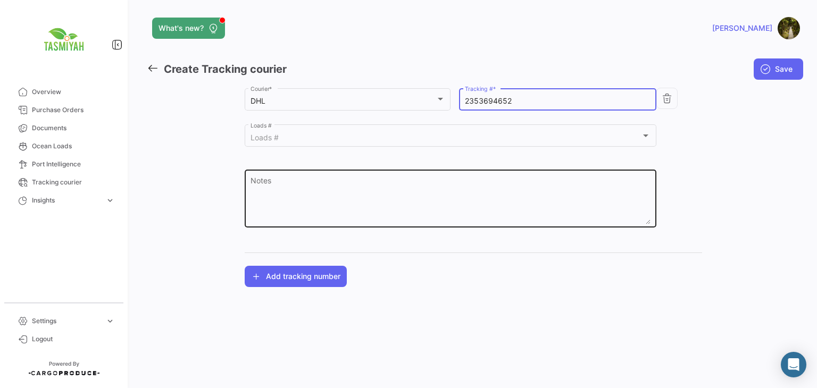
type input "2353694652"
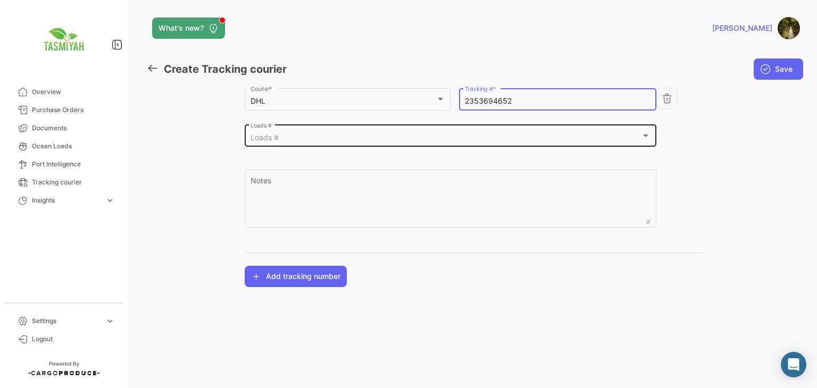
click at [320, 133] on div "Loads #" at bounding box center [445, 137] width 391 height 9
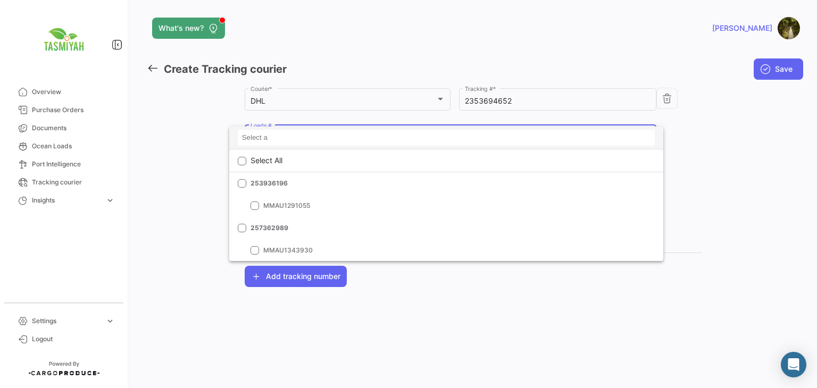
click at [305, 141] on input at bounding box center [446, 138] width 417 height 16
paste input "255823651"
type input "255823651"
click at [723, 156] on div at bounding box center [408, 194] width 817 height 388
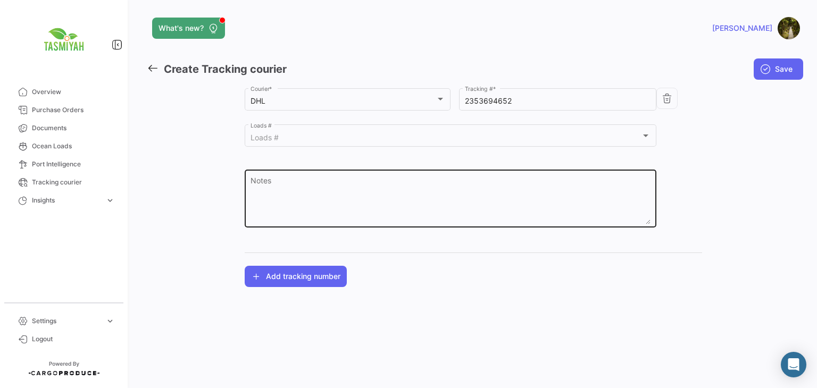
click at [531, 179] on textarea "Notes" at bounding box center [450, 201] width 400 height 47
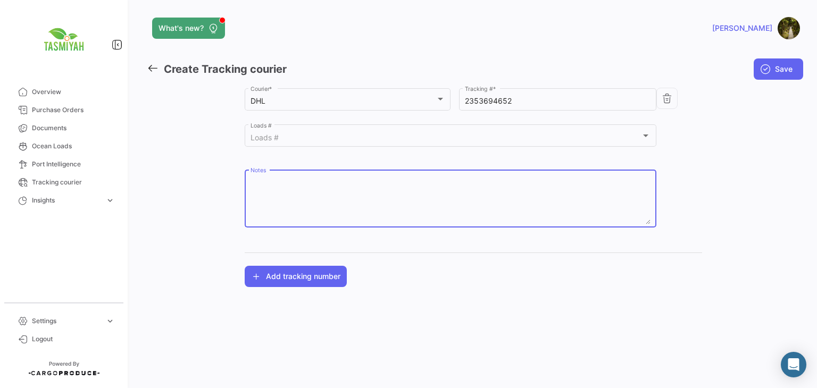
paste textarea "255823651"
type textarea "255823651"
click at [789, 72] on span "Save" at bounding box center [784, 69] width 18 height 11
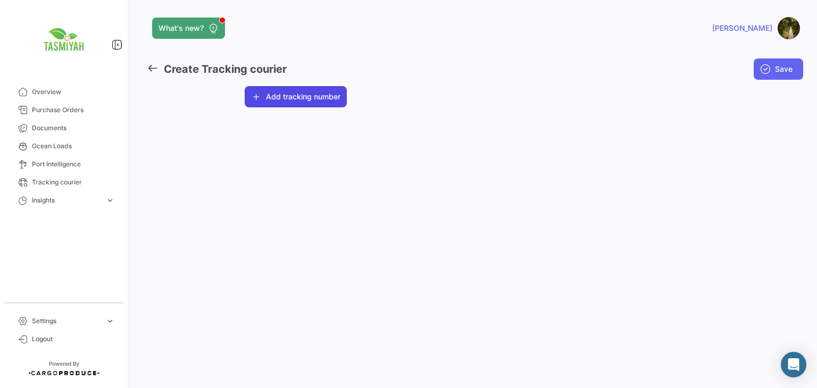
click at [345, 98] on button "Add tracking number" at bounding box center [296, 96] width 102 height 21
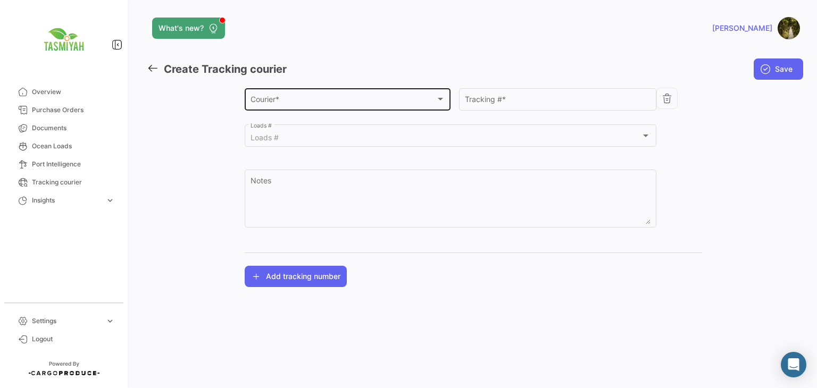
click at [346, 105] on div "Courier *" at bounding box center [342, 101] width 185 height 9
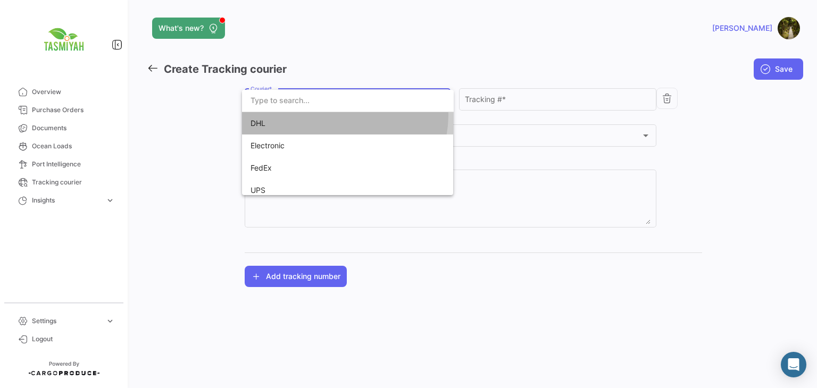
drag, startPoint x: 344, startPoint y: 116, endPoint x: 351, endPoint y: 115, distance: 7.5
click at [344, 116] on span "DHL" at bounding box center [324, 123] width 149 height 22
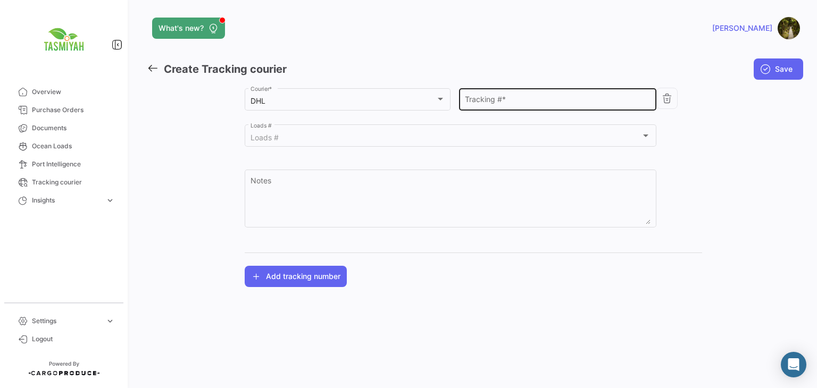
click at [481, 94] on div "Tracking # *" at bounding box center [558, 98] width 186 height 24
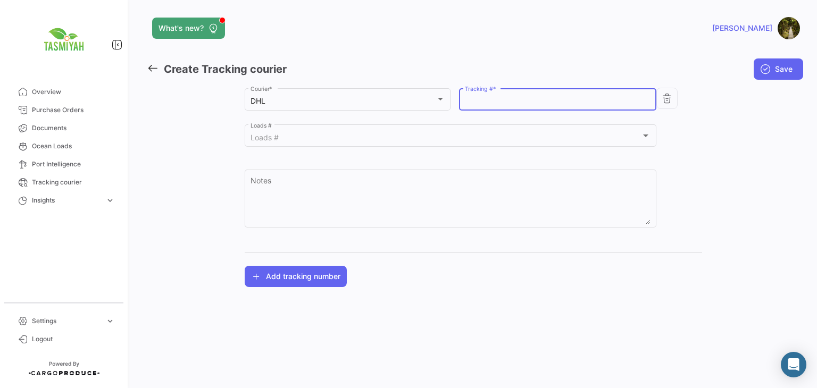
paste input "2768605394"
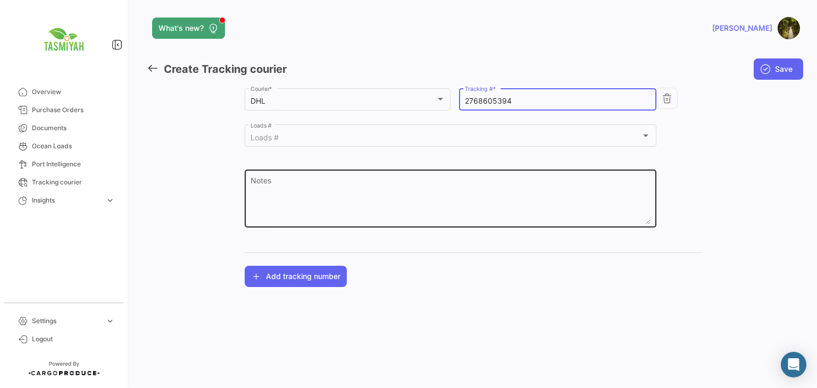
type input "2768605394"
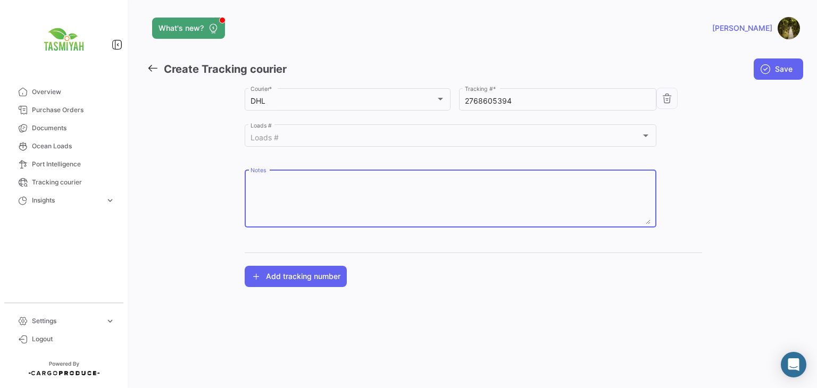
click at [414, 179] on textarea "Notes" at bounding box center [450, 201] width 400 height 47
paste textarea "256598955"
type textarea "256598955"
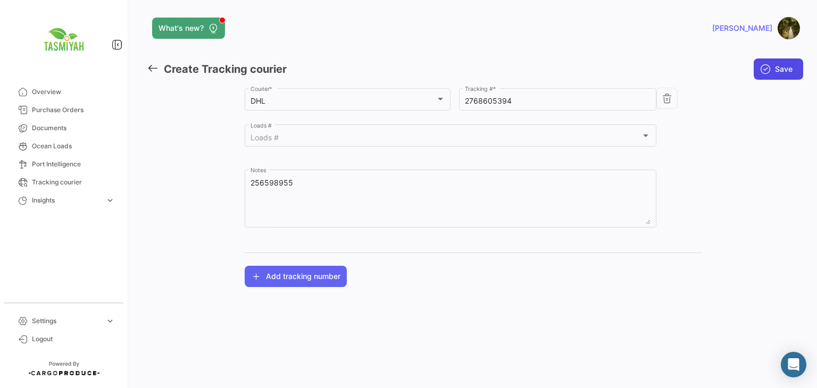
click at [765, 70] on icon "submit" at bounding box center [765, 69] width 11 height 11
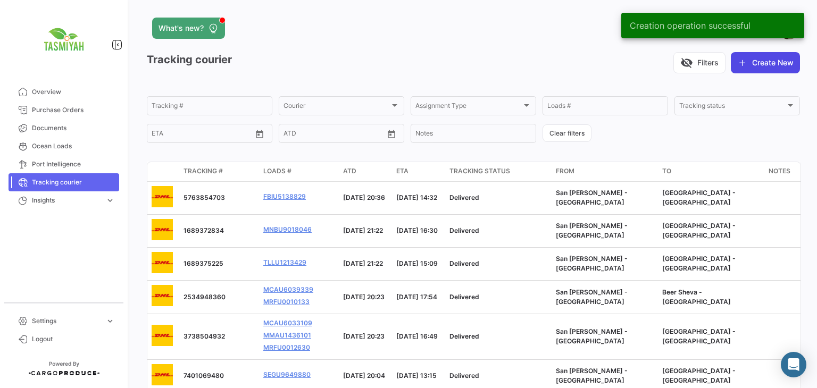
click at [773, 72] on button "Create New" at bounding box center [765, 62] width 69 height 21
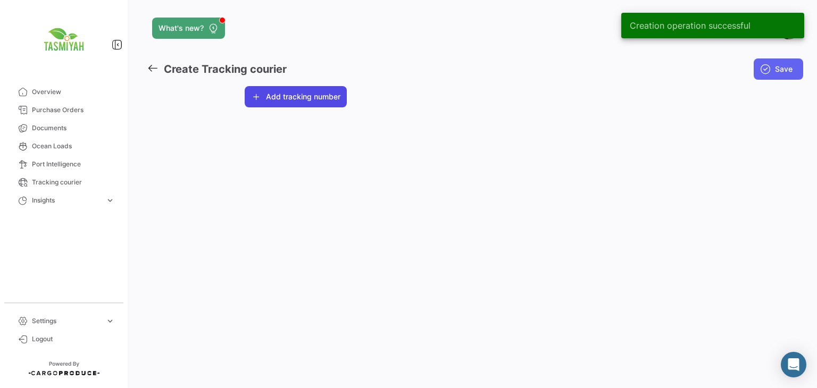
click at [296, 98] on button "Add tracking number" at bounding box center [296, 96] width 102 height 21
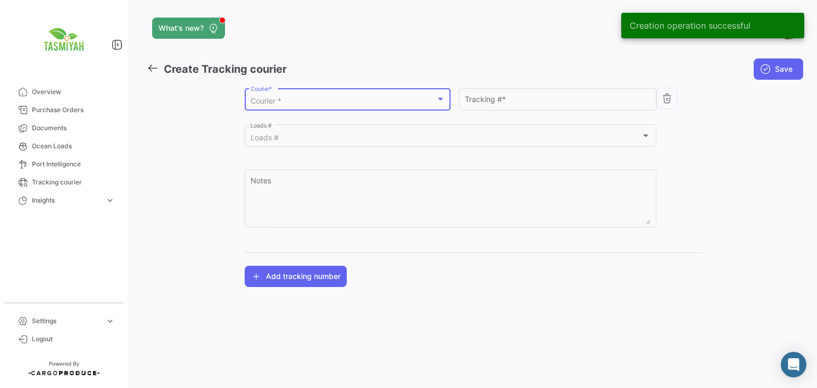
click at [301, 105] on div "Courier *" at bounding box center [342, 101] width 185 height 9
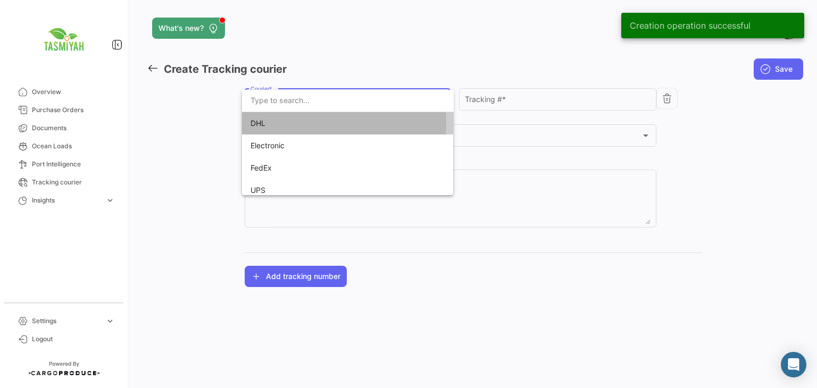
click at [317, 124] on span "DHL" at bounding box center [324, 123] width 149 height 22
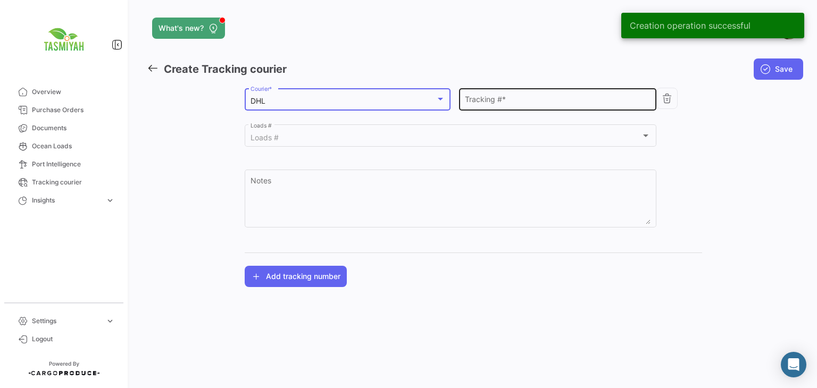
click at [528, 97] on input "Tracking # *" at bounding box center [558, 101] width 186 height 9
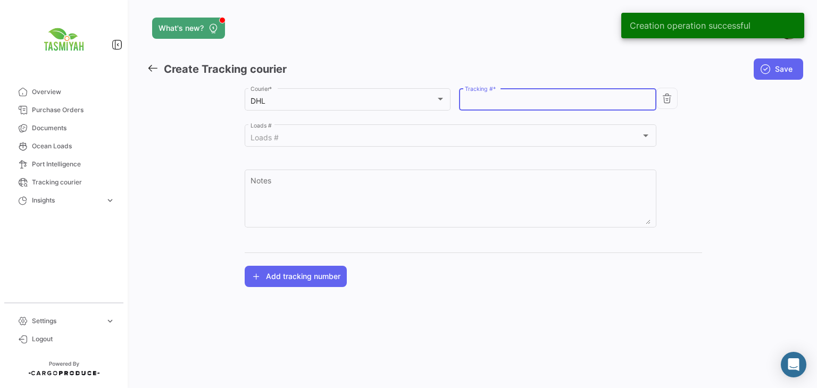
paste input "2784186311"
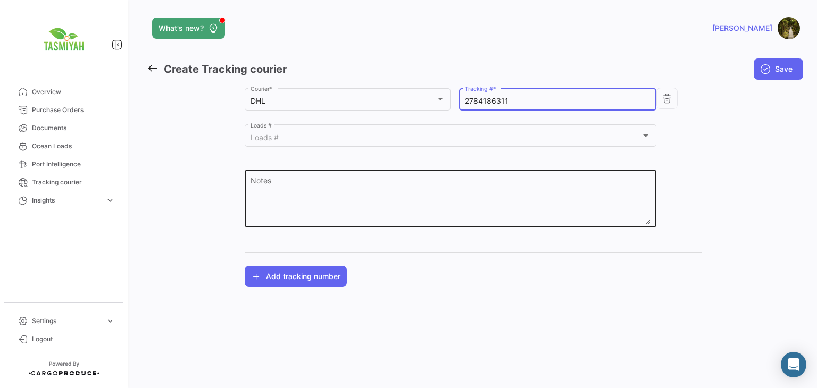
type input "2784186311"
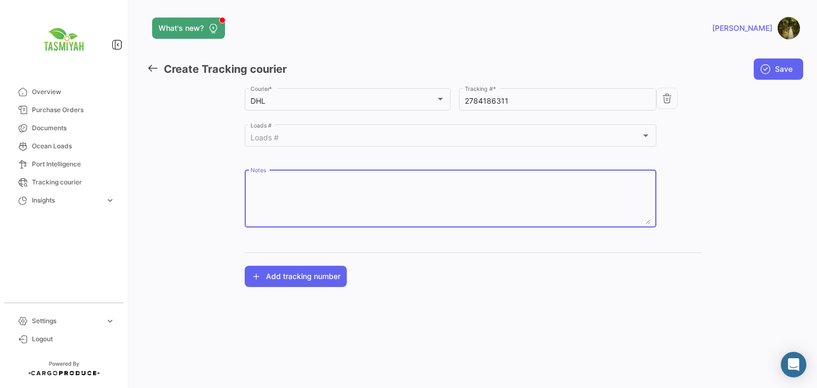
click at [419, 195] on textarea "Notes" at bounding box center [450, 201] width 400 height 47
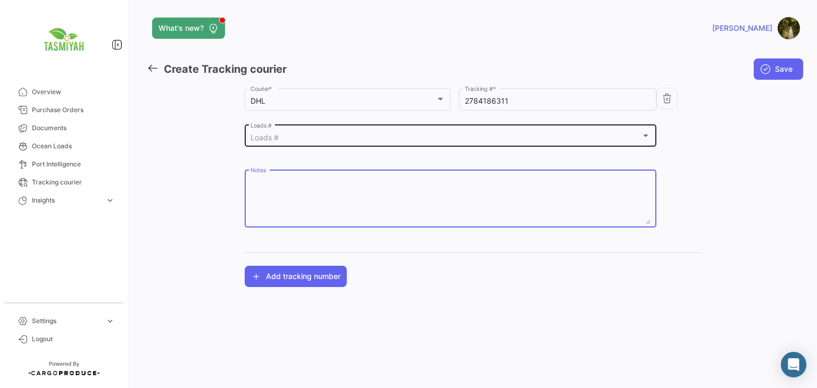
click at [353, 137] on div "Loads #" at bounding box center [445, 137] width 391 height 9
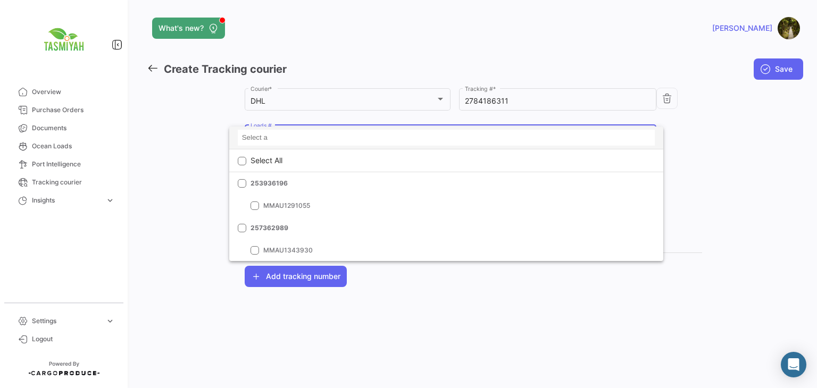
click at [352, 142] on input at bounding box center [446, 138] width 417 height 16
paste input "CTR0304598"
type input "CTR0304598"
click at [709, 140] on div at bounding box center [408, 194] width 817 height 388
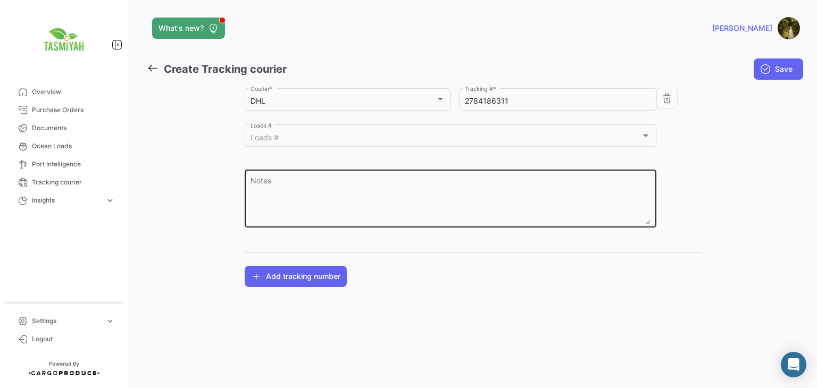
click at [449, 183] on textarea "Notes" at bounding box center [450, 201] width 400 height 47
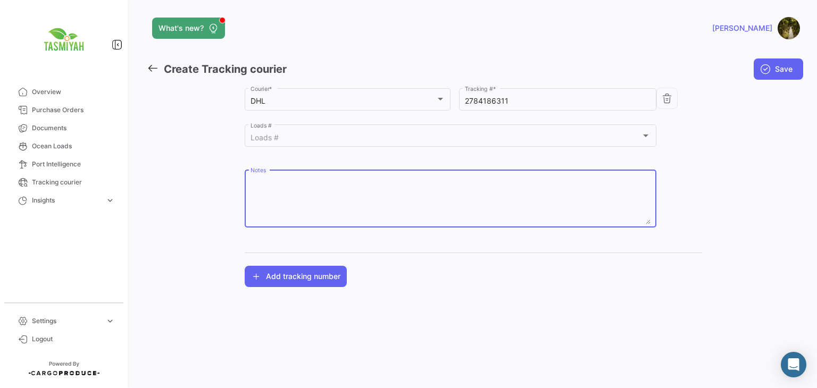
paste textarea "CTR0304598"
type textarea "CTR0304598"
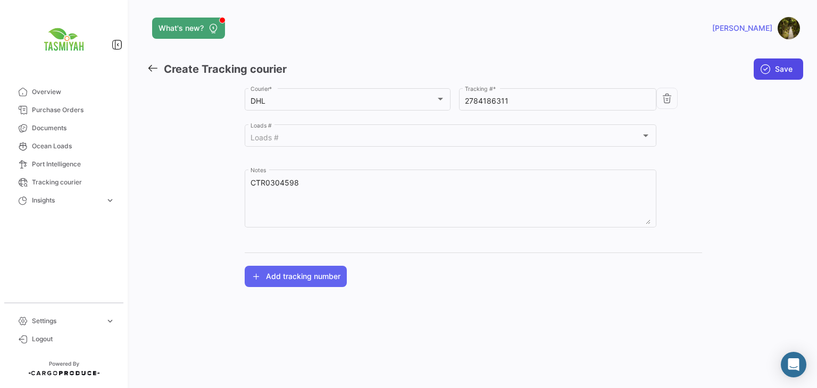
click at [785, 73] on span "Save" at bounding box center [784, 69] width 18 height 11
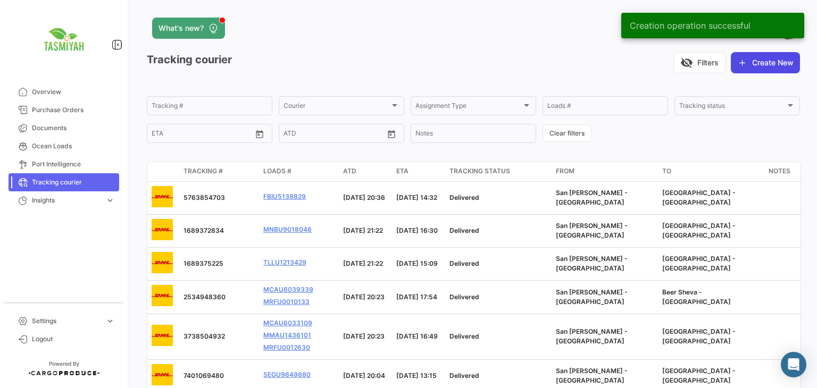
click at [753, 59] on button "Create New" at bounding box center [765, 62] width 69 height 21
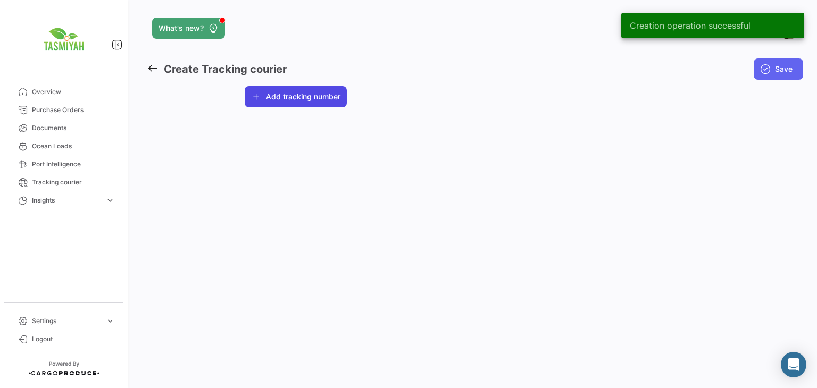
click at [301, 94] on button "Add tracking number" at bounding box center [296, 96] width 102 height 21
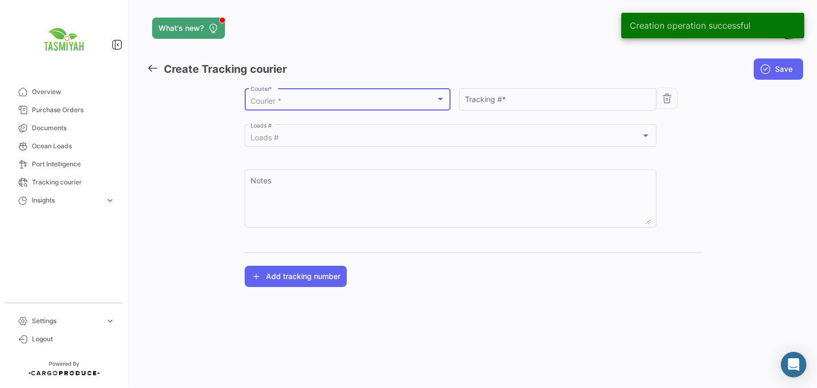
click at [305, 105] on div "Courier *" at bounding box center [342, 101] width 185 height 9
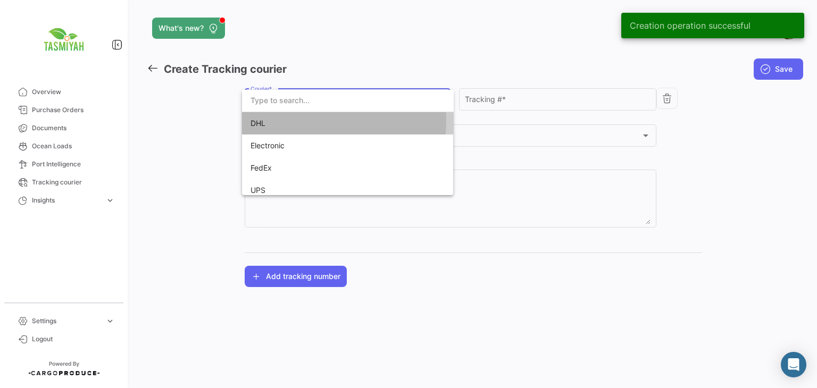
click at [300, 121] on span "DHL" at bounding box center [324, 123] width 149 height 22
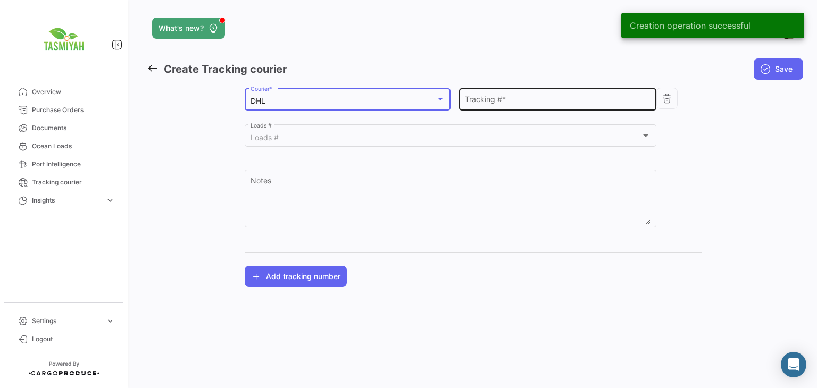
click at [544, 97] on input "Tracking # *" at bounding box center [558, 101] width 186 height 9
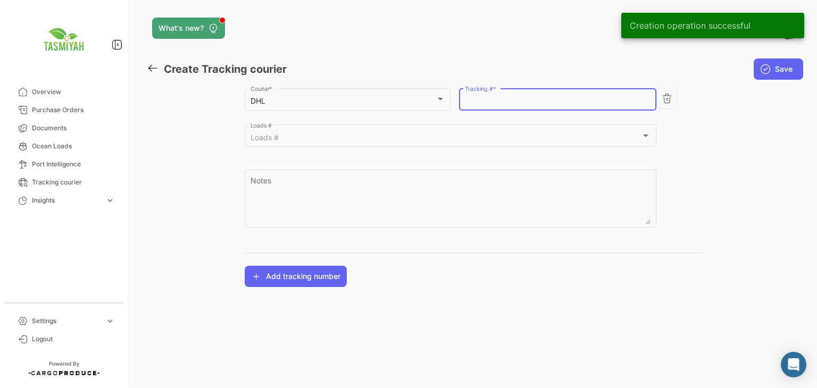
paste input "4553367453"
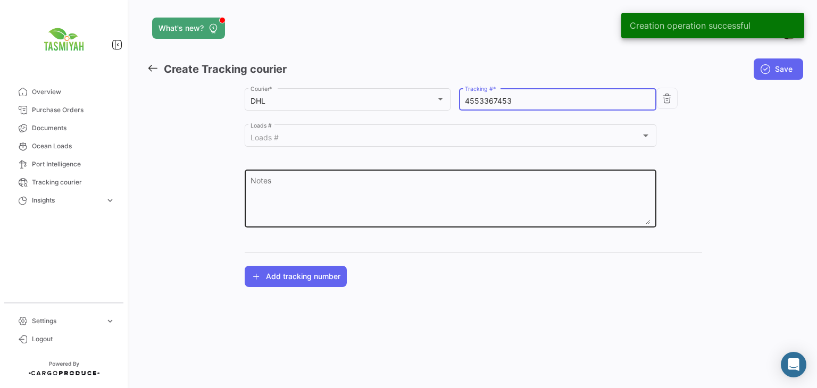
type input "4553367453"
click at [446, 172] on div "Notes" at bounding box center [450, 197] width 400 height 60
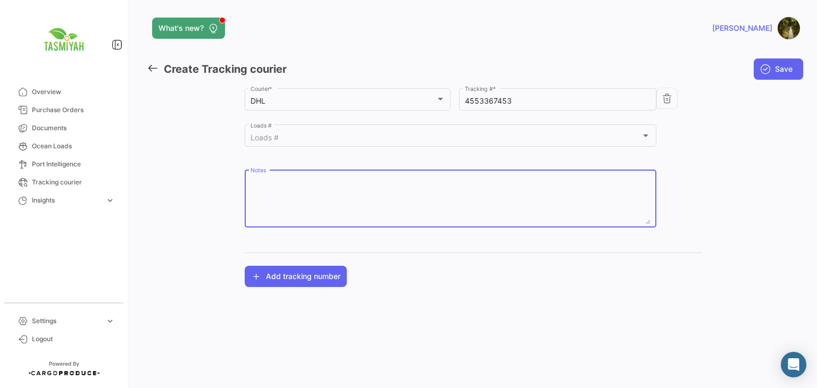
paste textarea "1068001987"
type textarea "1068001987"
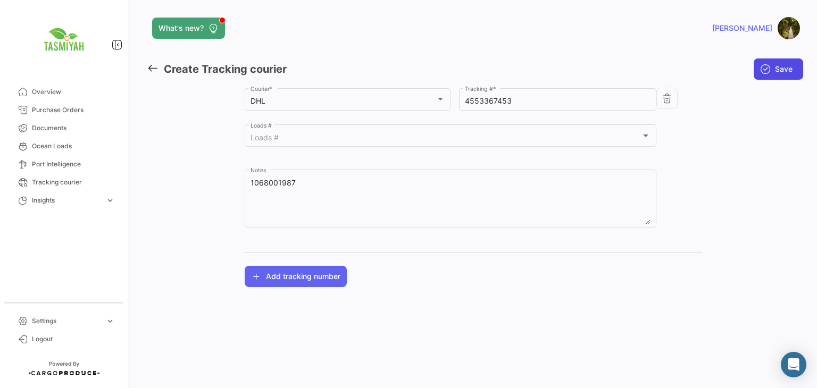
click at [791, 69] on span "Save" at bounding box center [784, 69] width 18 height 11
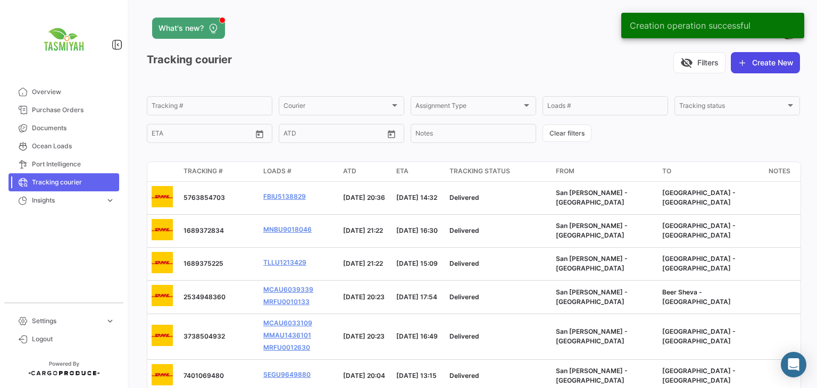
click at [753, 72] on button "Create New" at bounding box center [765, 62] width 69 height 21
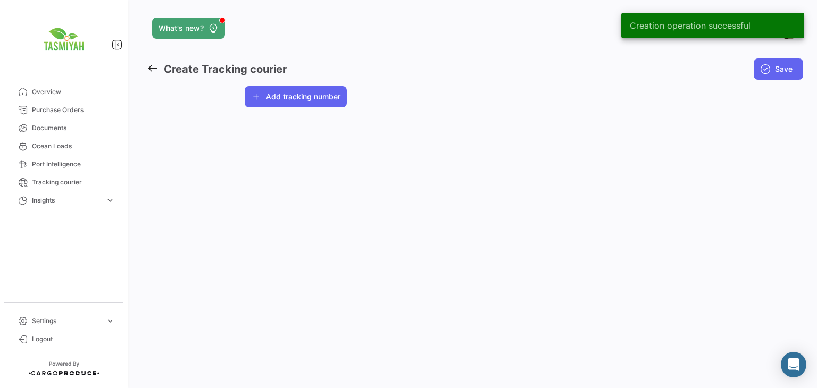
click at [289, 100] on button "Add tracking number" at bounding box center [296, 96] width 102 height 21
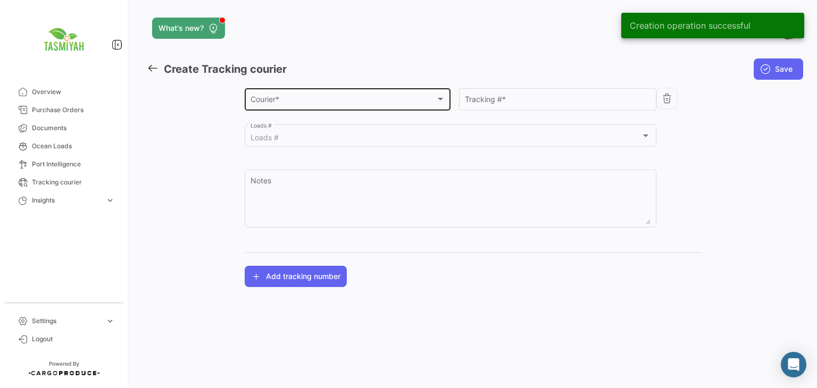
click at [313, 100] on div "Courier *" at bounding box center [342, 101] width 185 height 9
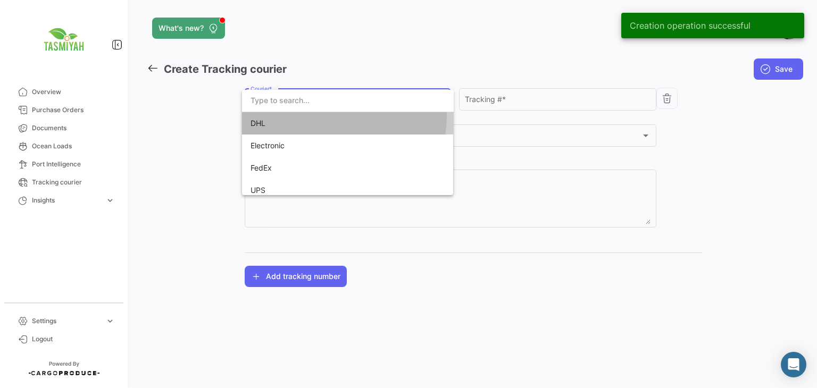
click at [311, 115] on span "DHL" at bounding box center [324, 123] width 149 height 22
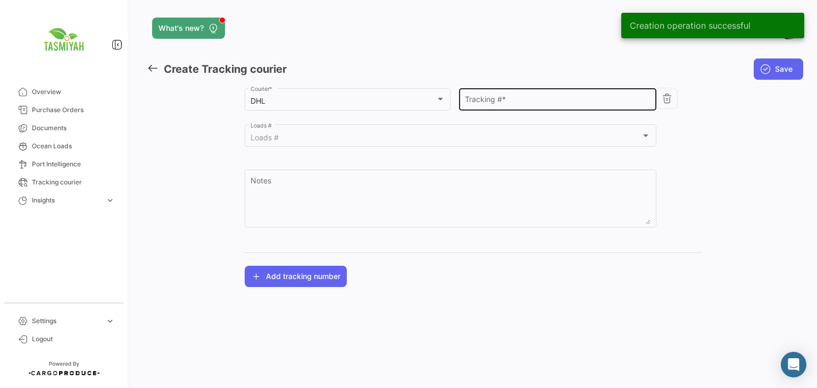
click at [527, 90] on div "Tracking # *" at bounding box center [558, 98] width 186 height 24
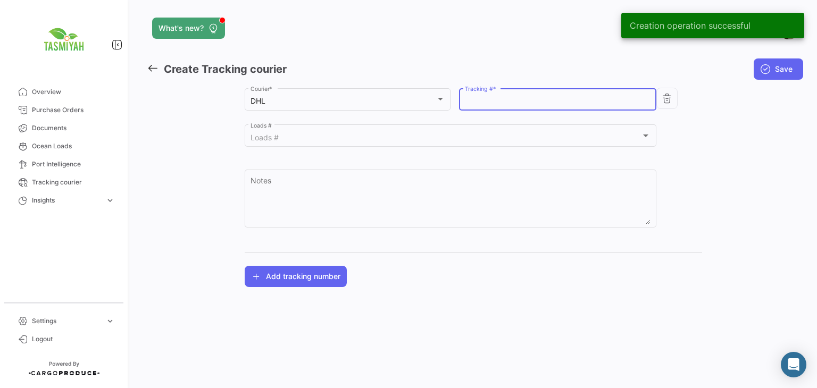
paste input "1849306771"
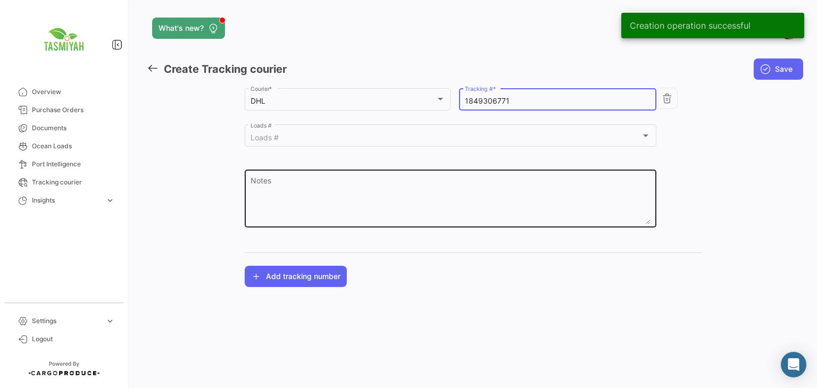
type input "1849306771"
click at [440, 171] on div "Notes" at bounding box center [450, 197] width 400 height 60
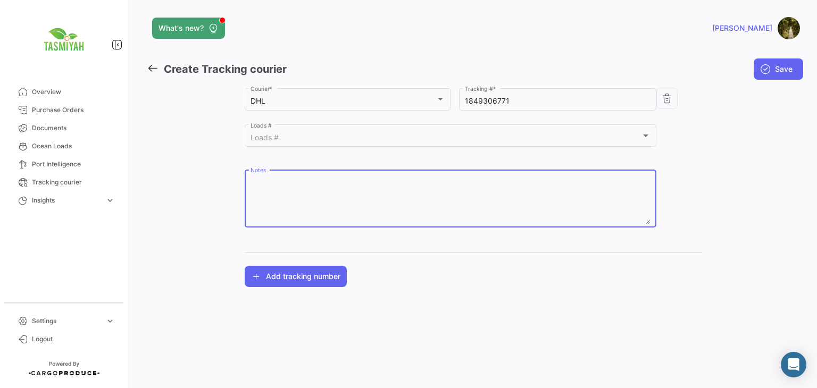
paste textarea "256103664"
type textarea "256103664"
click at [774, 71] on button "Save" at bounding box center [777, 68] width 49 height 21
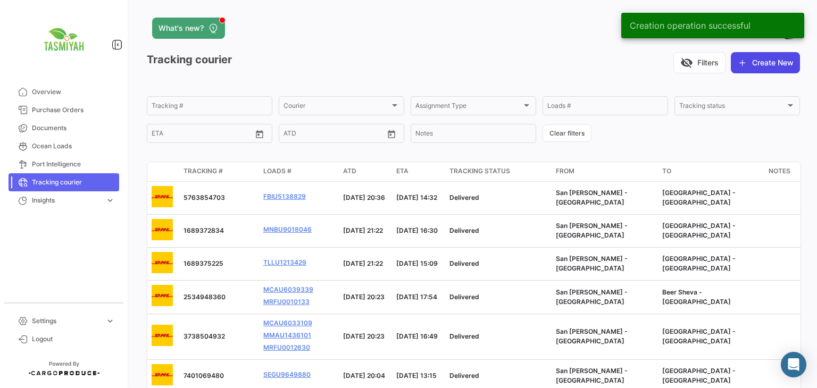
click at [760, 63] on button "Create New" at bounding box center [765, 62] width 69 height 21
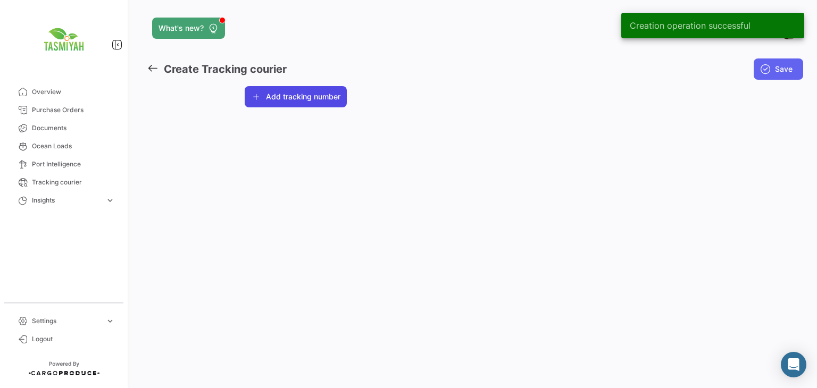
click at [291, 95] on button "Add tracking number" at bounding box center [296, 96] width 102 height 21
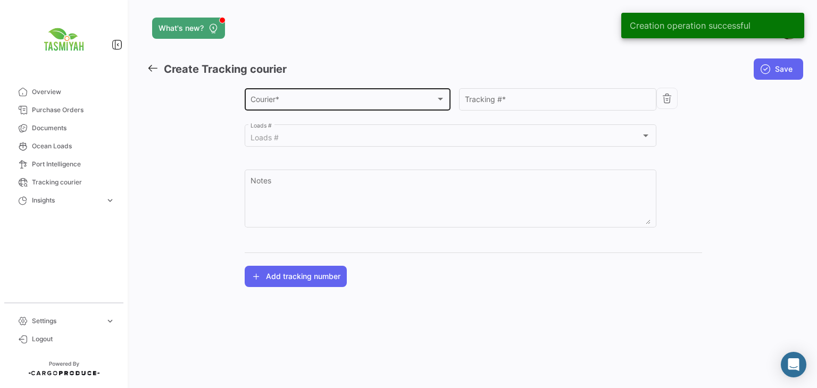
click at [312, 95] on div "Courier * Courier *" at bounding box center [347, 98] width 195 height 24
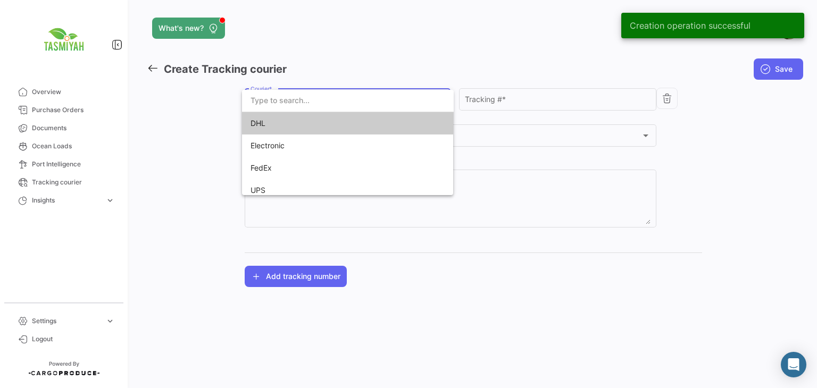
click at [301, 123] on span "DHL" at bounding box center [324, 123] width 149 height 22
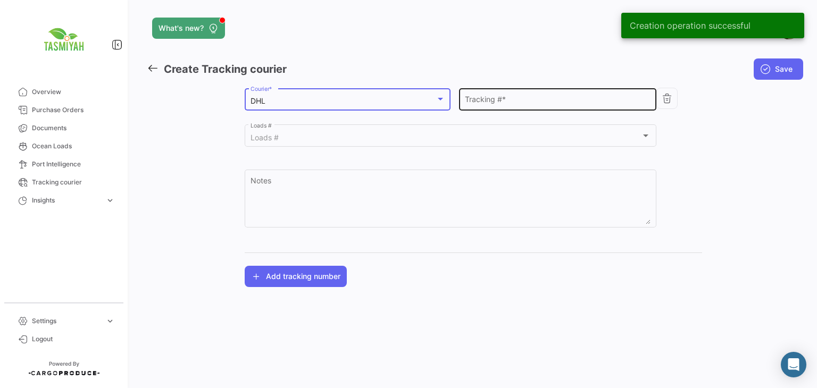
click at [531, 91] on div "Tracking # *" at bounding box center [558, 98] width 186 height 24
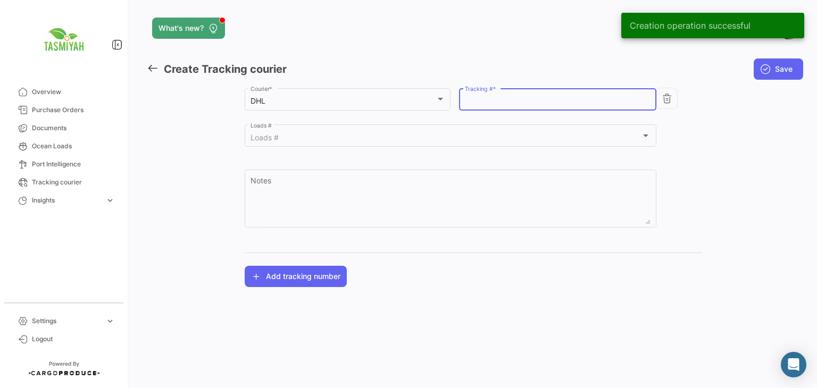
paste input "8719642680"
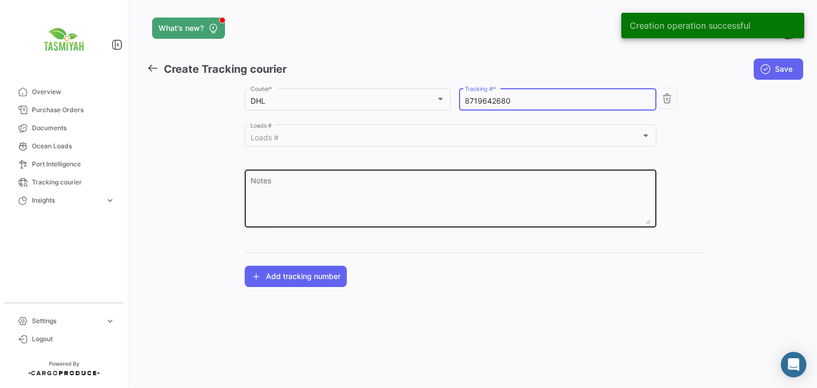
type input "8719642680"
click at [444, 178] on textarea "Notes" at bounding box center [450, 201] width 400 height 47
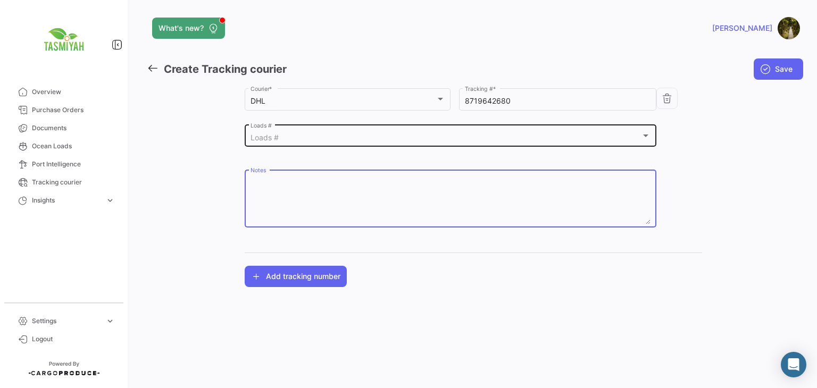
click at [280, 131] on div "Loads # Loads #" at bounding box center [450, 135] width 400 height 24
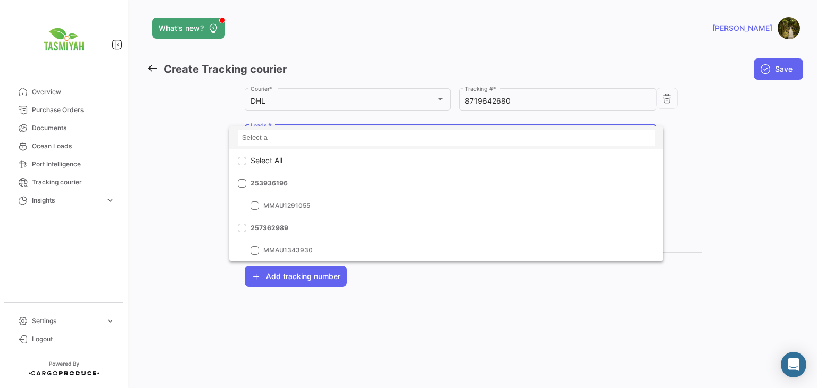
click at [289, 138] on input at bounding box center [446, 138] width 417 height 16
paste input "256103692"
type input "256103692"
click at [649, 141] on mat-icon "clear" at bounding box center [646, 137] width 13 height 13
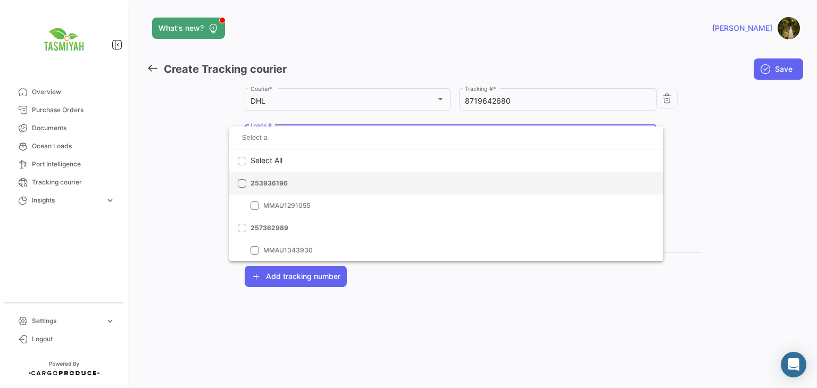
click at [481, 186] on mat-option "253936196" at bounding box center [446, 183] width 434 height 22
click at [367, 181] on span "253936196" at bounding box center [324, 184] width 149 height 10
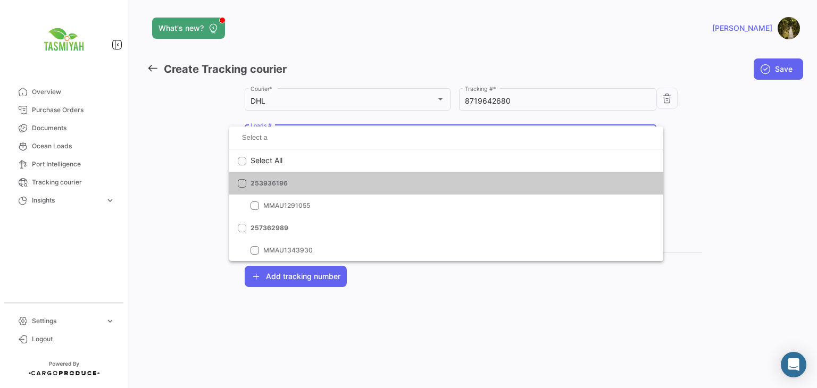
click at [696, 167] on div at bounding box center [408, 194] width 817 height 388
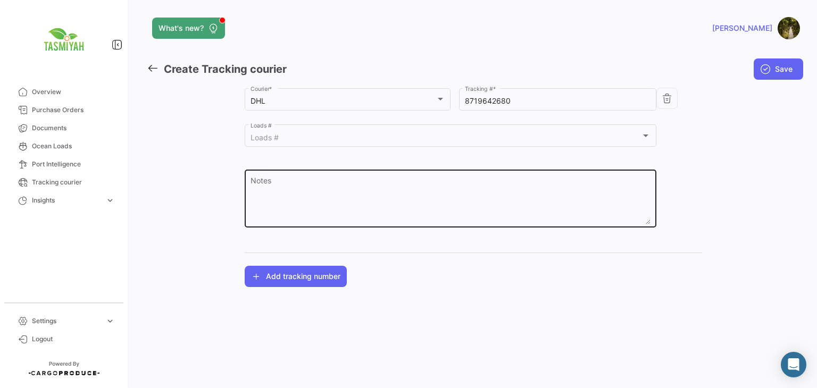
click at [509, 190] on textarea "Notes" at bounding box center [450, 201] width 400 height 47
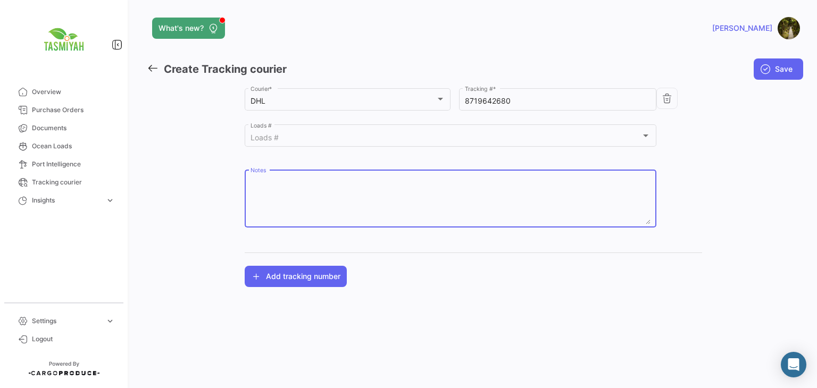
paste textarea "256103692"
type textarea "256103692"
click at [800, 64] on button "Save" at bounding box center [777, 68] width 49 height 21
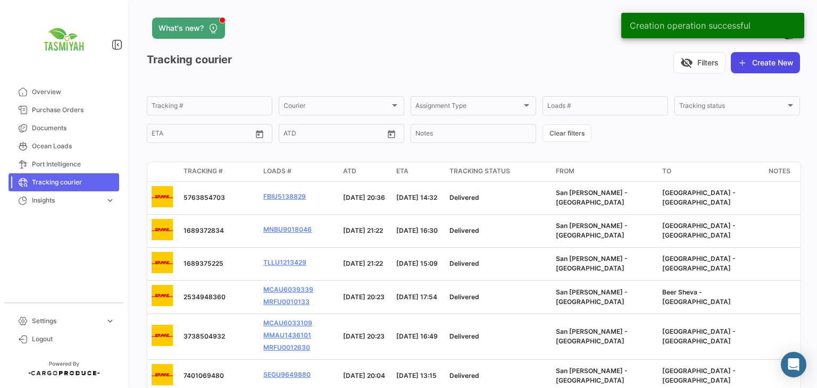
click at [749, 60] on button "Create New" at bounding box center [765, 62] width 69 height 21
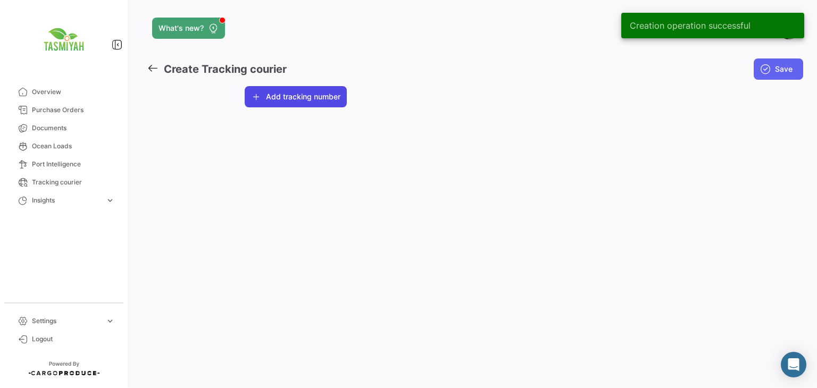
click at [265, 97] on button "Add tracking number" at bounding box center [296, 96] width 102 height 21
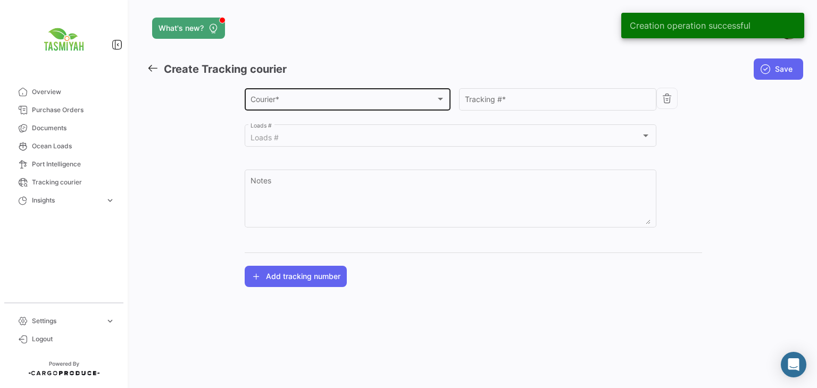
click at [284, 107] on div "Courier * Courier *" at bounding box center [347, 98] width 195 height 24
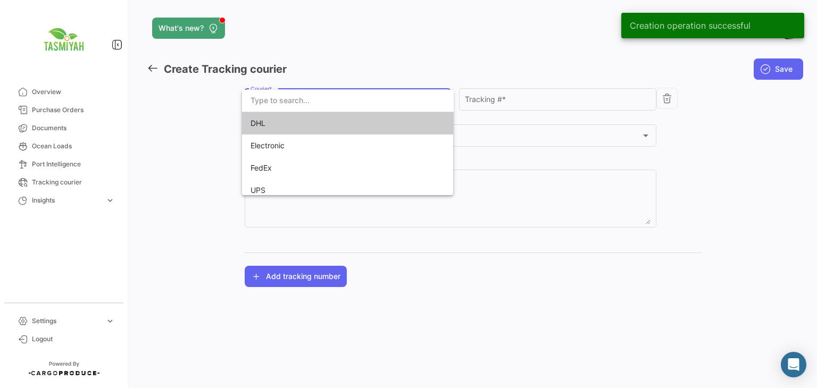
click at [307, 124] on span "DHL" at bounding box center [324, 123] width 149 height 22
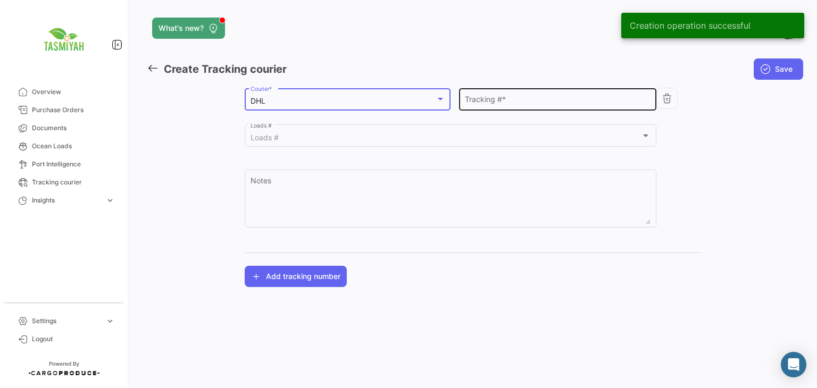
click at [504, 93] on div "Tracking # *" at bounding box center [558, 98] width 186 height 24
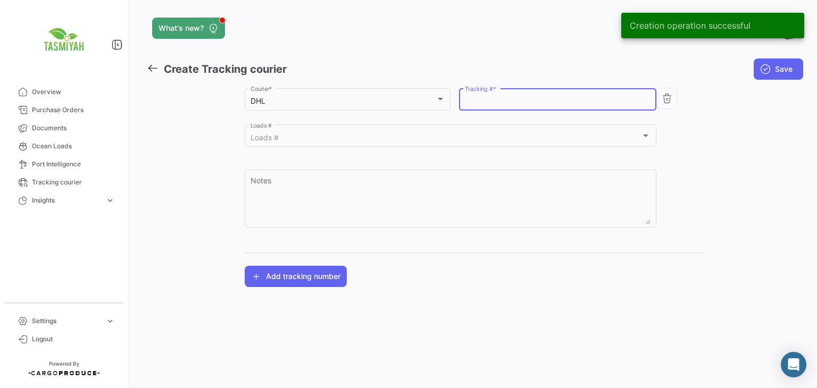
paste input "2768605394"
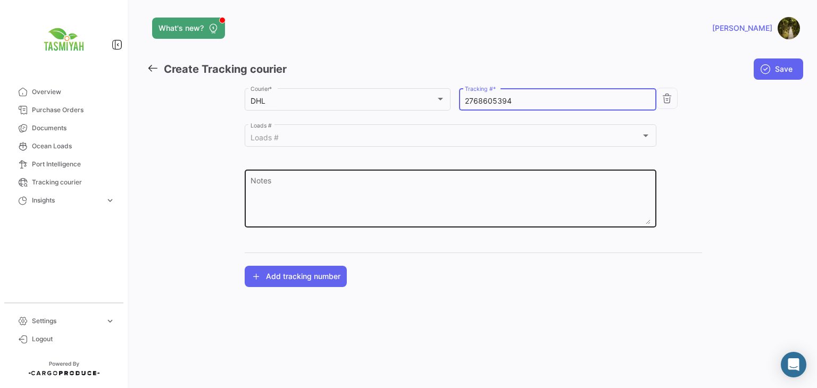
type input "2768605394"
click at [407, 196] on textarea "Notes" at bounding box center [450, 201] width 400 height 47
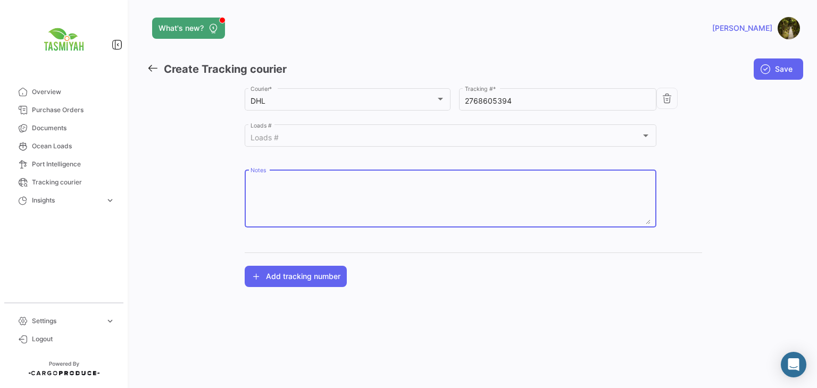
paste textarea "256984123"
type textarea "256984123"
click at [777, 66] on span "Save" at bounding box center [784, 69] width 18 height 11
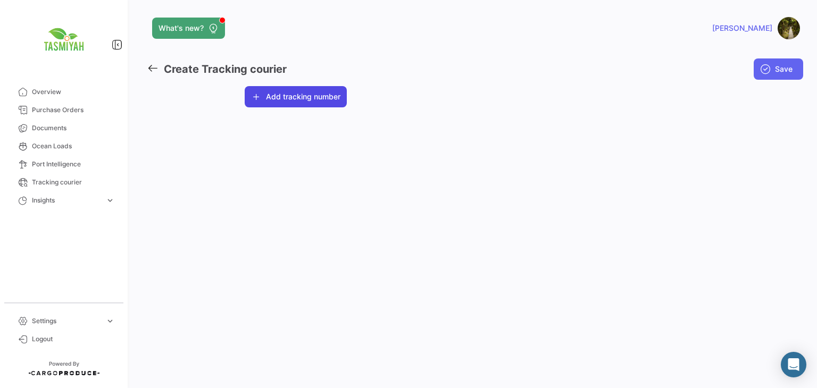
click at [328, 93] on button "Add tracking number" at bounding box center [296, 96] width 102 height 21
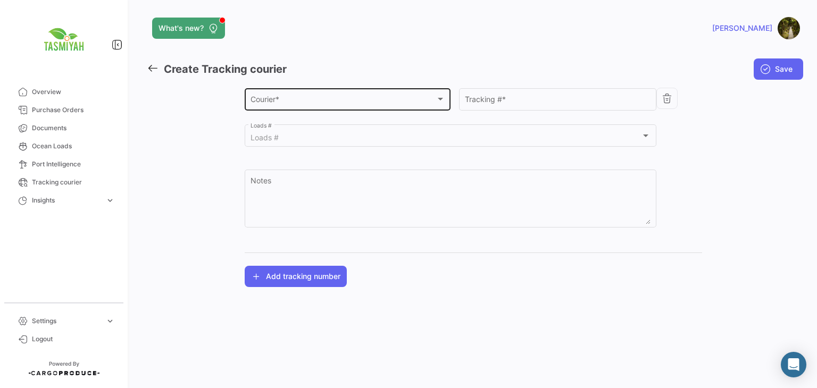
click at [330, 102] on div "Courier *" at bounding box center [342, 101] width 185 height 9
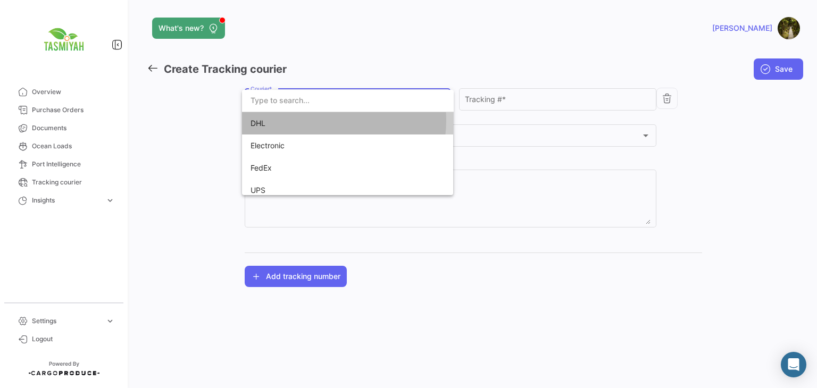
click at [326, 121] on span "DHL" at bounding box center [324, 123] width 149 height 22
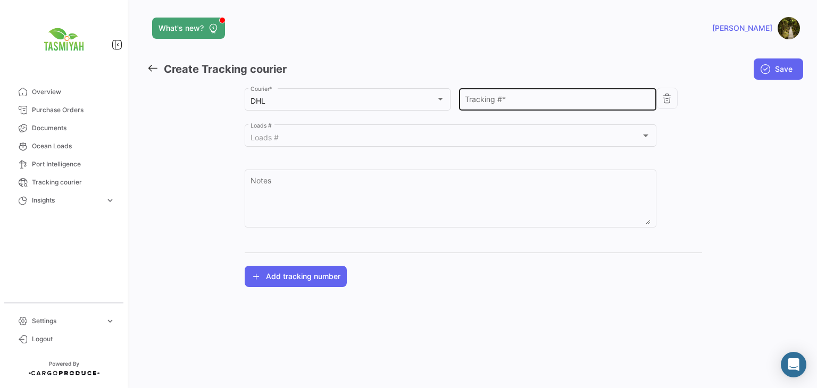
click at [515, 96] on div "Tracking # *" at bounding box center [558, 98] width 186 height 24
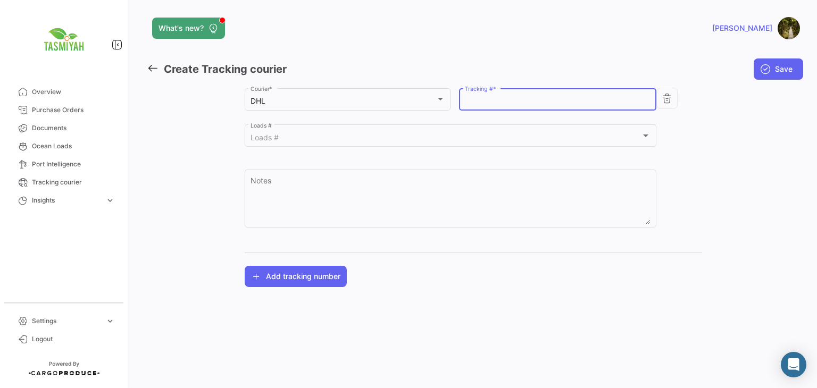
paste input "6886856233"
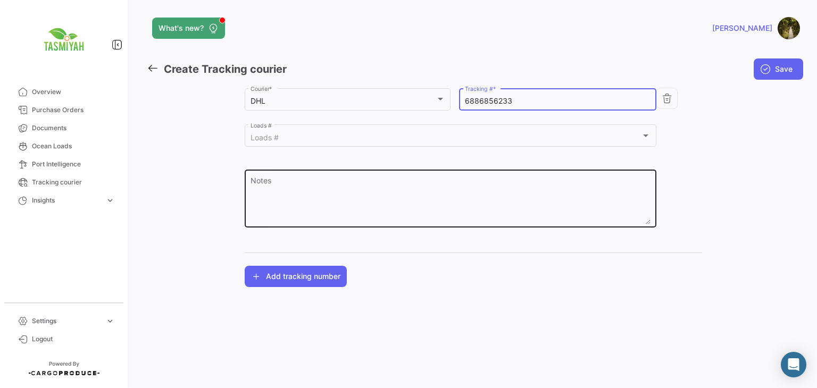
type input "6886856233"
click at [413, 183] on textarea "Notes" at bounding box center [450, 201] width 400 height 47
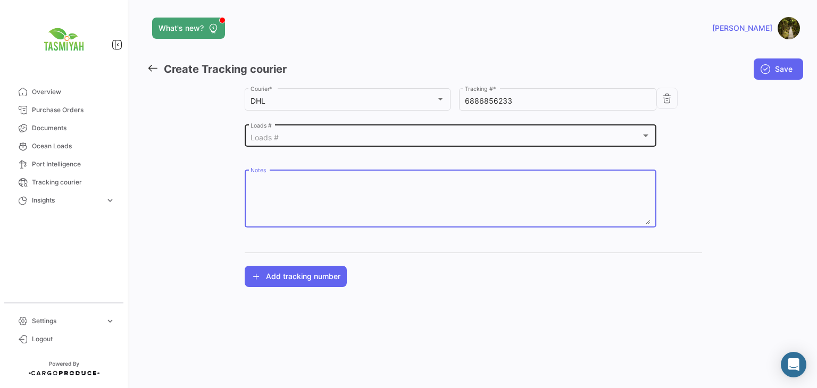
click at [288, 136] on div "Loads #" at bounding box center [445, 137] width 391 height 9
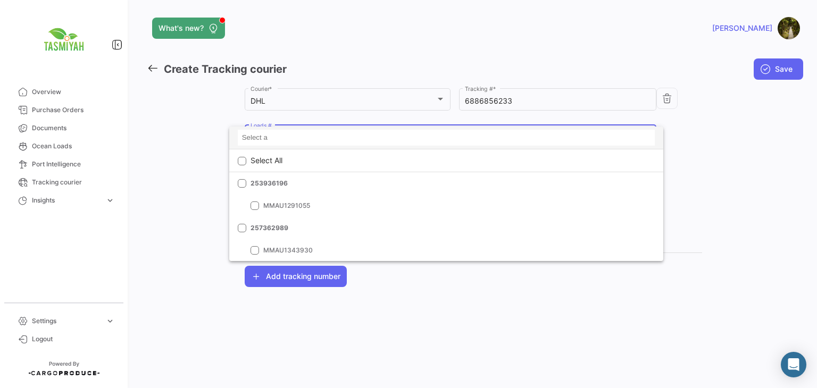
click at [289, 141] on input at bounding box center [446, 138] width 417 height 16
paste input "CTR0304827"
type input "CTR0304827"
click at [751, 156] on div at bounding box center [408, 194] width 817 height 388
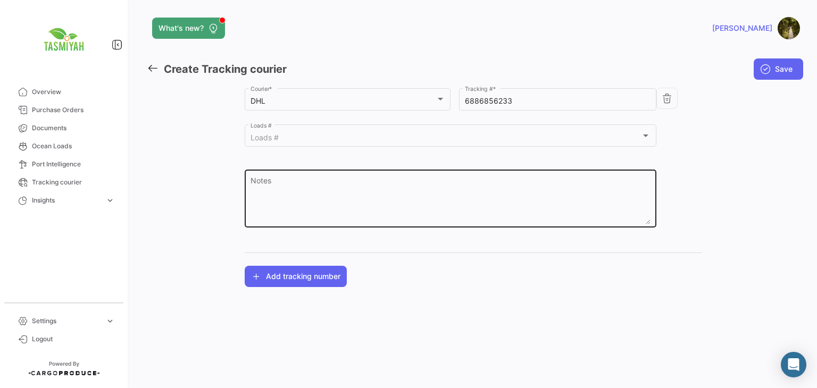
click at [498, 177] on div "Notes" at bounding box center [450, 197] width 400 height 60
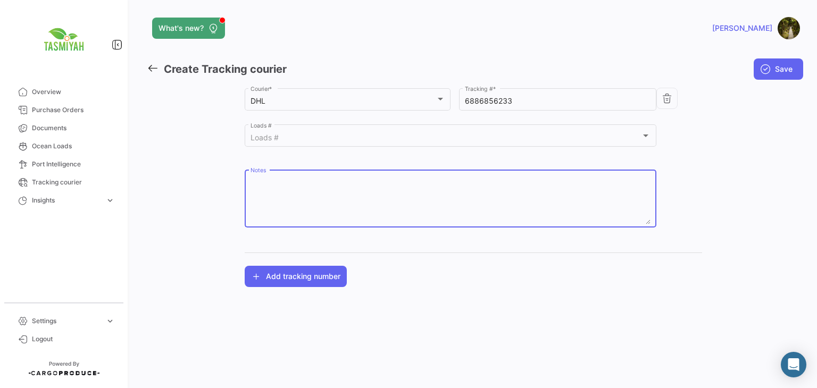
paste textarea "CTR0304827"
type textarea "CTR0304827"
click at [780, 70] on span "Save" at bounding box center [784, 69] width 18 height 11
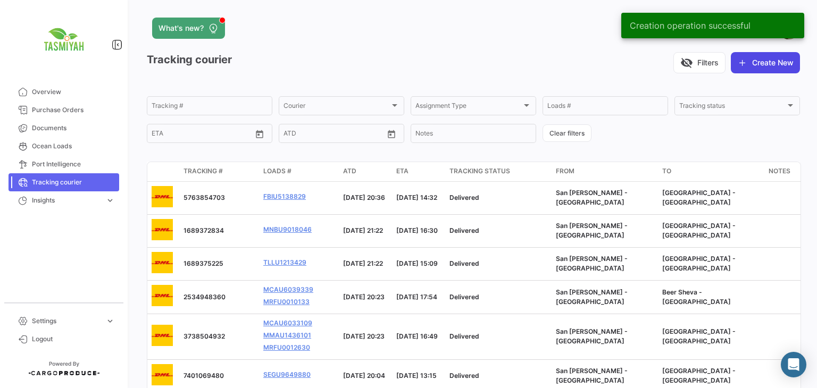
click at [751, 60] on button "Create New" at bounding box center [765, 62] width 69 height 21
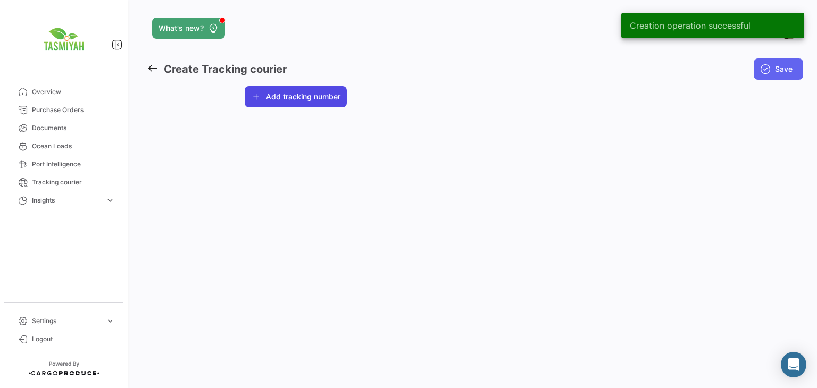
click at [299, 100] on button "Add tracking number" at bounding box center [296, 96] width 102 height 21
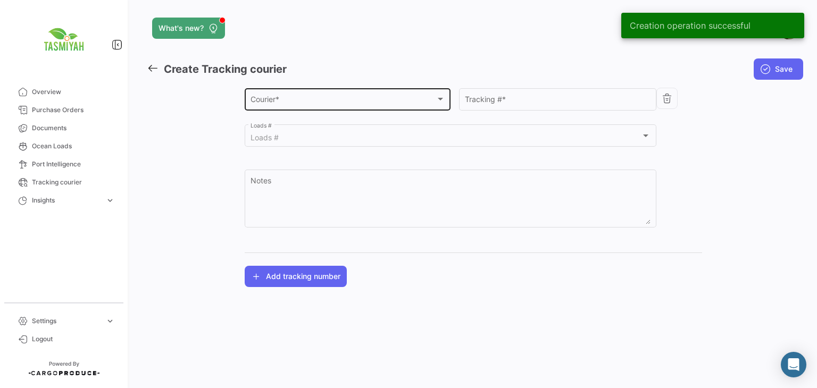
click at [303, 108] on div "Courier * Courier *" at bounding box center [347, 98] width 195 height 24
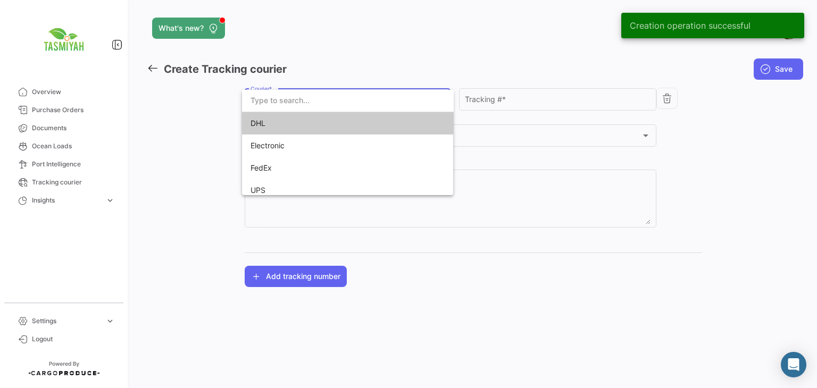
click at [305, 120] on span "DHL" at bounding box center [324, 123] width 149 height 22
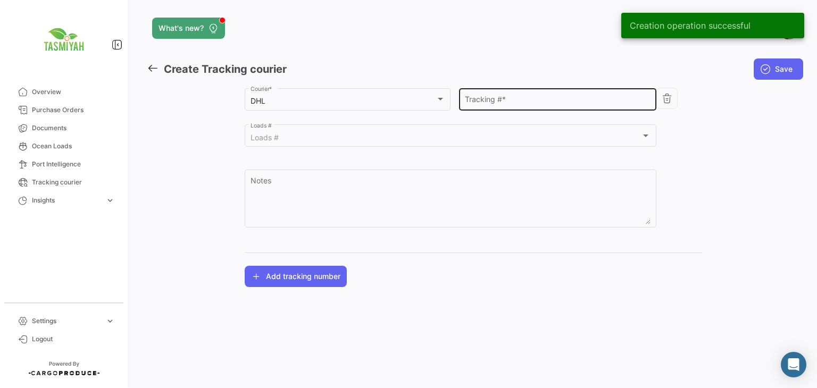
click at [516, 88] on div "Tracking # *" at bounding box center [558, 98] width 186 height 24
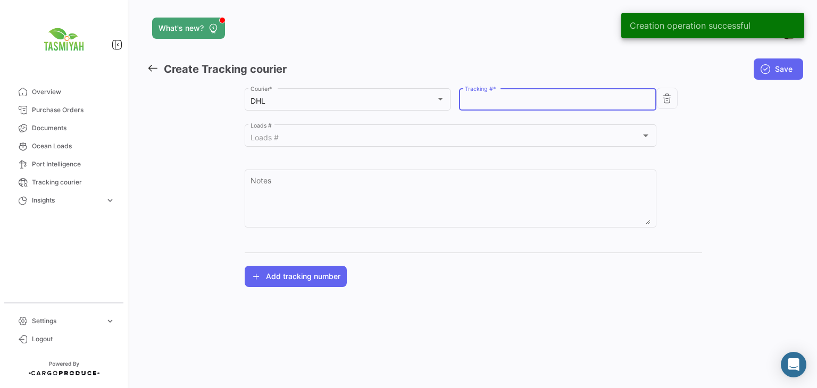
paste input "7724523903"
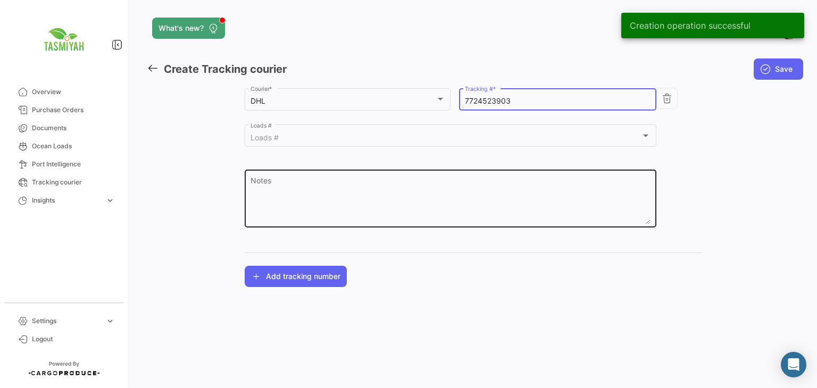
type input "7724523903"
click at [443, 184] on textarea "Notes" at bounding box center [450, 201] width 400 height 47
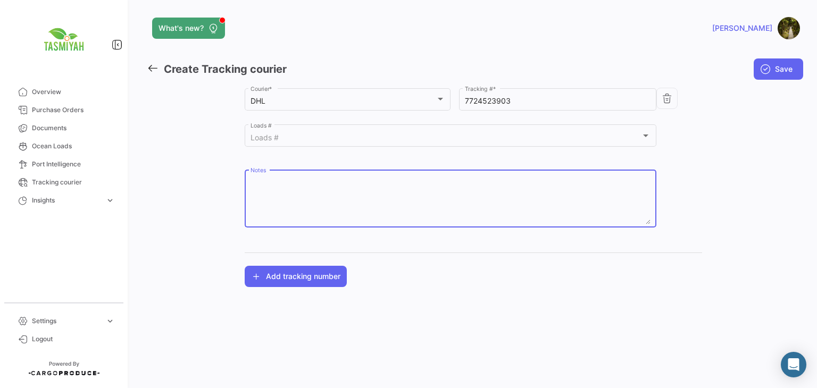
paste textarea "255709910"
type textarea "255709910"
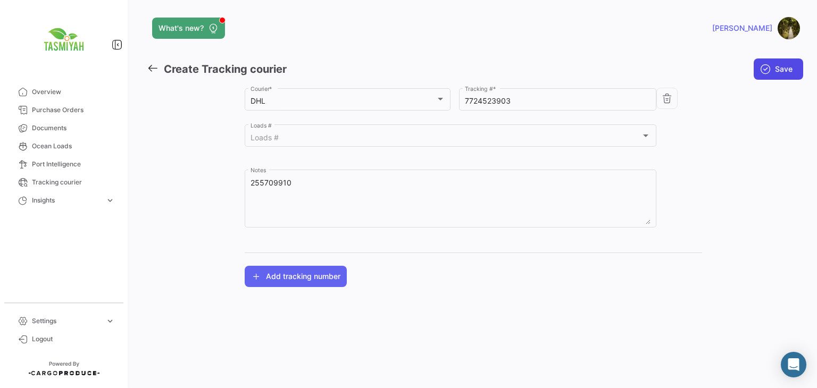
click at [772, 66] on button "Save" at bounding box center [777, 68] width 49 height 21
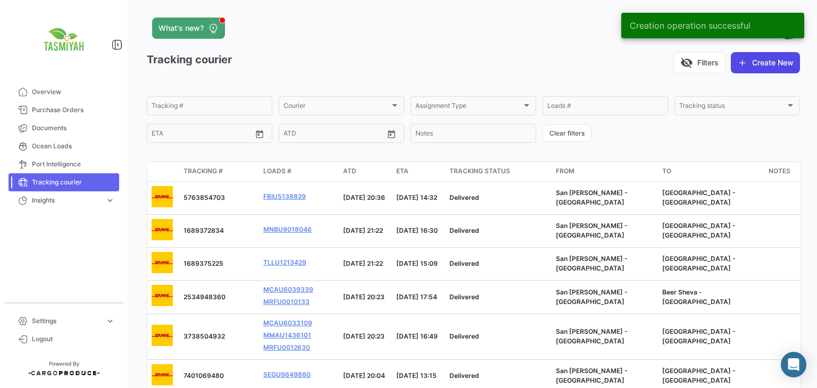
click at [765, 66] on button "Create New" at bounding box center [765, 62] width 69 height 21
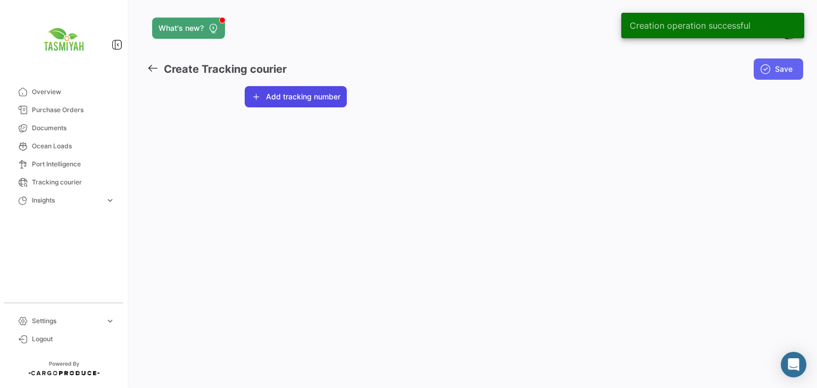
click at [301, 104] on button "Add tracking number" at bounding box center [296, 96] width 102 height 21
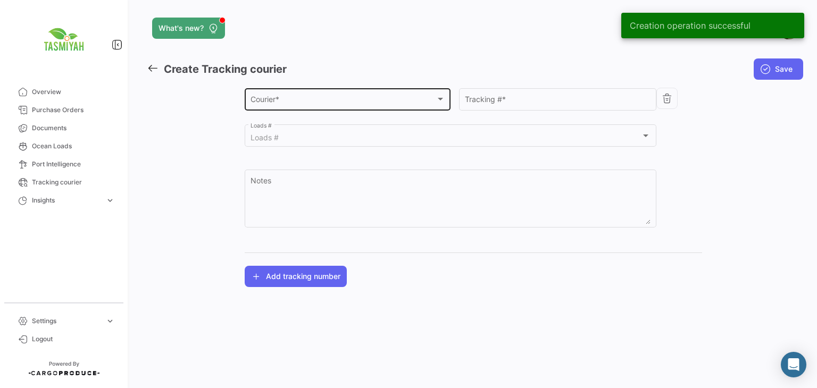
click at [304, 110] on div "Courier * Courier *" at bounding box center [347, 98] width 195 height 24
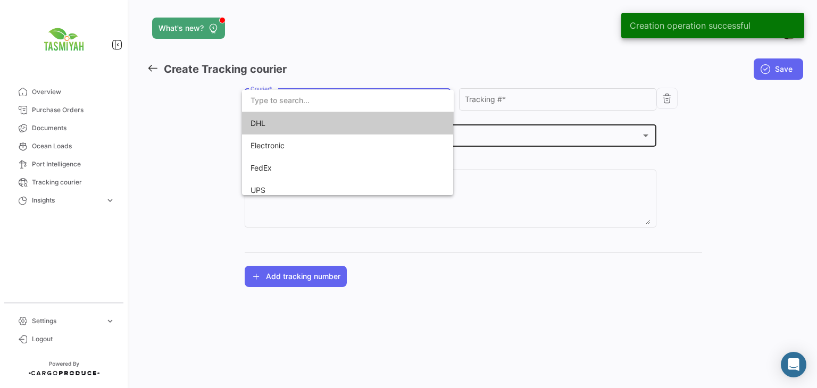
drag, startPoint x: 306, startPoint y: 123, endPoint x: 312, endPoint y: 124, distance: 5.9
click at [307, 124] on span "DHL" at bounding box center [324, 123] width 149 height 22
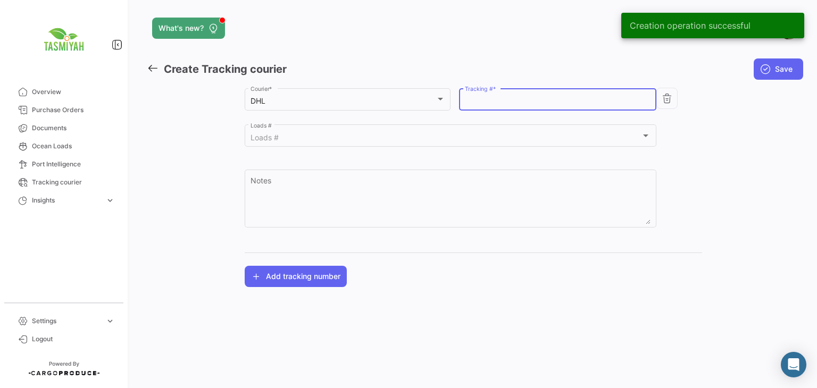
click at [515, 103] on input "Tracking # *" at bounding box center [558, 101] width 186 height 9
paste input "1548767334"
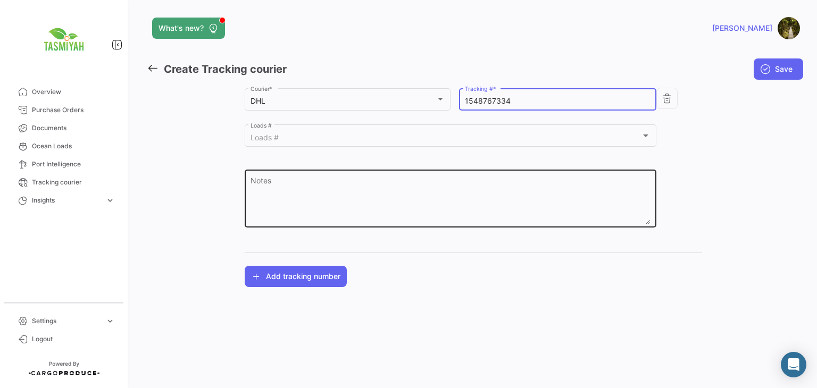
type input "1548767334"
click at [346, 192] on textarea "Notes" at bounding box center [450, 201] width 400 height 47
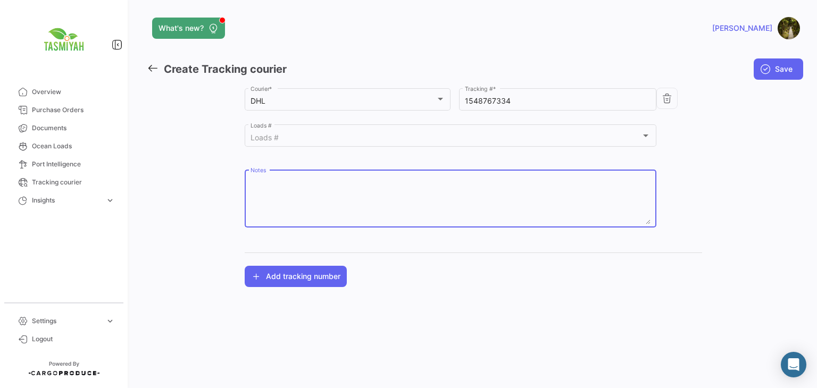
paste textarea "256728063"
type textarea "256728063"
click at [775, 73] on span "Save" at bounding box center [784, 69] width 18 height 11
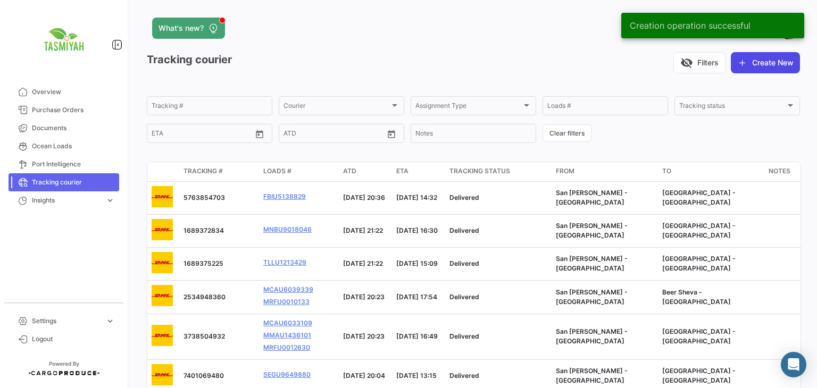
click at [746, 66] on button "Create New" at bounding box center [765, 62] width 69 height 21
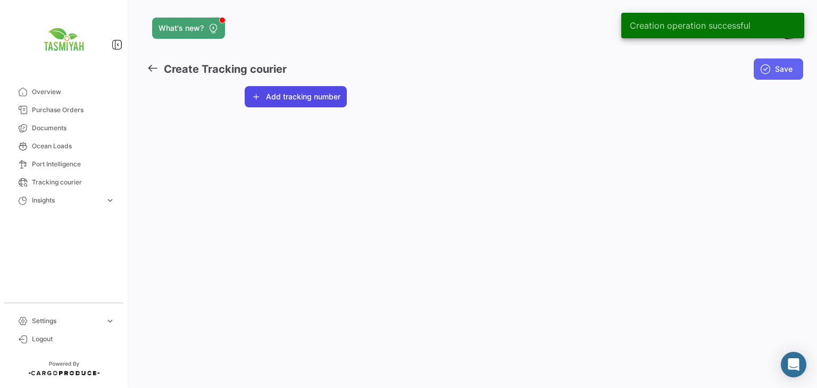
click at [315, 98] on button "Add tracking number" at bounding box center [296, 96] width 102 height 21
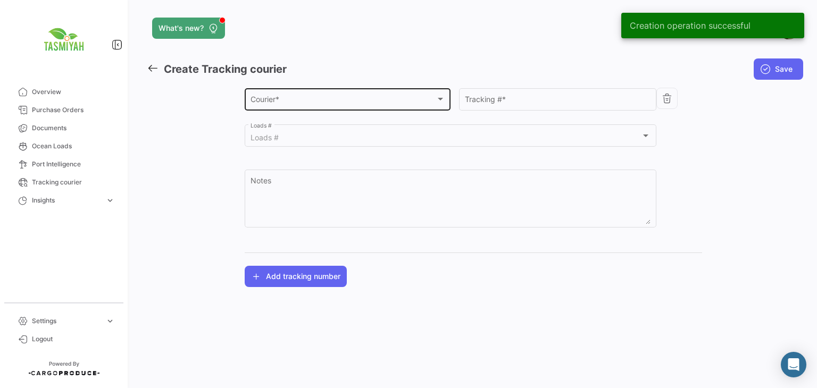
click at [316, 99] on div "Courier *" at bounding box center [342, 101] width 185 height 9
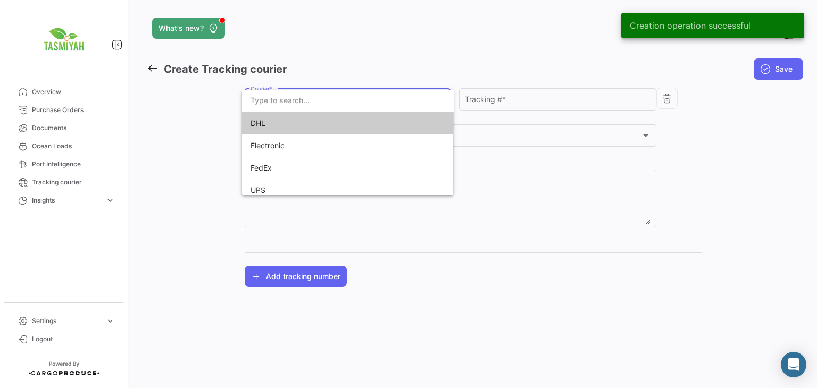
click at [322, 127] on span "DHL" at bounding box center [324, 123] width 149 height 22
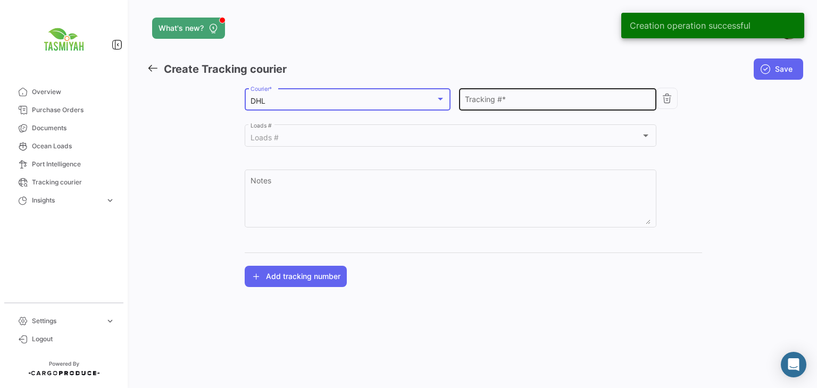
click at [484, 105] on input "Tracking # *" at bounding box center [558, 101] width 186 height 9
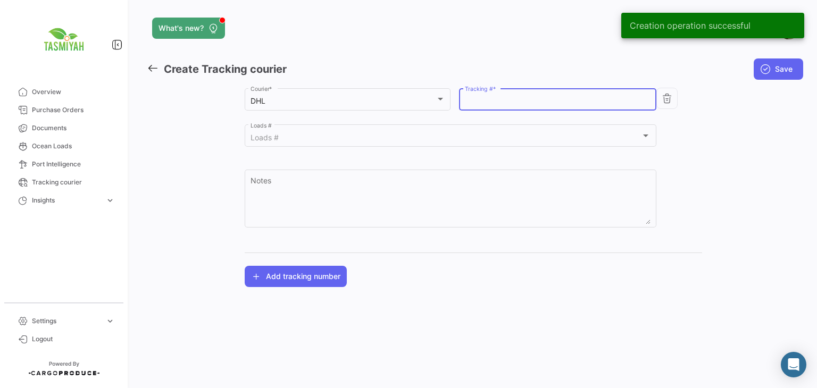
paste input "7724523903"
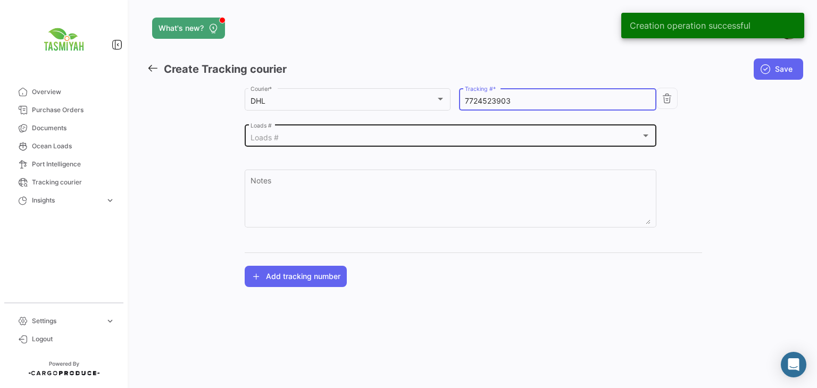
type input "7724523903"
click at [402, 137] on div "Loads #" at bounding box center [445, 137] width 391 height 9
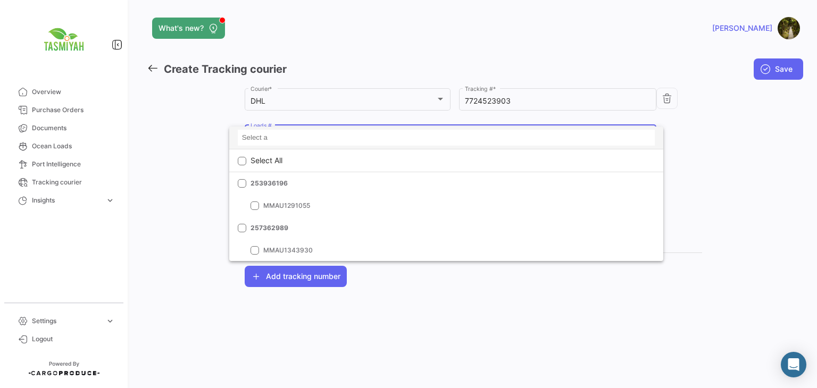
click at [330, 141] on input at bounding box center [446, 138] width 417 height 16
paste input "256103651"
type input "256103651"
click at [652, 136] on mat-icon "clear" at bounding box center [646, 137] width 13 height 13
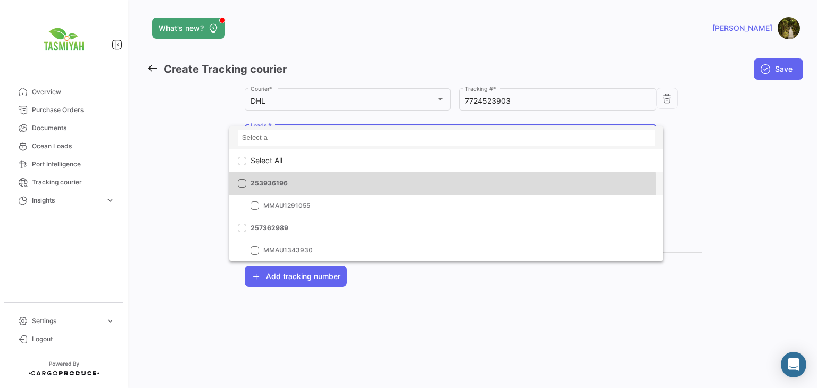
click at [417, 190] on mat-option "253936196" at bounding box center [446, 183] width 434 height 22
click at [415, 190] on mat-option "253936196" at bounding box center [446, 183] width 434 height 22
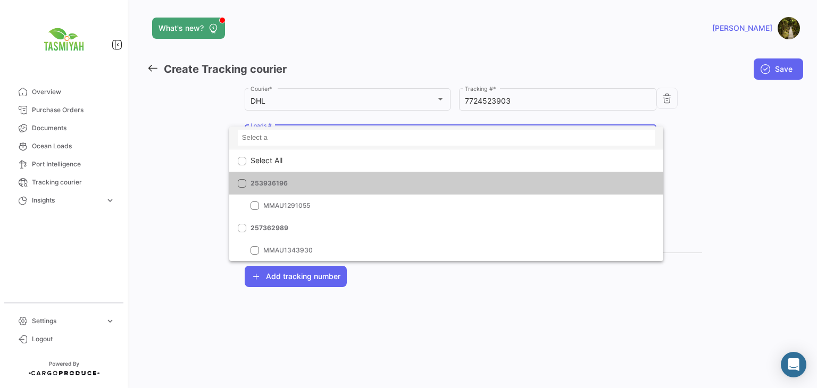
click at [746, 169] on div at bounding box center [408, 194] width 817 height 388
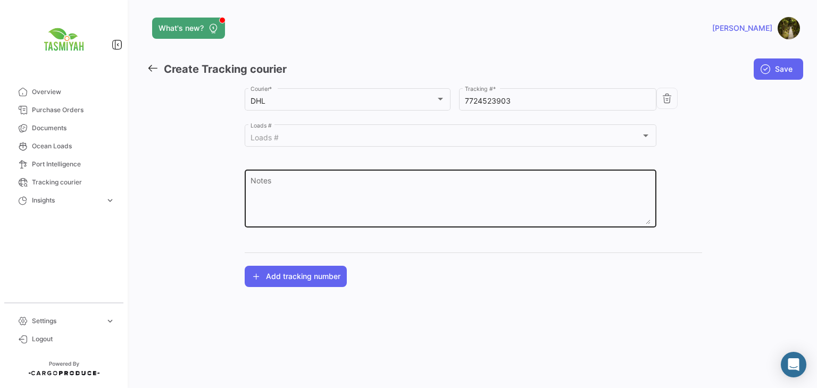
click at [433, 206] on textarea "Notes" at bounding box center [450, 201] width 400 height 47
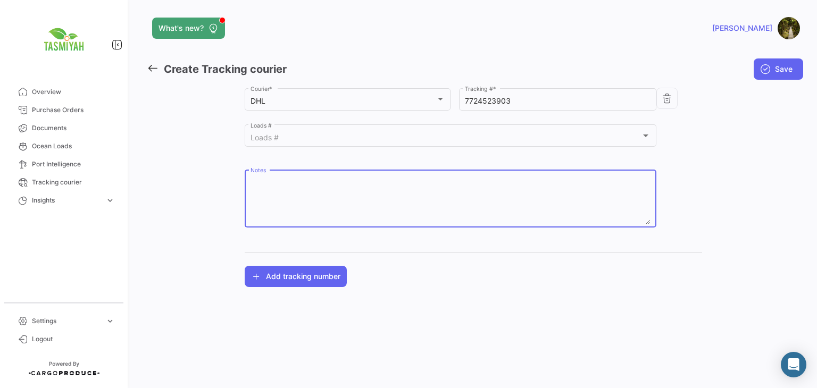
paste textarea "256103651"
type textarea "256103651"
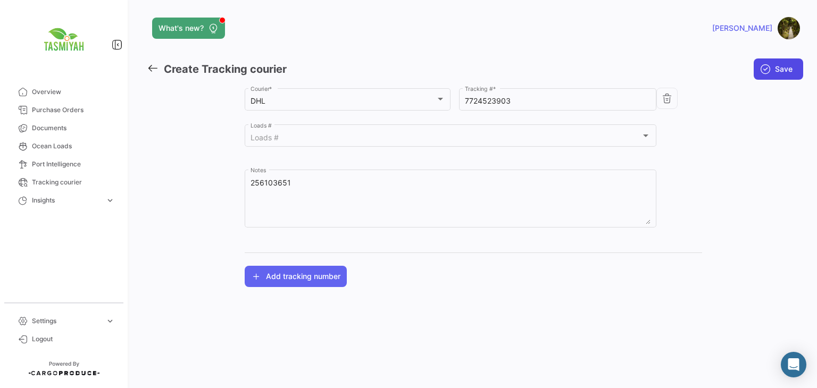
click at [785, 74] on button "Save" at bounding box center [777, 68] width 49 height 21
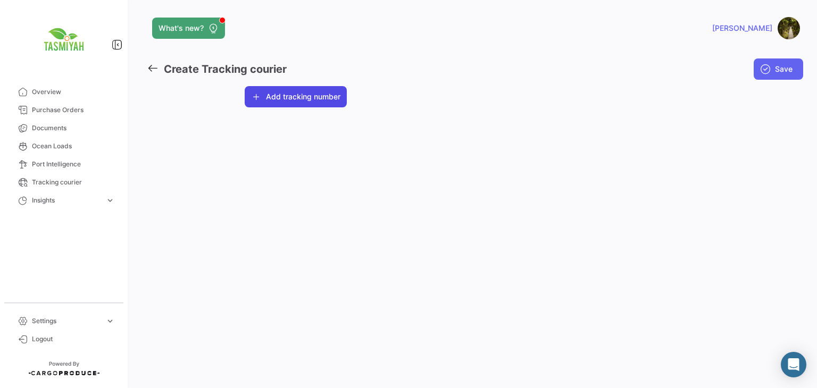
click at [311, 98] on button "Add tracking number" at bounding box center [296, 96] width 102 height 21
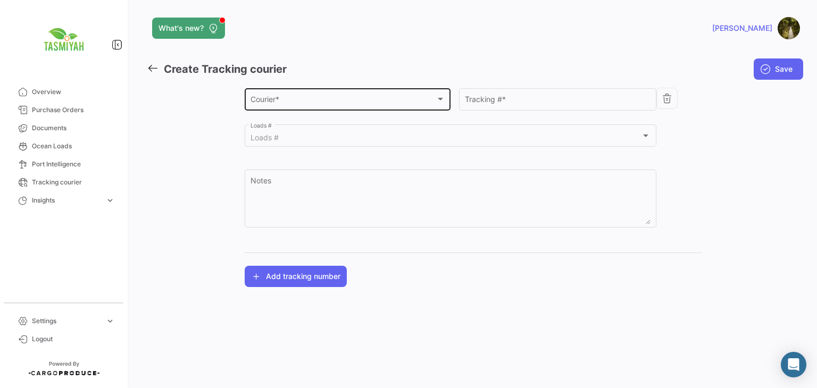
click at [311, 99] on div "Courier *" at bounding box center [342, 101] width 185 height 9
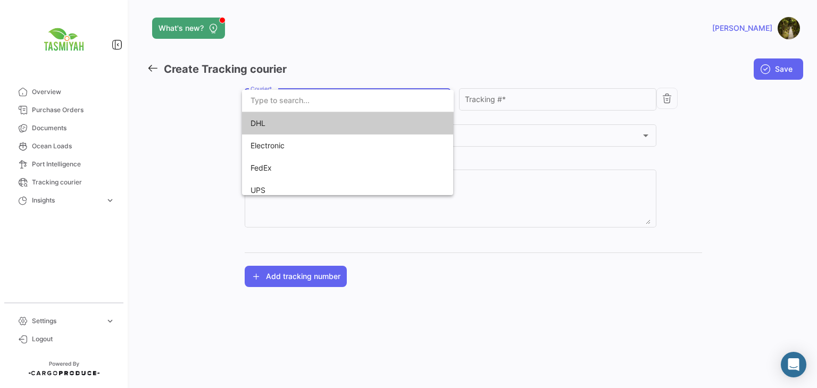
click at [308, 123] on span "DHL" at bounding box center [324, 123] width 149 height 22
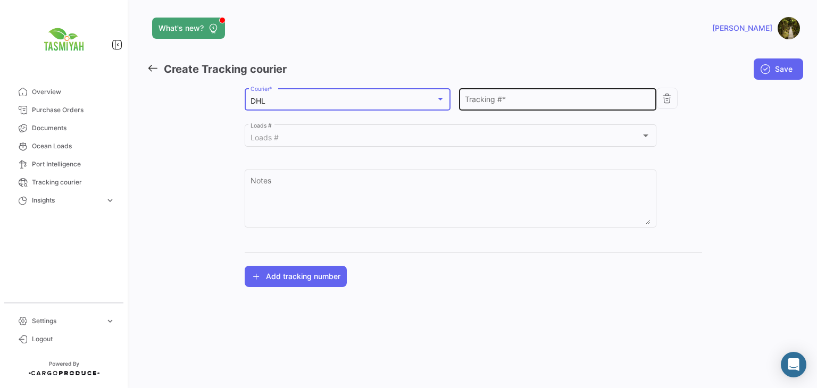
click at [525, 106] on div "Tracking # *" at bounding box center [558, 98] width 186 height 24
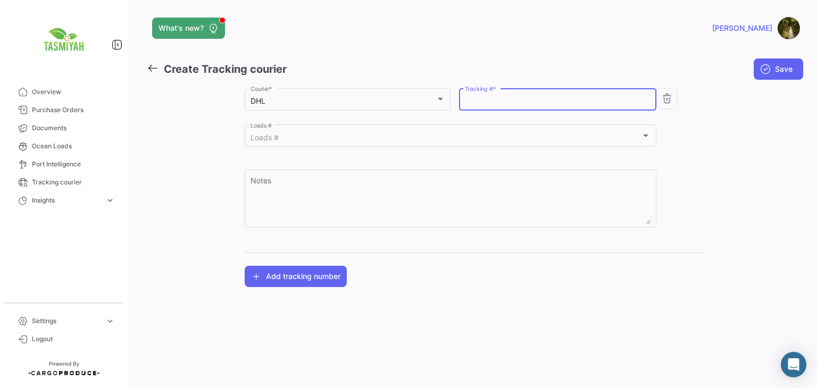
paste input "6410580820"
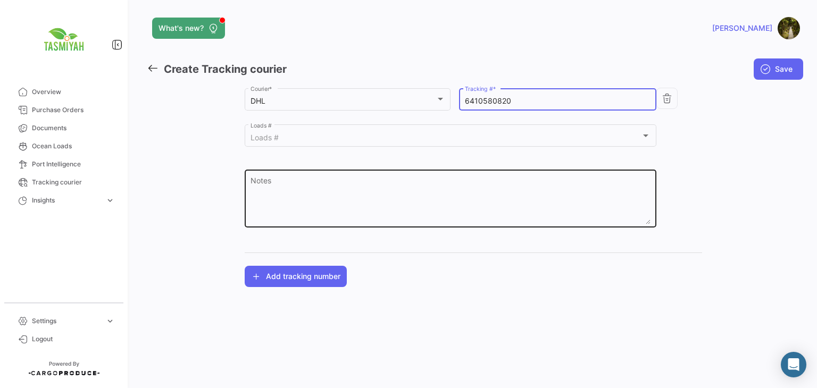
type input "6410580820"
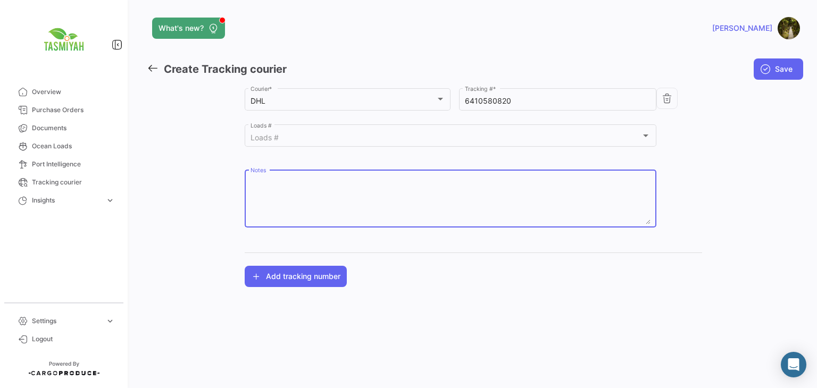
click at [431, 179] on textarea "Notes" at bounding box center [450, 201] width 400 height 47
paste textarea "257283332"
type textarea "257283332"
click at [789, 66] on span "Save" at bounding box center [784, 69] width 18 height 11
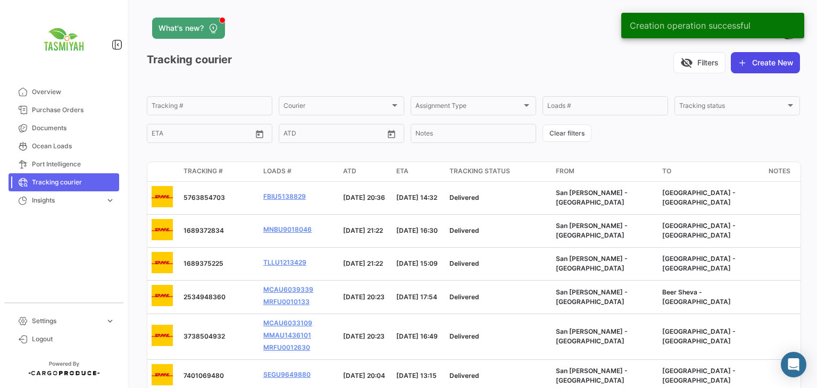
click at [759, 60] on button "Create New" at bounding box center [765, 62] width 69 height 21
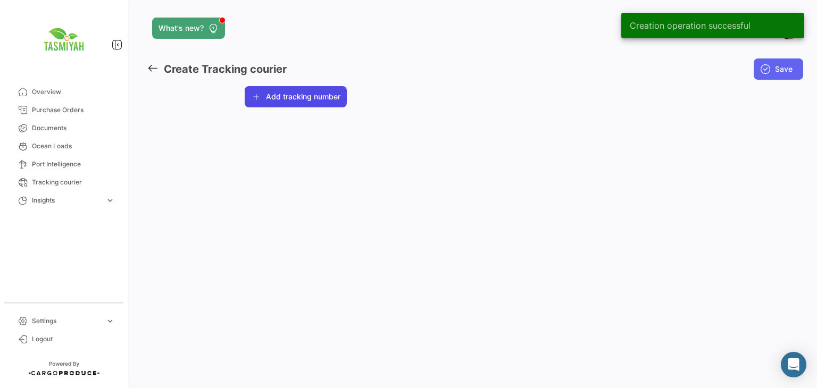
click at [276, 91] on button "Add tracking number" at bounding box center [296, 96] width 102 height 21
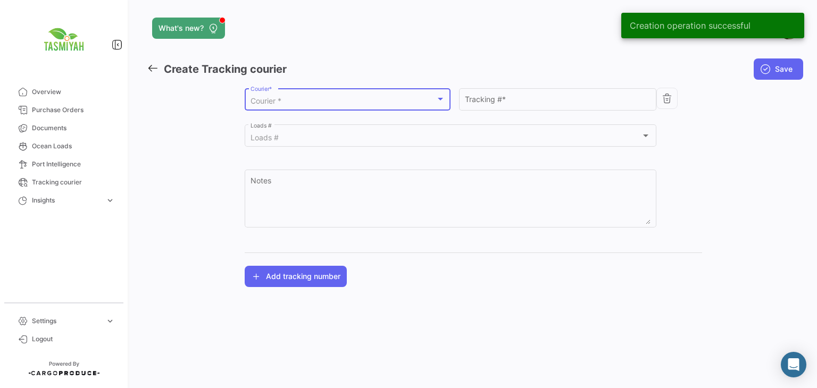
click at [287, 100] on div "Courier *" at bounding box center [342, 101] width 185 height 9
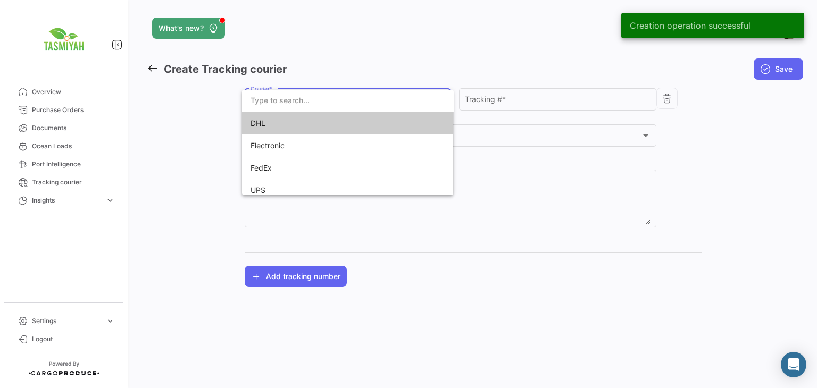
drag, startPoint x: 287, startPoint y: 100, endPoint x: 289, endPoint y: 113, distance: 13.5
click at [289, 113] on span "DHL" at bounding box center [324, 123] width 149 height 22
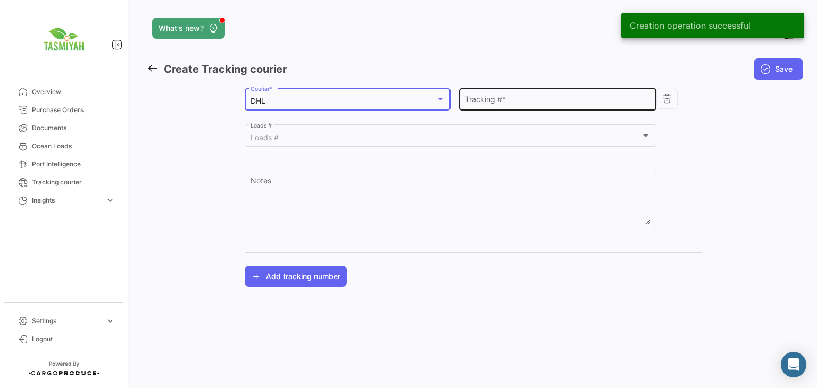
click at [510, 103] on input "Tracking # *" at bounding box center [558, 101] width 186 height 9
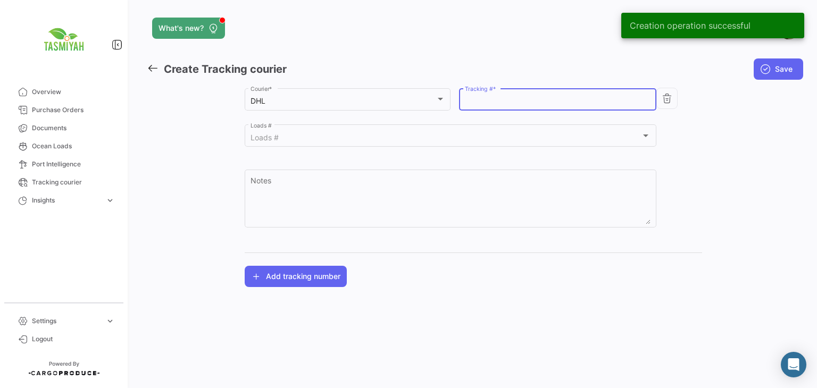
paste input "8257230903"
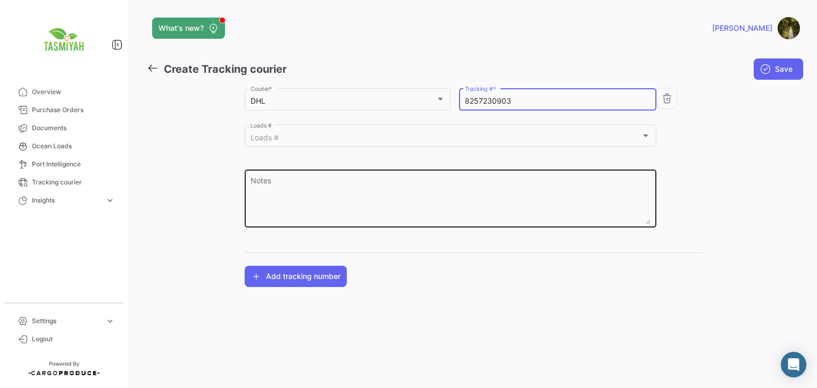
type input "8257230903"
click at [450, 175] on div "Notes" at bounding box center [450, 197] width 400 height 60
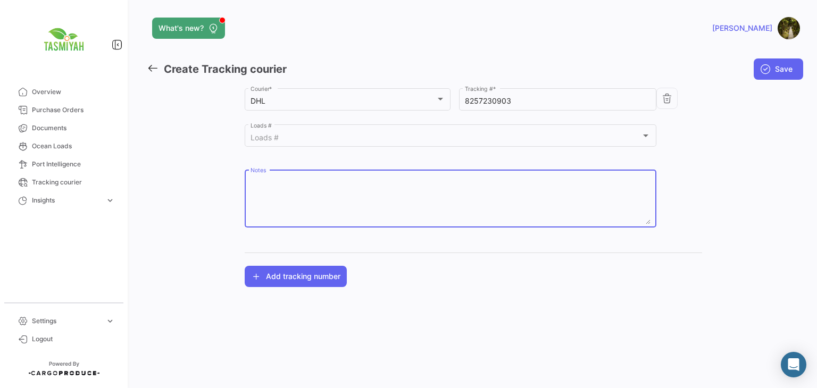
paste textarea "256103677"
type textarea "256103677"
click at [787, 73] on span "Save" at bounding box center [784, 69] width 18 height 11
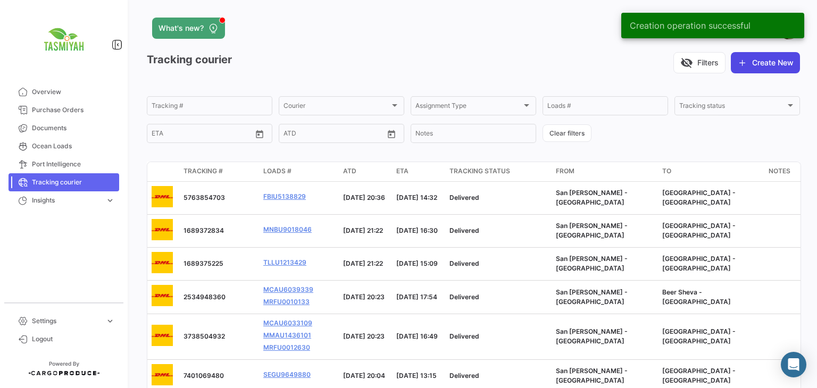
click at [741, 71] on button "Create New" at bounding box center [765, 62] width 69 height 21
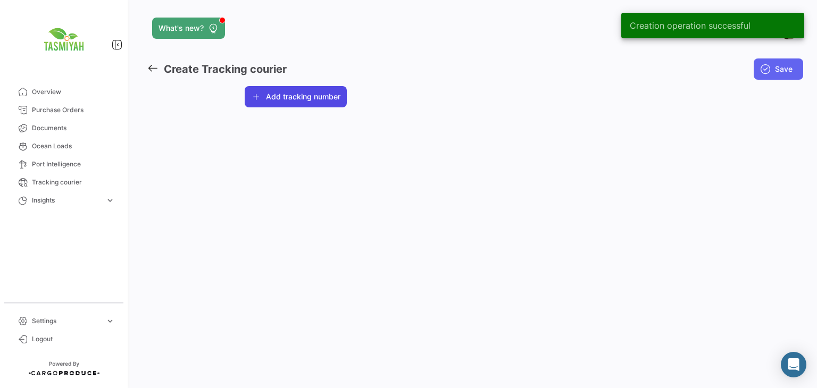
click at [308, 104] on button "Add tracking number" at bounding box center [296, 96] width 102 height 21
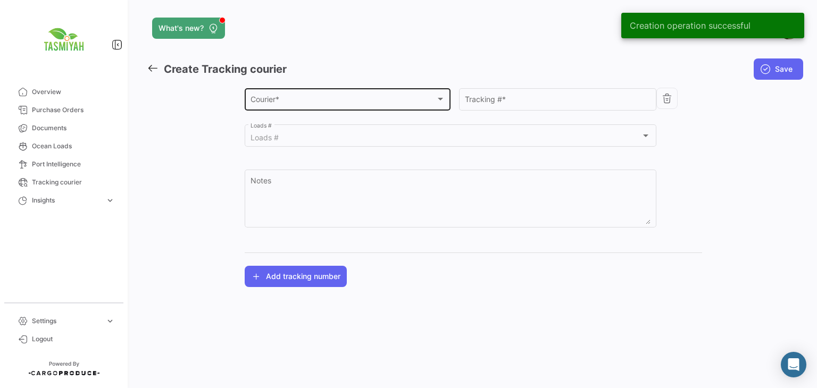
click at [319, 107] on div "Courier * Courier *" at bounding box center [347, 98] width 195 height 24
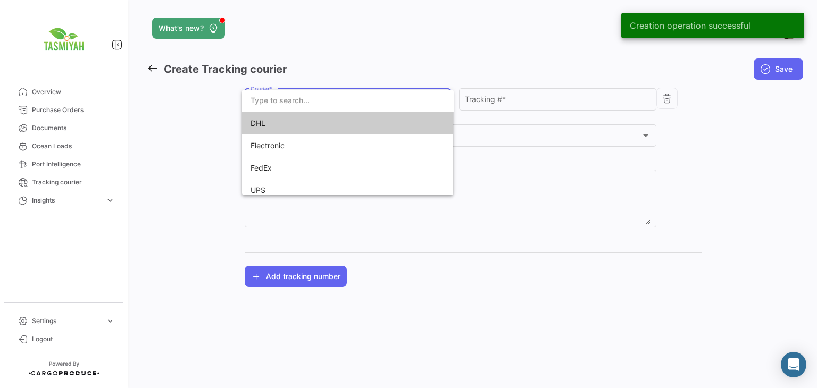
click at [317, 118] on span "DHL" at bounding box center [324, 123] width 149 height 22
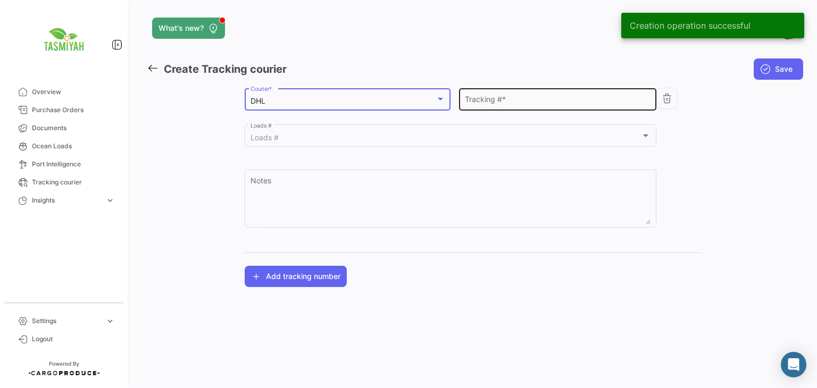
click at [517, 91] on div "Tracking # *" at bounding box center [558, 98] width 186 height 24
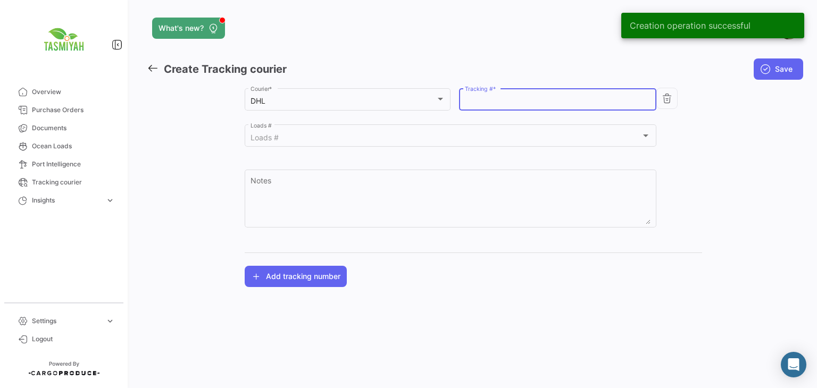
paste input "7820418955"
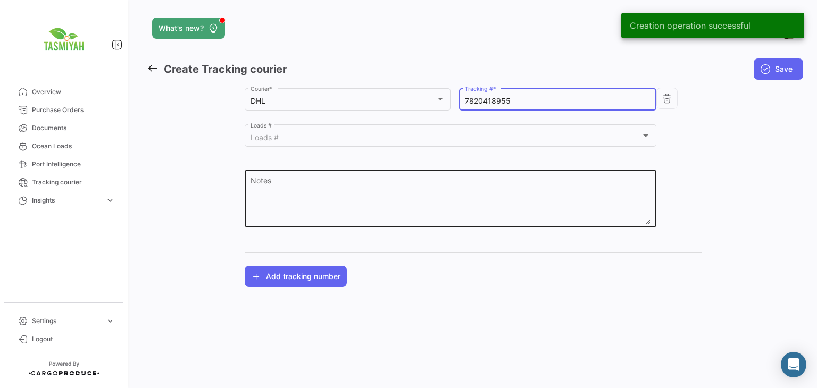
type input "7820418955"
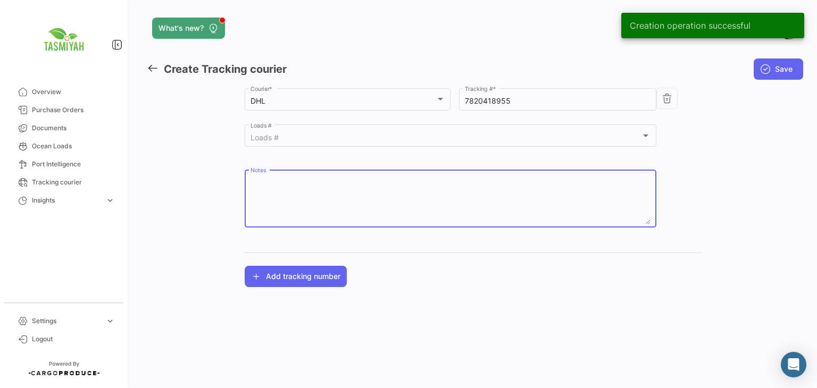
click at [366, 182] on textarea "Notes" at bounding box center [450, 201] width 400 height 47
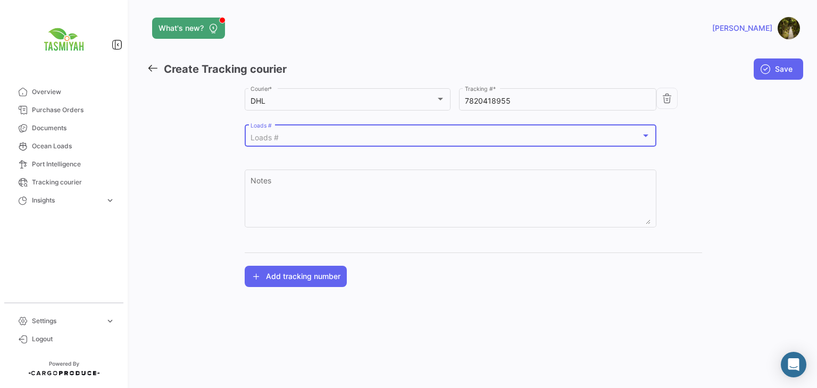
click at [309, 139] on div "Loads #" at bounding box center [445, 137] width 391 height 9
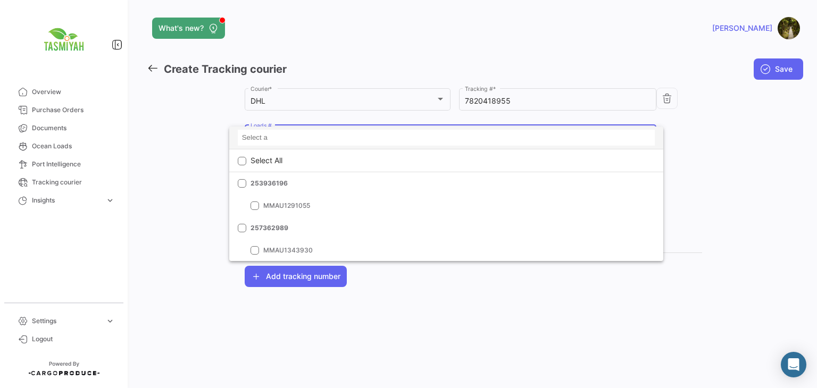
click at [311, 136] on input at bounding box center [446, 138] width 417 height 16
paste input "257362960"
type input "257362960"
click at [645, 135] on mat-icon "clear" at bounding box center [646, 137] width 13 height 13
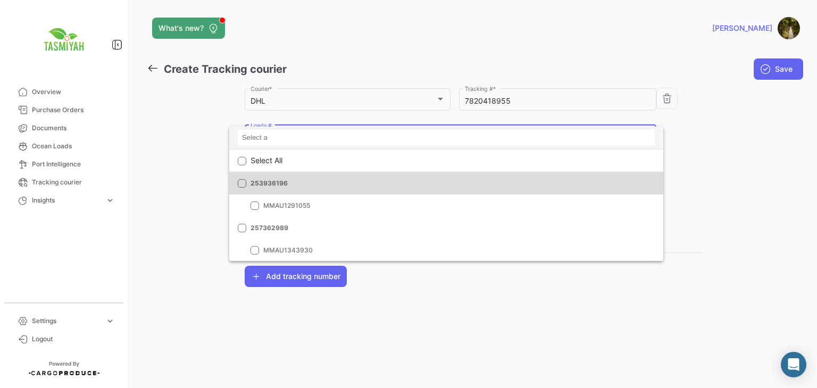
click at [446, 175] on mat-option "253936196" at bounding box center [446, 183] width 434 height 22
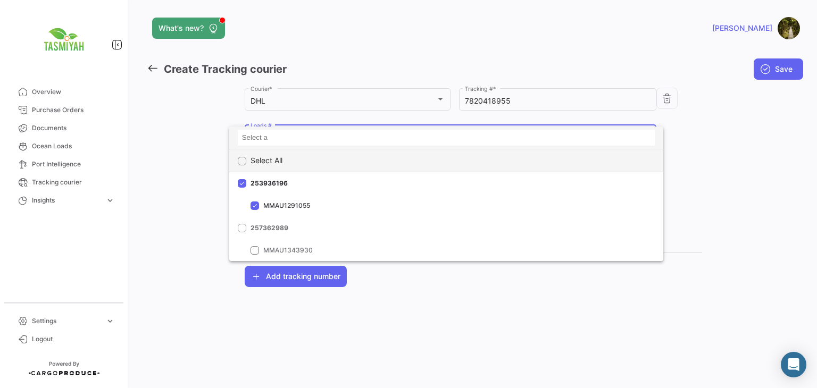
click at [527, 160] on div "Select All" at bounding box center [446, 160] width 434 height 22
checkbox input "true"
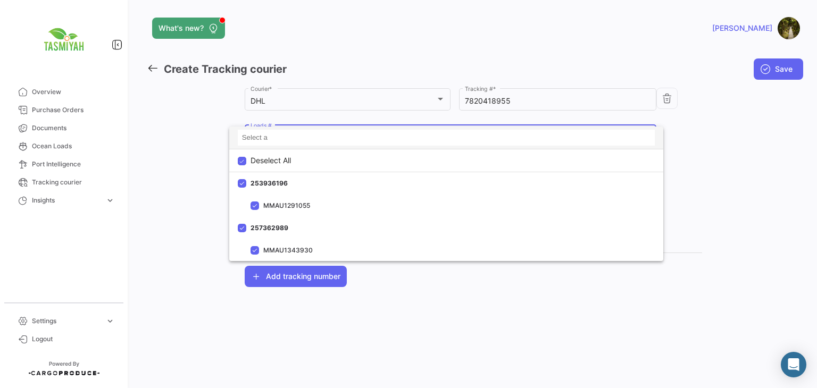
click at [803, 157] on div at bounding box center [408, 194] width 817 height 388
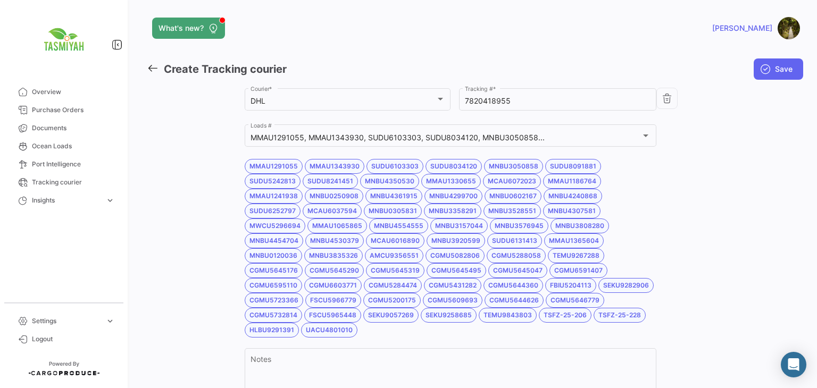
click at [532, 205] on div "MNBU3528551" at bounding box center [511, 211] width 57 height 15
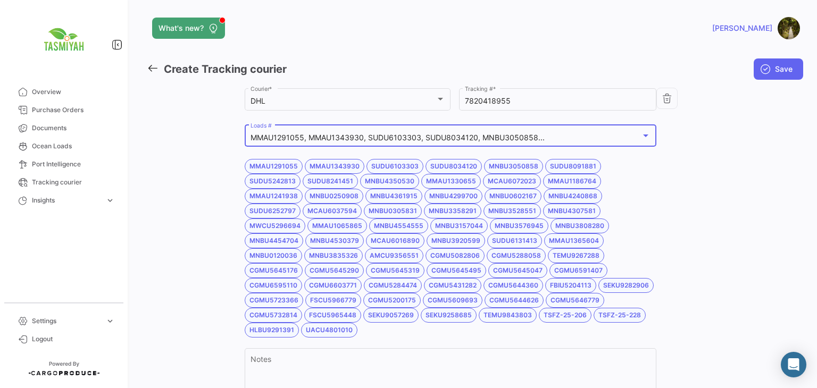
click at [641, 132] on div at bounding box center [646, 135] width 10 height 9
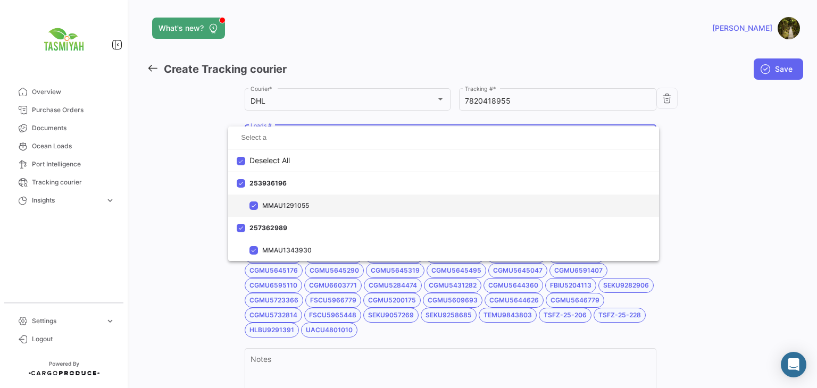
scroll to position [22, 0]
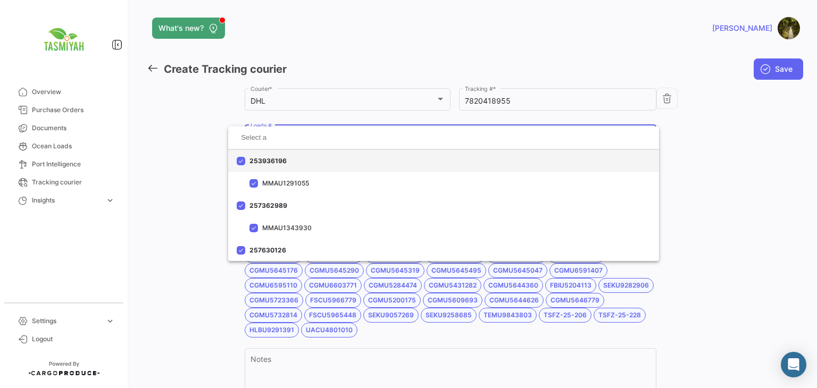
click at [280, 158] on span "253936196" at bounding box center [323, 161] width 149 height 10
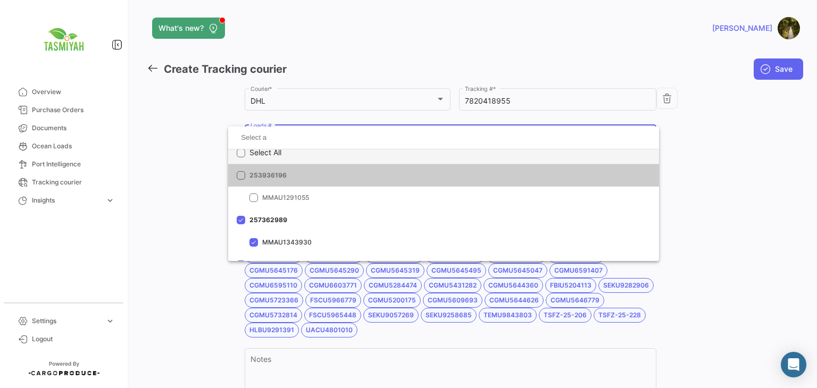
scroll to position [0, 0]
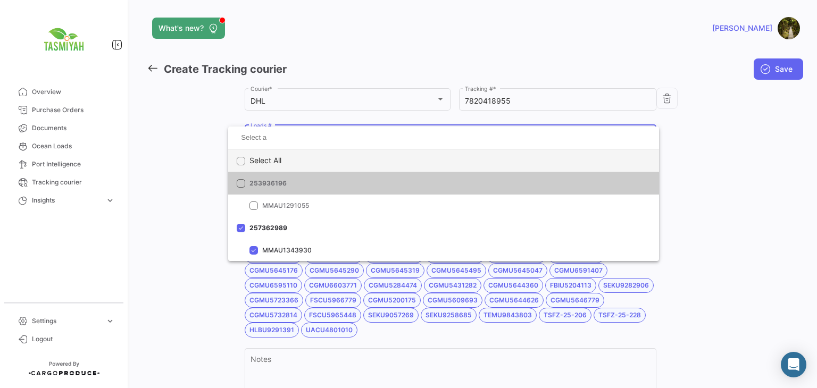
click at [245, 152] on mat-checkbox at bounding box center [241, 160] width 9 height 22
click at [251, 155] on span "Deselect All" at bounding box center [269, 160] width 40 height 22
checkbox input "false"
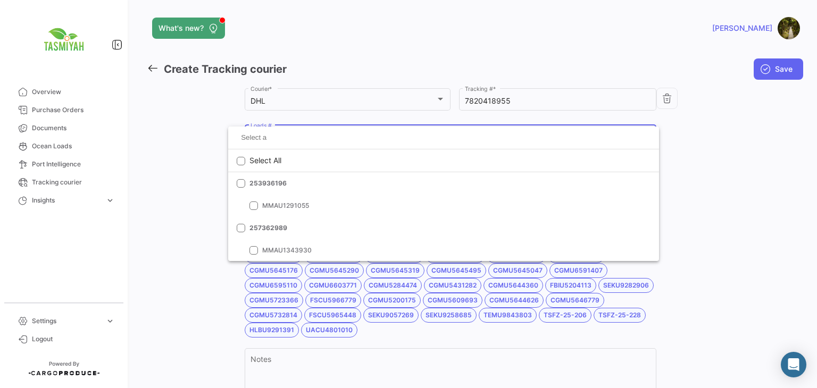
click at [728, 220] on div at bounding box center [408, 194] width 817 height 388
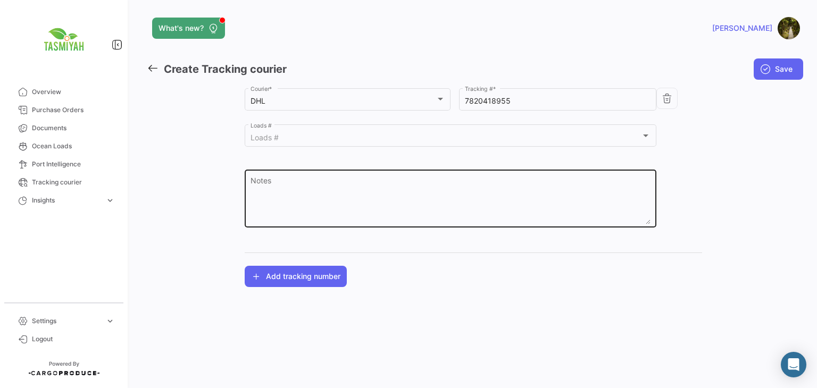
click at [340, 190] on textarea "Notes" at bounding box center [450, 201] width 400 height 47
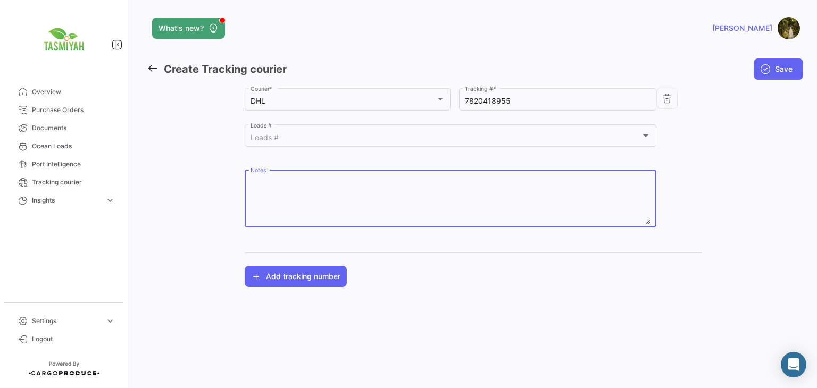
paste textarea "257362960"
type textarea "257362960"
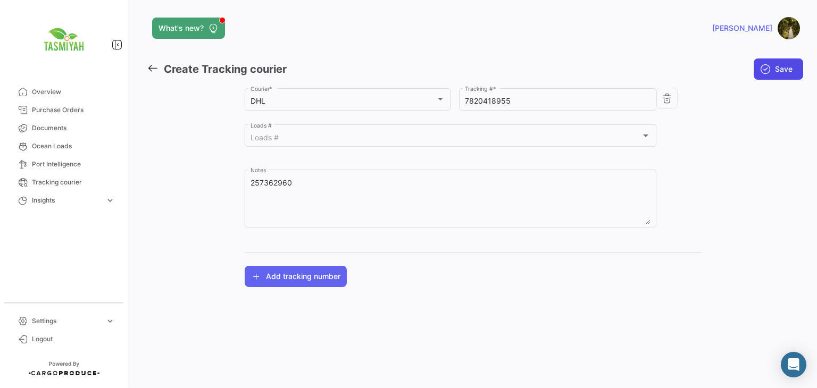
click at [781, 66] on span "Save" at bounding box center [784, 69] width 18 height 11
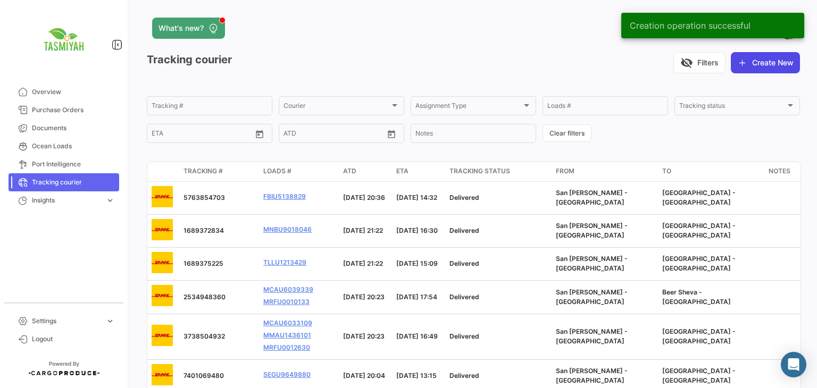
click at [750, 65] on button "Create New" at bounding box center [765, 62] width 69 height 21
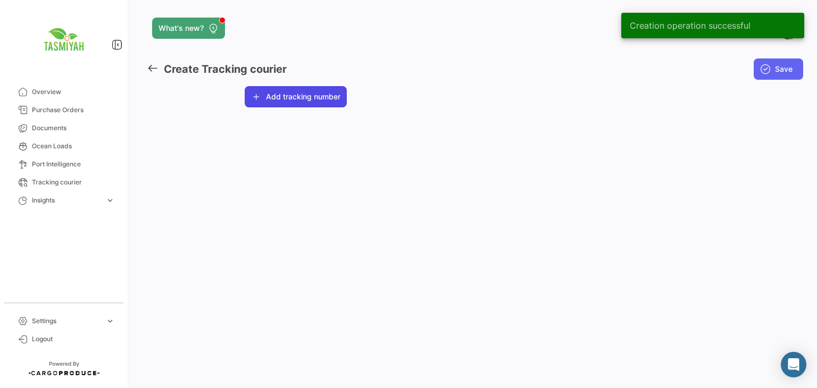
click at [279, 88] on button "Add tracking number" at bounding box center [296, 96] width 102 height 21
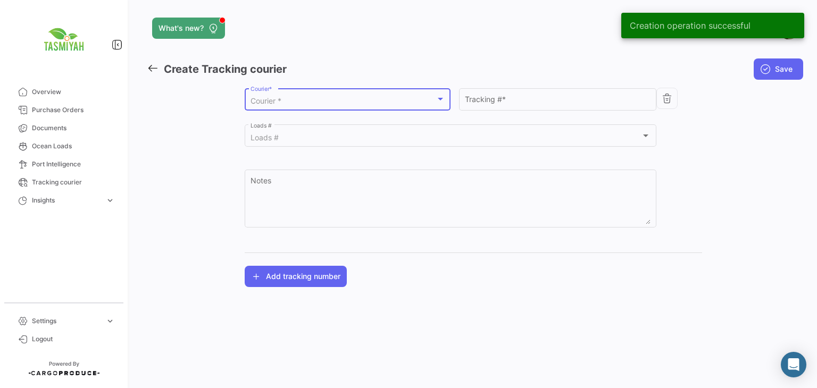
click at [292, 100] on div "Courier *" at bounding box center [342, 101] width 185 height 9
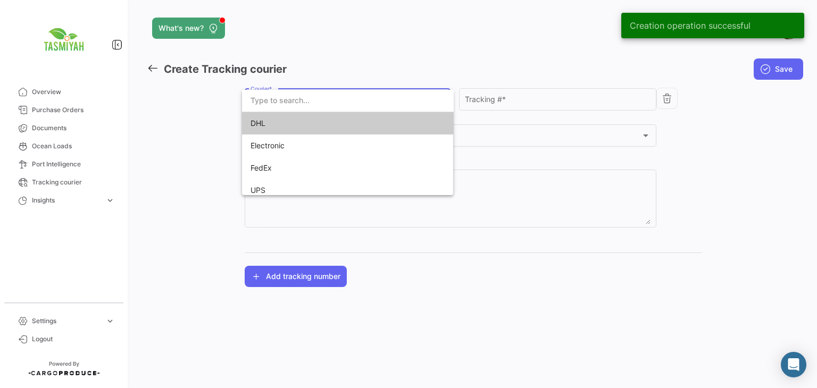
click at [293, 120] on span "DHL" at bounding box center [324, 123] width 149 height 22
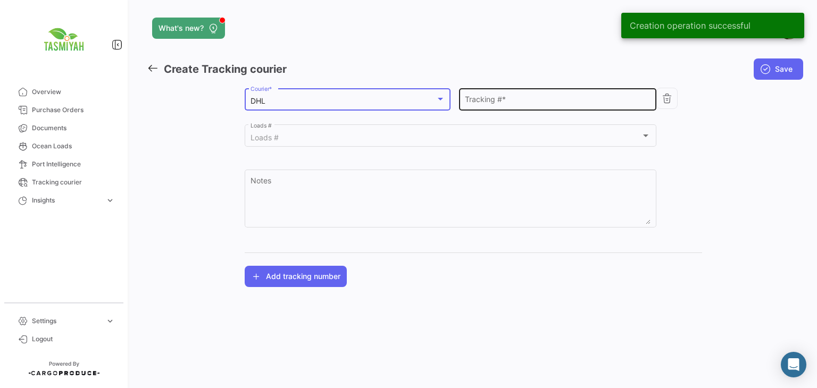
click at [506, 94] on div "Tracking # *" at bounding box center [558, 98] width 186 height 24
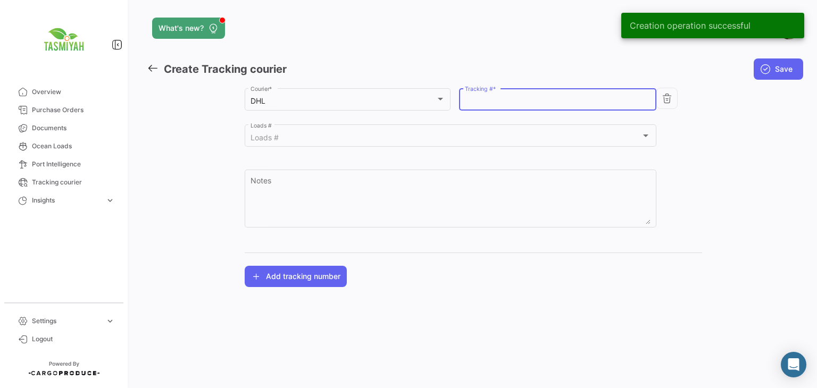
paste input "7820446992"
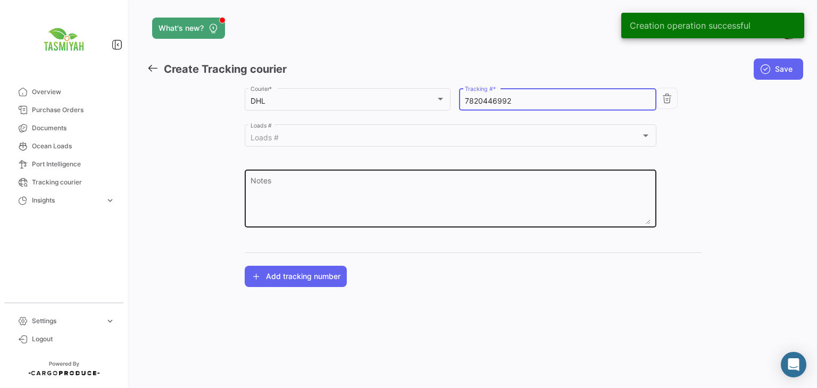
type input "7820446992"
click at [425, 179] on textarea "Notes" at bounding box center [450, 201] width 400 height 47
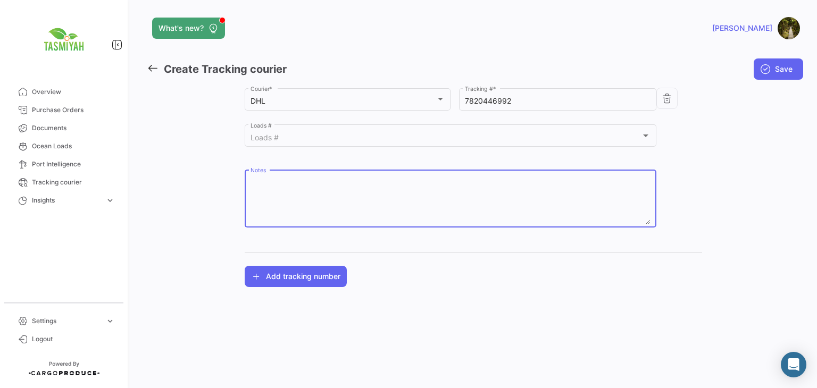
paste textarea "257362989"
type textarea "257362989"
click at [772, 74] on button "Save" at bounding box center [777, 68] width 49 height 21
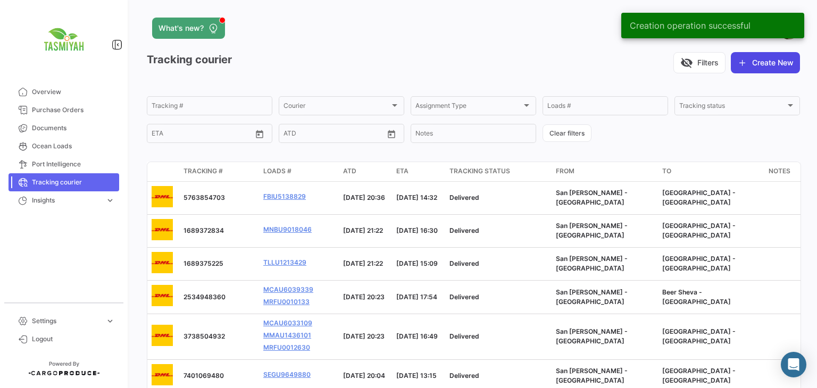
click at [753, 55] on button "Create New" at bounding box center [765, 62] width 69 height 21
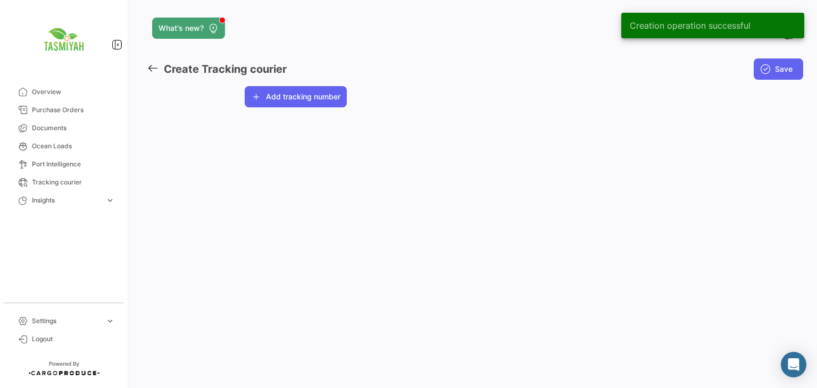
click at [308, 99] on button "Add tracking number" at bounding box center [296, 96] width 102 height 21
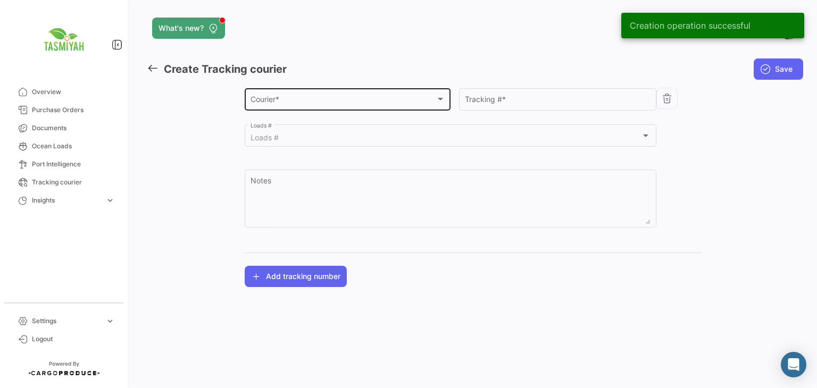
click at [317, 103] on div "Courier *" at bounding box center [342, 101] width 185 height 9
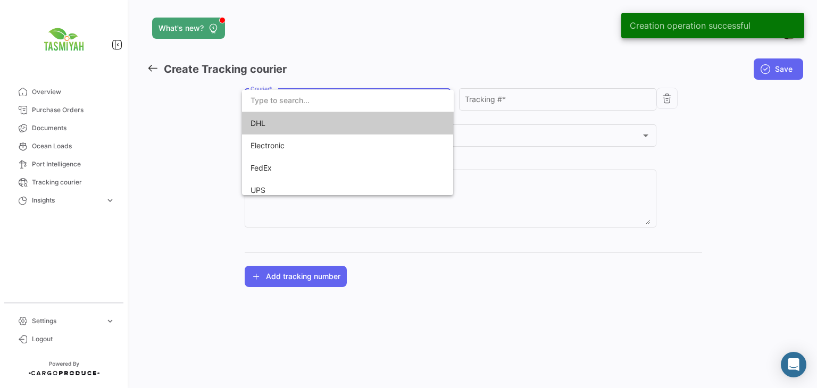
click at [315, 122] on span "DHL" at bounding box center [324, 123] width 149 height 22
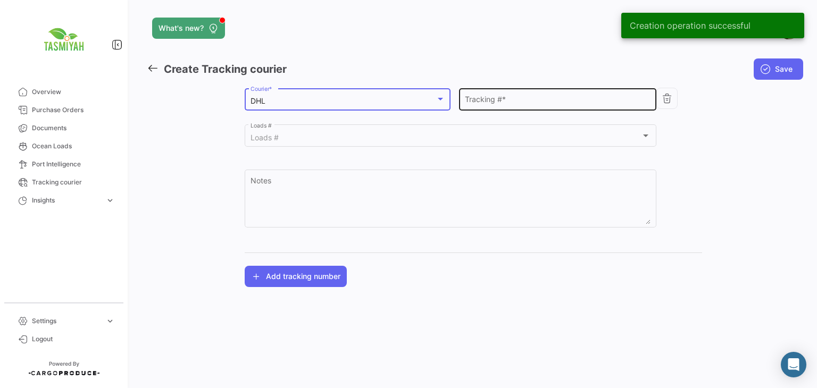
click at [524, 95] on div "Tracking # *" at bounding box center [558, 98] width 186 height 24
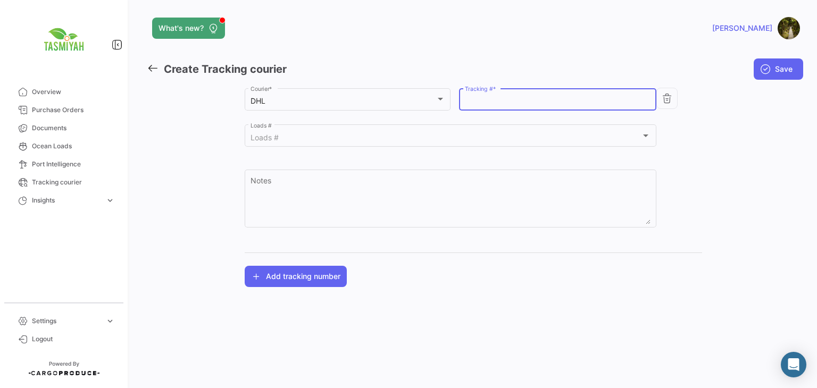
paste input "2236995165"
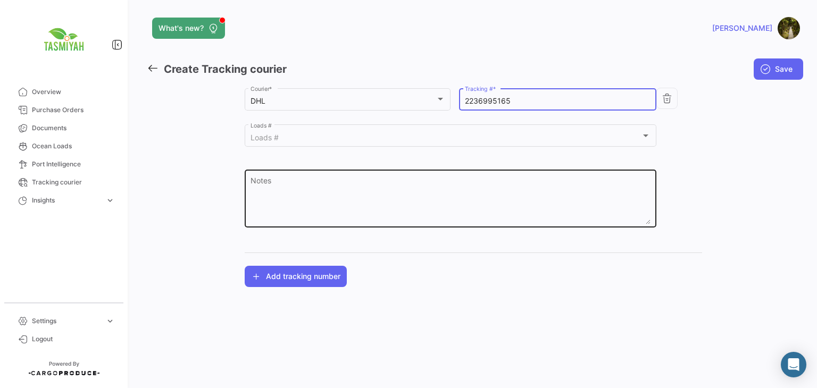
type input "2236995165"
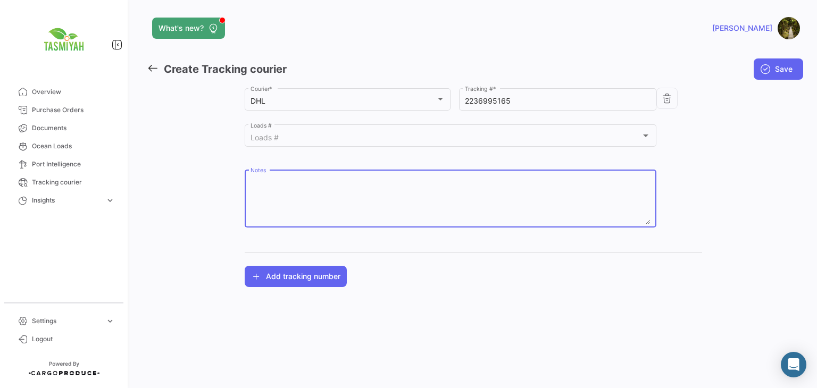
click at [396, 191] on textarea "Notes" at bounding box center [450, 201] width 400 height 47
paste textarea "CTR0307254"
type textarea "CTR0307254"
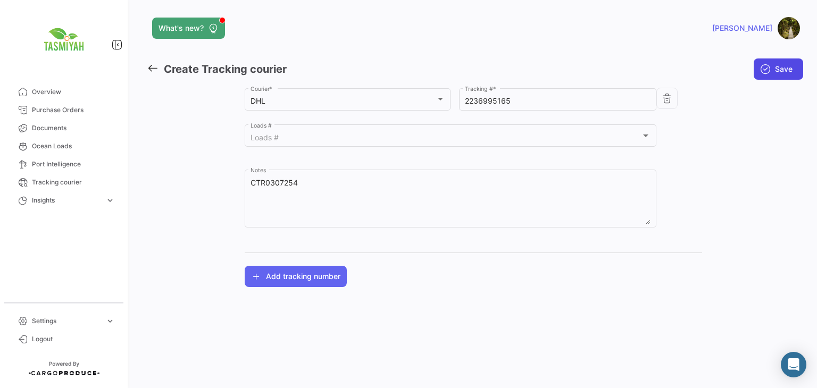
click at [777, 66] on span "Save" at bounding box center [784, 69] width 18 height 11
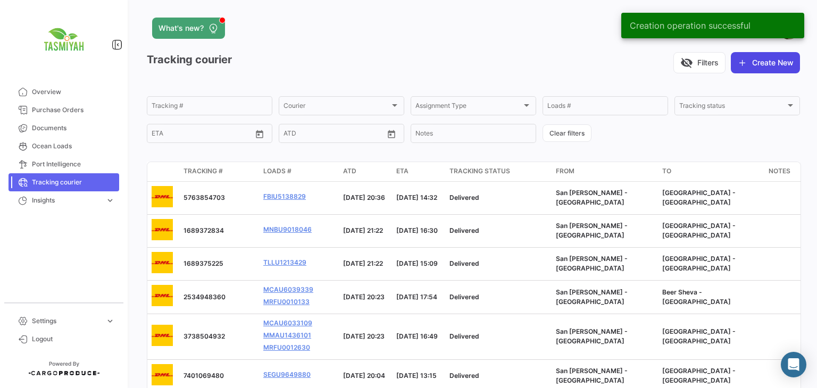
click at [752, 66] on button "Create New" at bounding box center [765, 62] width 69 height 21
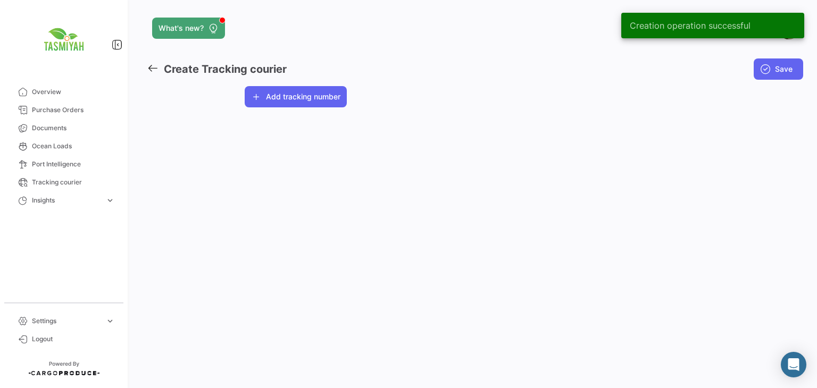
click at [339, 100] on button "Add tracking number" at bounding box center [296, 96] width 102 height 21
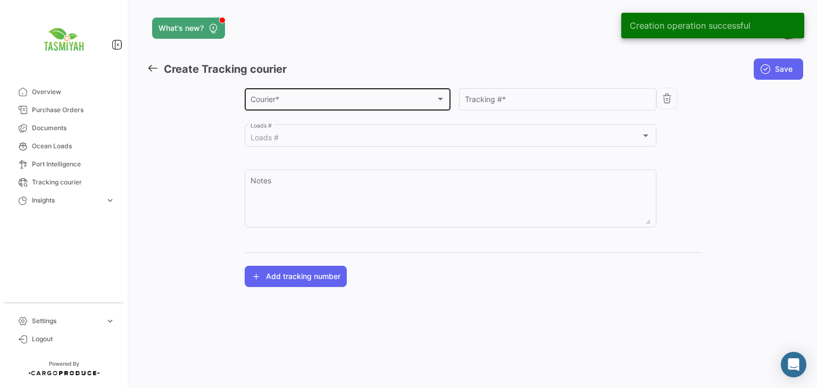
click at [336, 101] on div "Courier *" at bounding box center [342, 101] width 185 height 9
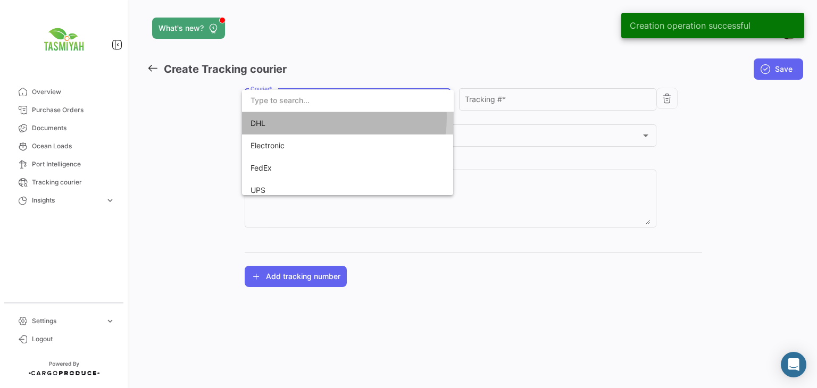
click at [327, 119] on span "DHL" at bounding box center [324, 123] width 149 height 22
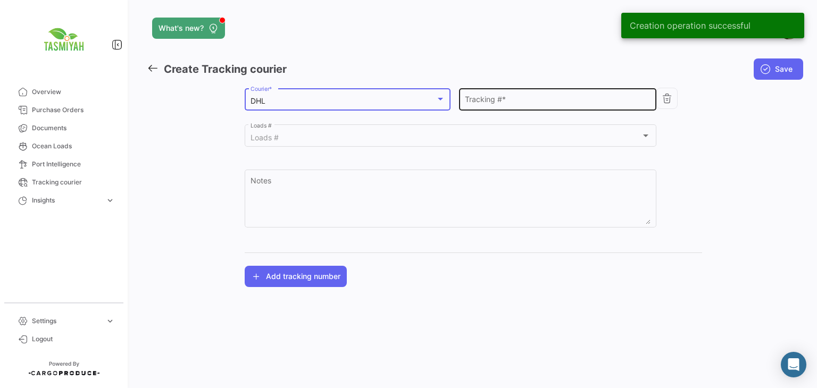
click at [550, 91] on div "Tracking # *" at bounding box center [558, 98] width 186 height 24
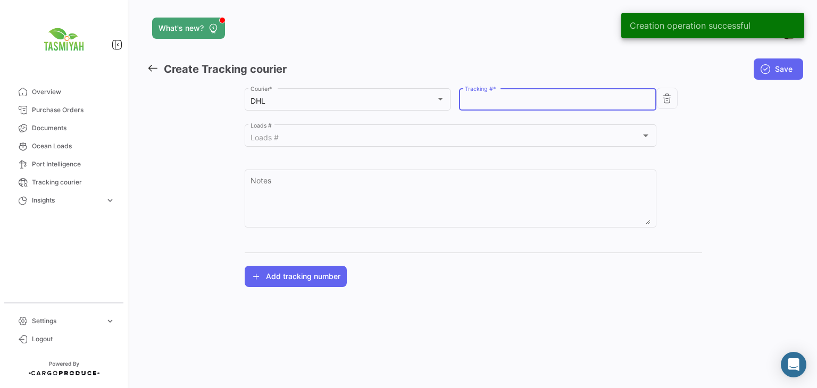
paste input "7820418955"
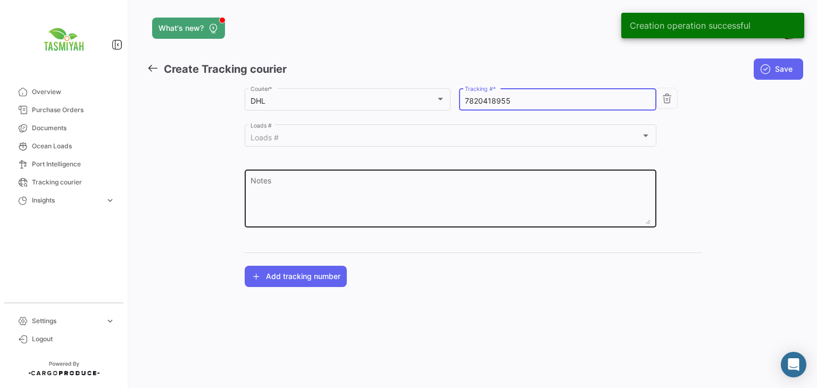
type input "7820418955"
click at [425, 180] on textarea "Notes" at bounding box center [450, 201] width 400 height 47
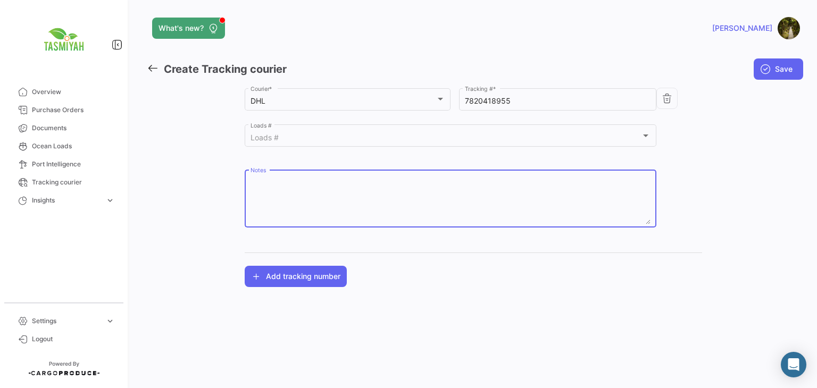
paste textarea "257978792"
type textarea "257978792"
click at [790, 73] on span "Save" at bounding box center [784, 69] width 18 height 11
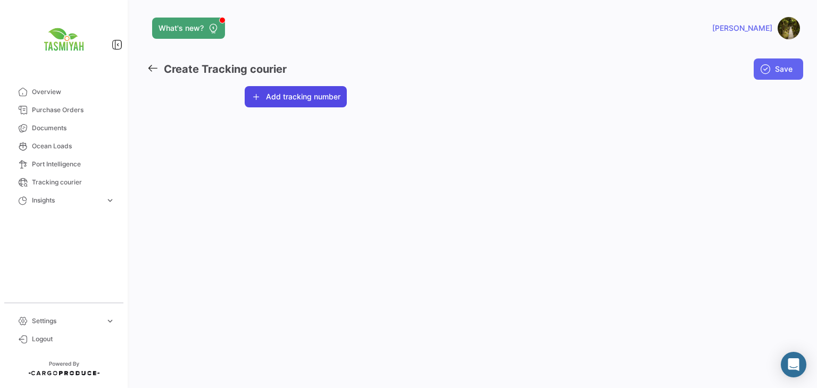
click at [319, 106] on button "Add tracking number" at bounding box center [296, 96] width 102 height 21
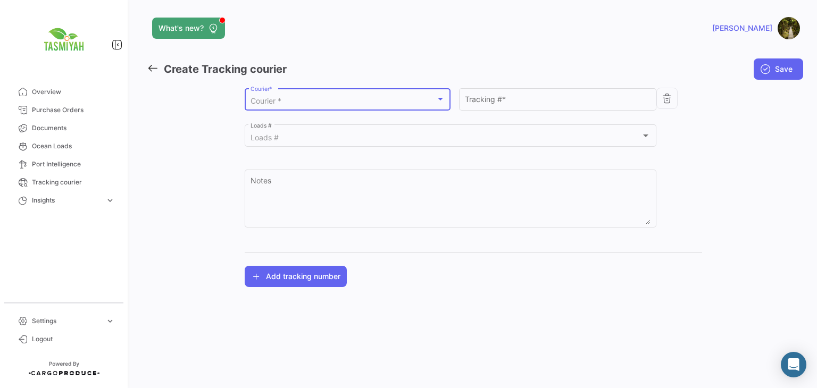
click at [404, 99] on div "Courier *" at bounding box center [342, 101] width 185 height 9
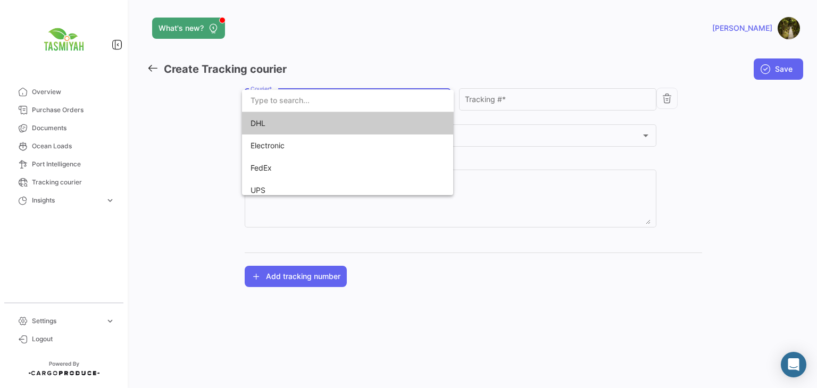
drag, startPoint x: 404, startPoint y: 99, endPoint x: 437, endPoint y: 105, distance: 33.6
click at [364, 126] on span "DHL" at bounding box center [324, 123] width 149 height 22
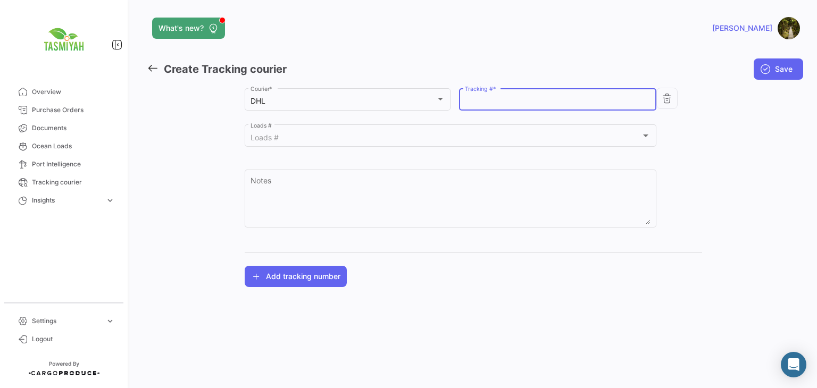
click at [509, 98] on input "Tracking # *" at bounding box center [558, 101] width 186 height 9
paste input "2717456324"
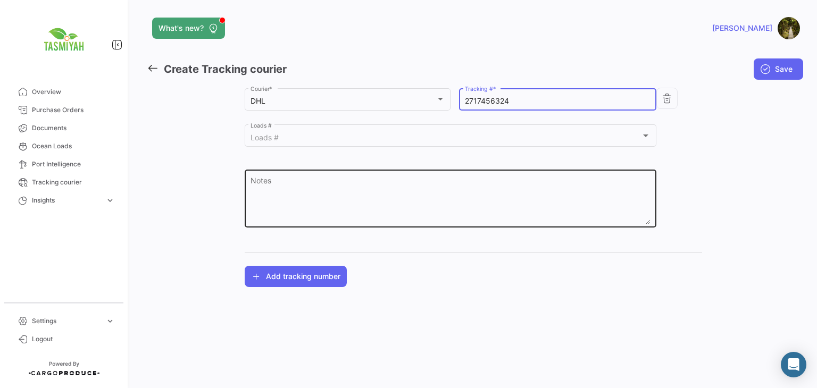
type input "2717456324"
click at [404, 189] on textarea "Notes" at bounding box center [450, 201] width 400 height 47
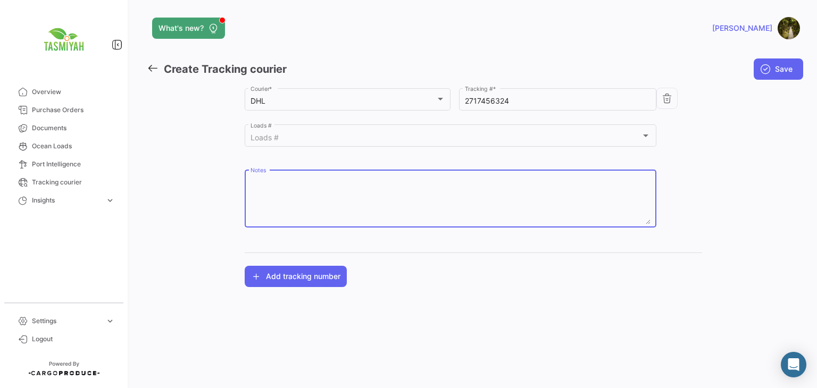
paste textarea "1068880583"
type textarea "1068880583"
click at [782, 66] on span "Save" at bounding box center [784, 69] width 18 height 11
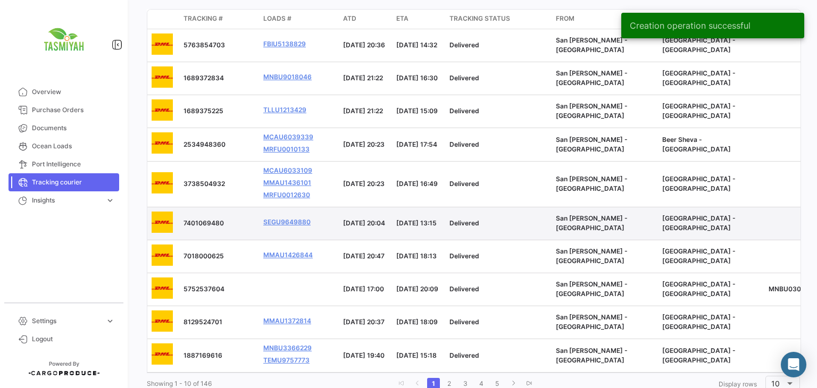
scroll to position [193, 0]
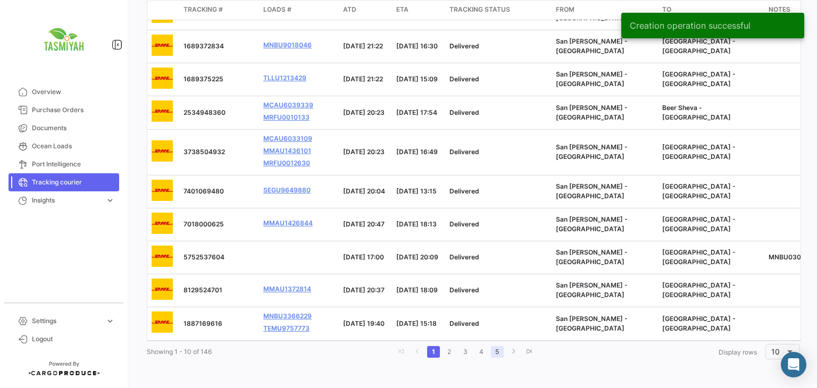
click at [493, 349] on link "5" at bounding box center [497, 352] width 13 height 12
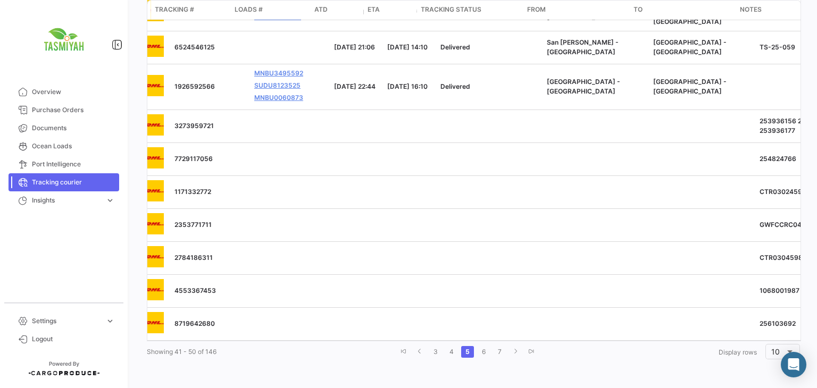
scroll to position [0, 0]
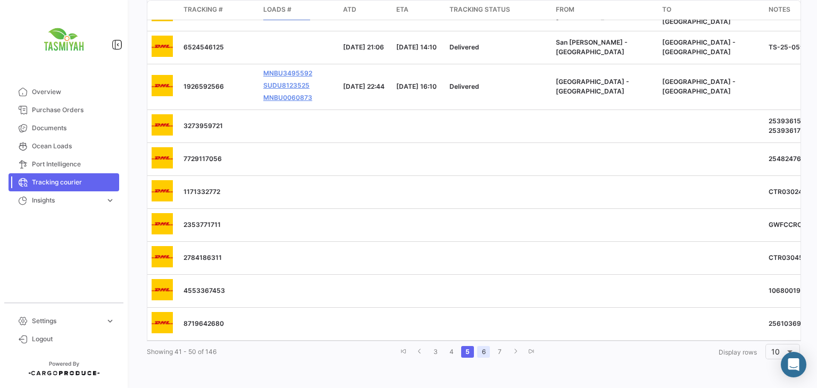
click at [481, 349] on link "6" at bounding box center [483, 352] width 13 height 12
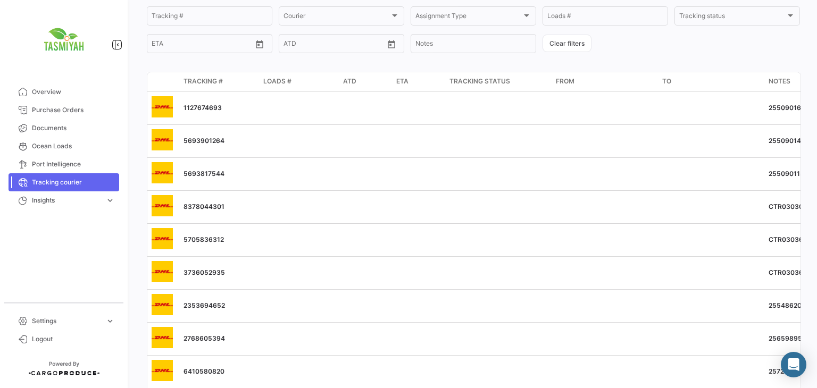
scroll to position [179, 0]
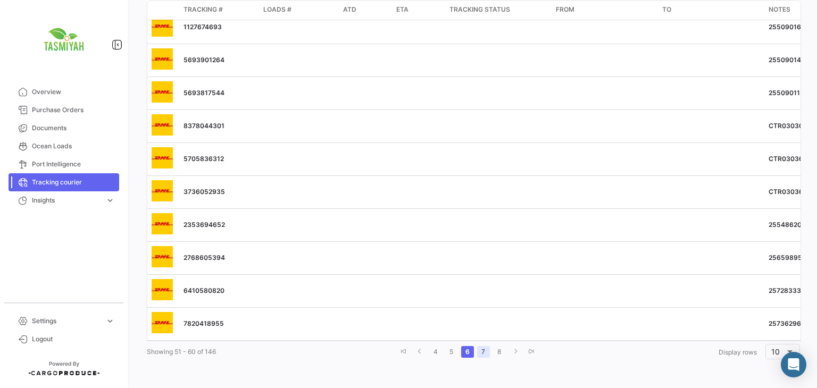
click at [481, 347] on link "7" at bounding box center [483, 352] width 13 height 12
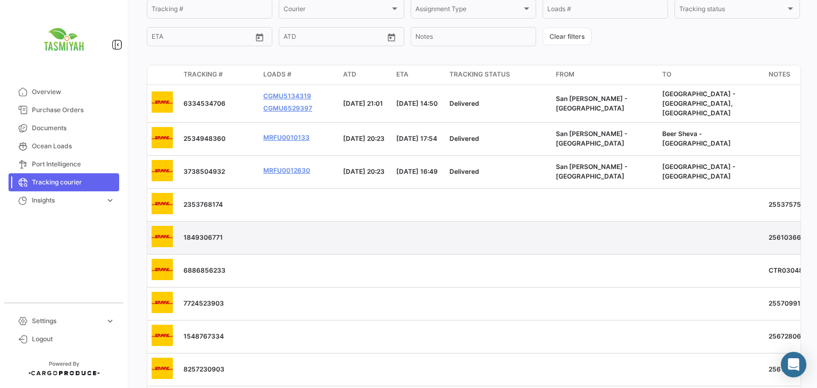
scroll to position [179, 0]
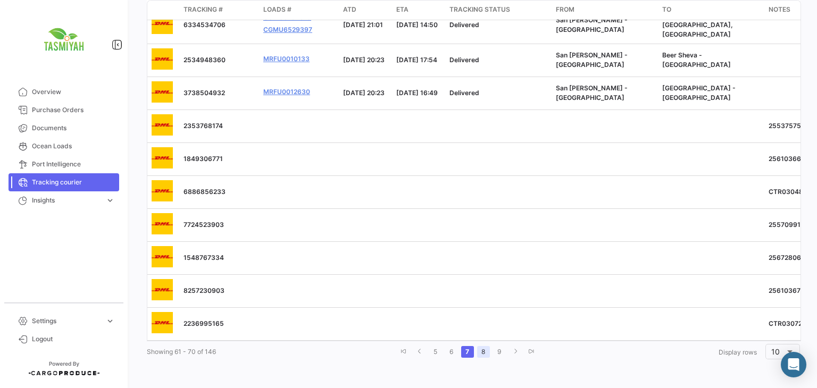
click at [479, 351] on link "8" at bounding box center [483, 352] width 13 height 12
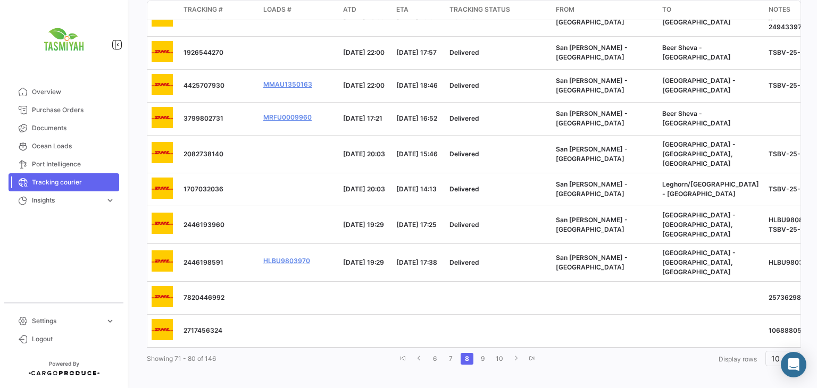
scroll to position [183, 0]
click at [57, 91] on span "Overview" at bounding box center [73, 92] width 83 height 10
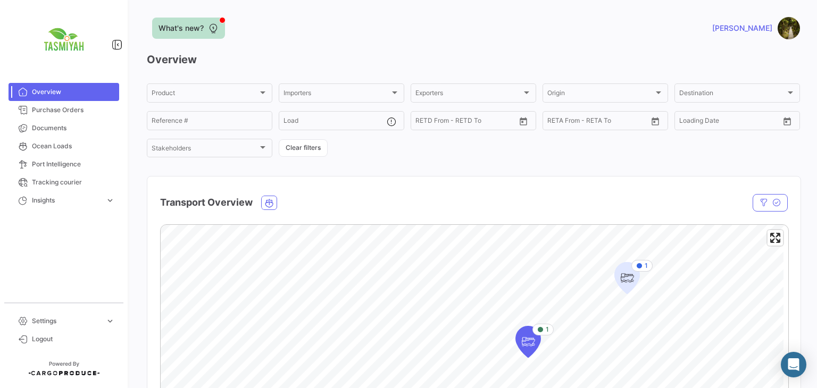
click at [195, 27] on span "What's new?" at bounding box center [180, 28] width 45 height 11
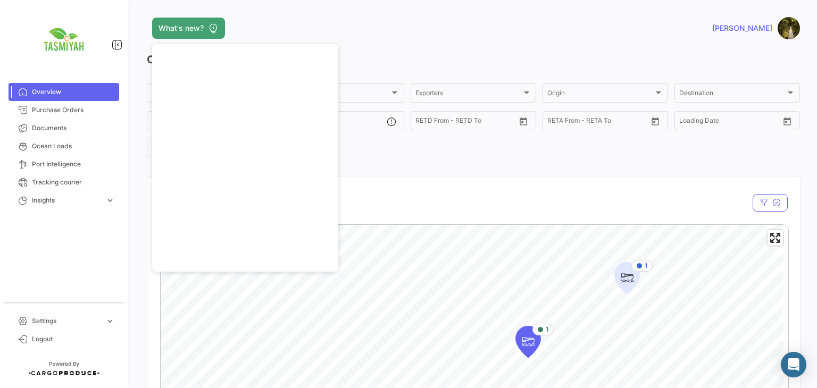
click at [401, 41] on app-header "What's new? Ravi" at bounding box center [473, 34] width 653 height 35
